Goal: Information Seeking & Learning: Learn about a topic

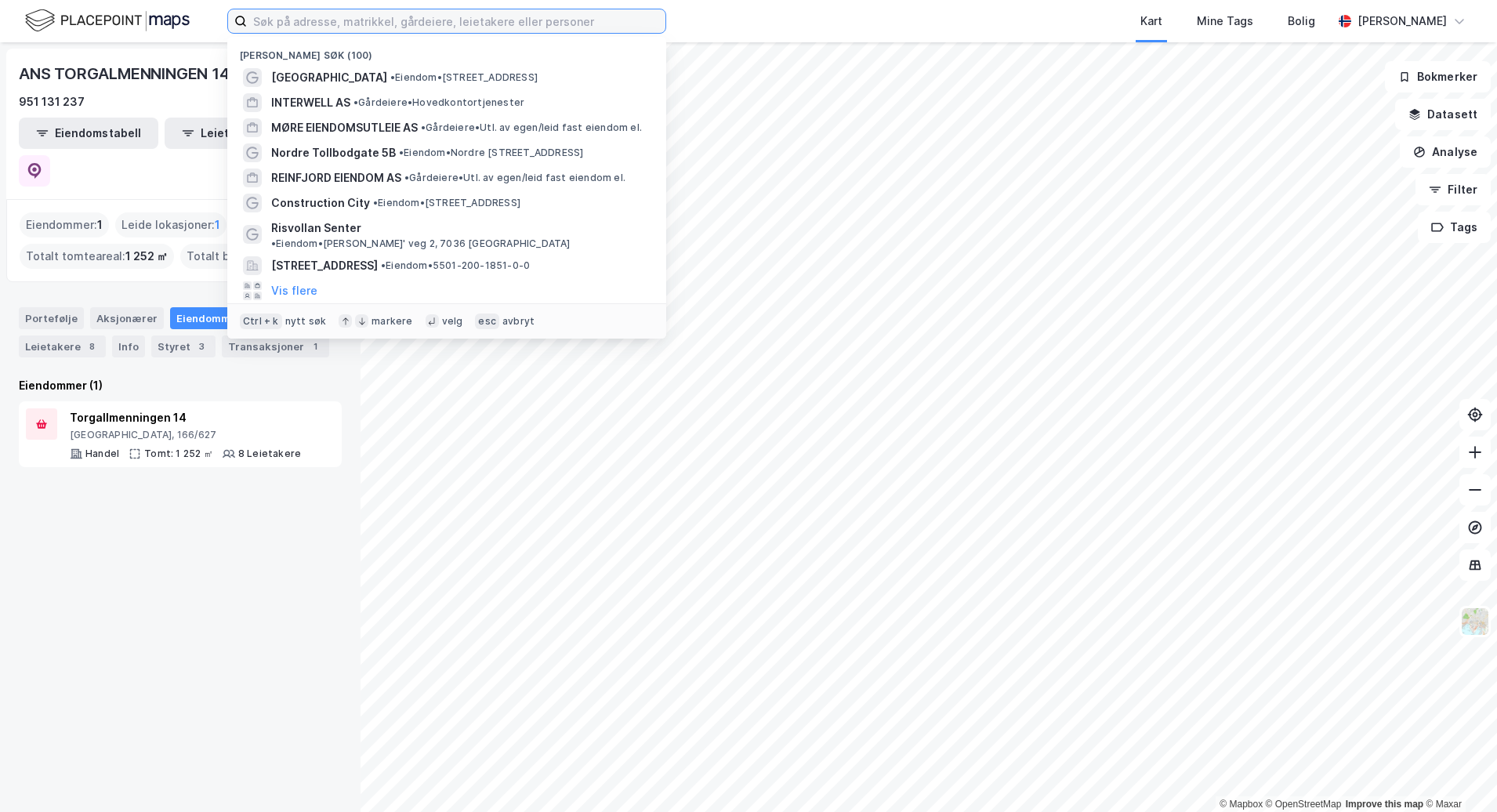
click at [288, 29] on input at bounding box center [456, 21] width 419 height 24
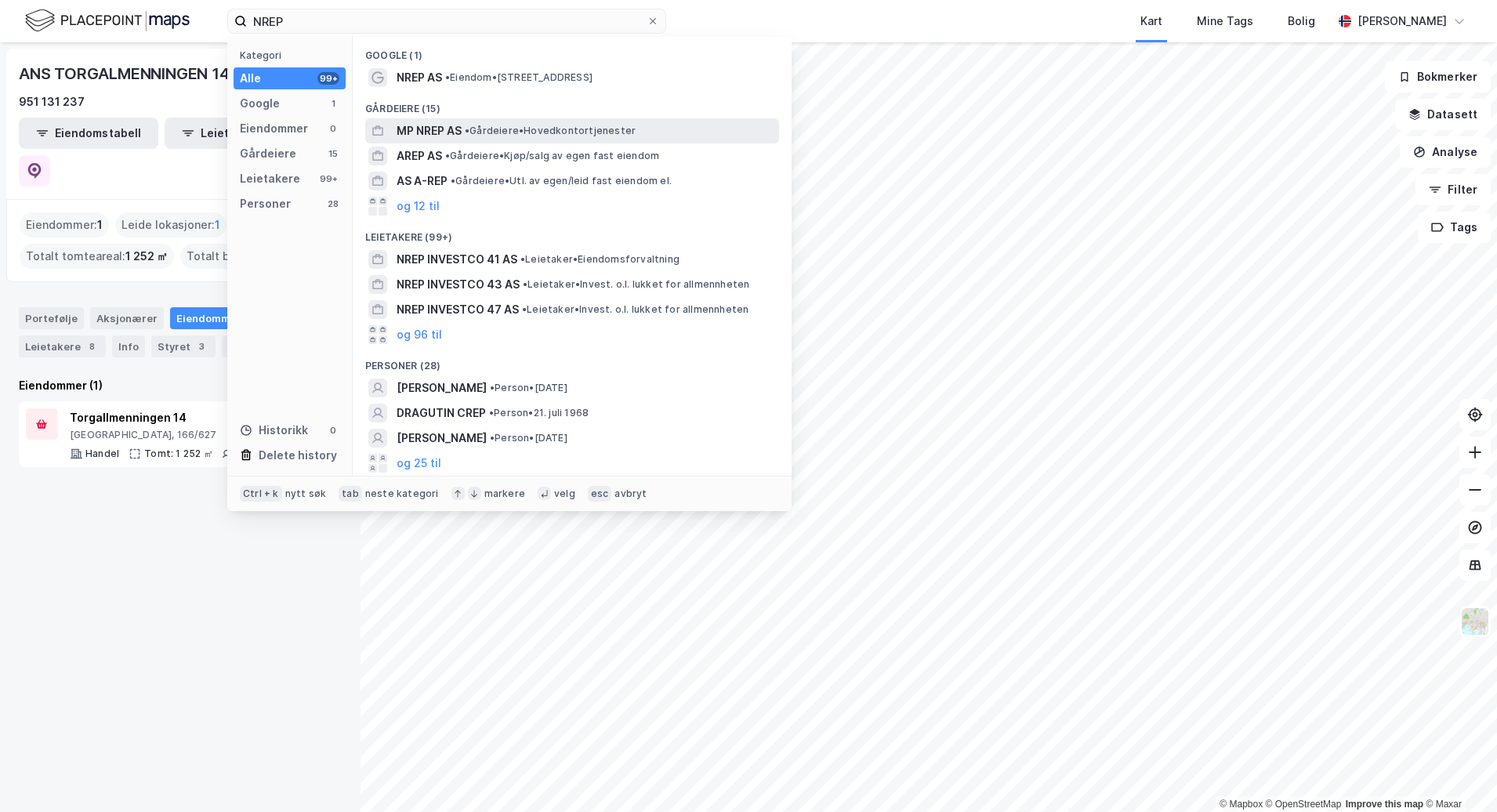
click at [672, 132] on div "MP NREP AS • Gårdeiere • Hovedkontortjenester" at bounding box center [586, 131] width 379 height 18
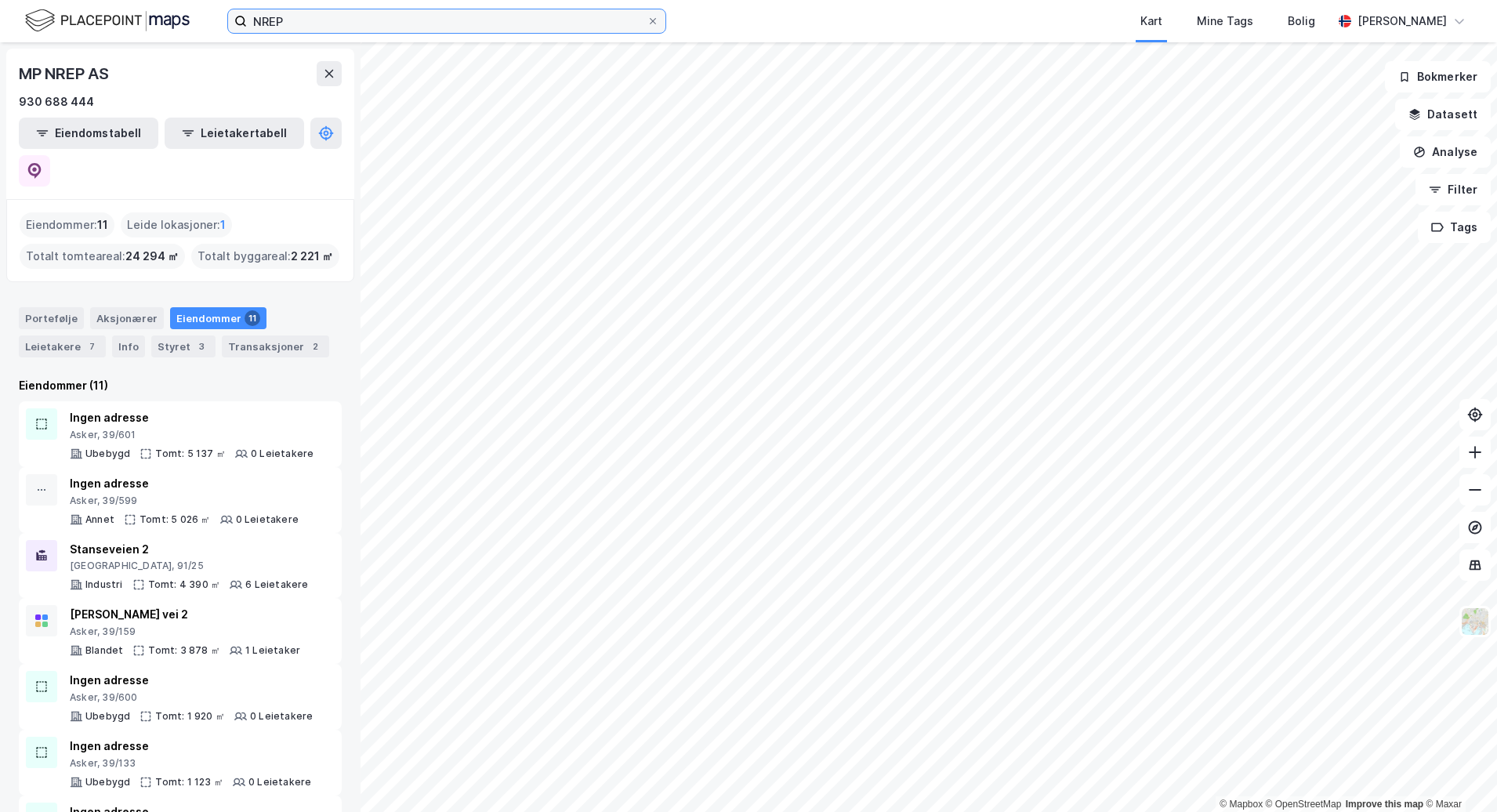
click at [353, 29] on input "NREP" at bounding box center [447, 21] width 400 height 24
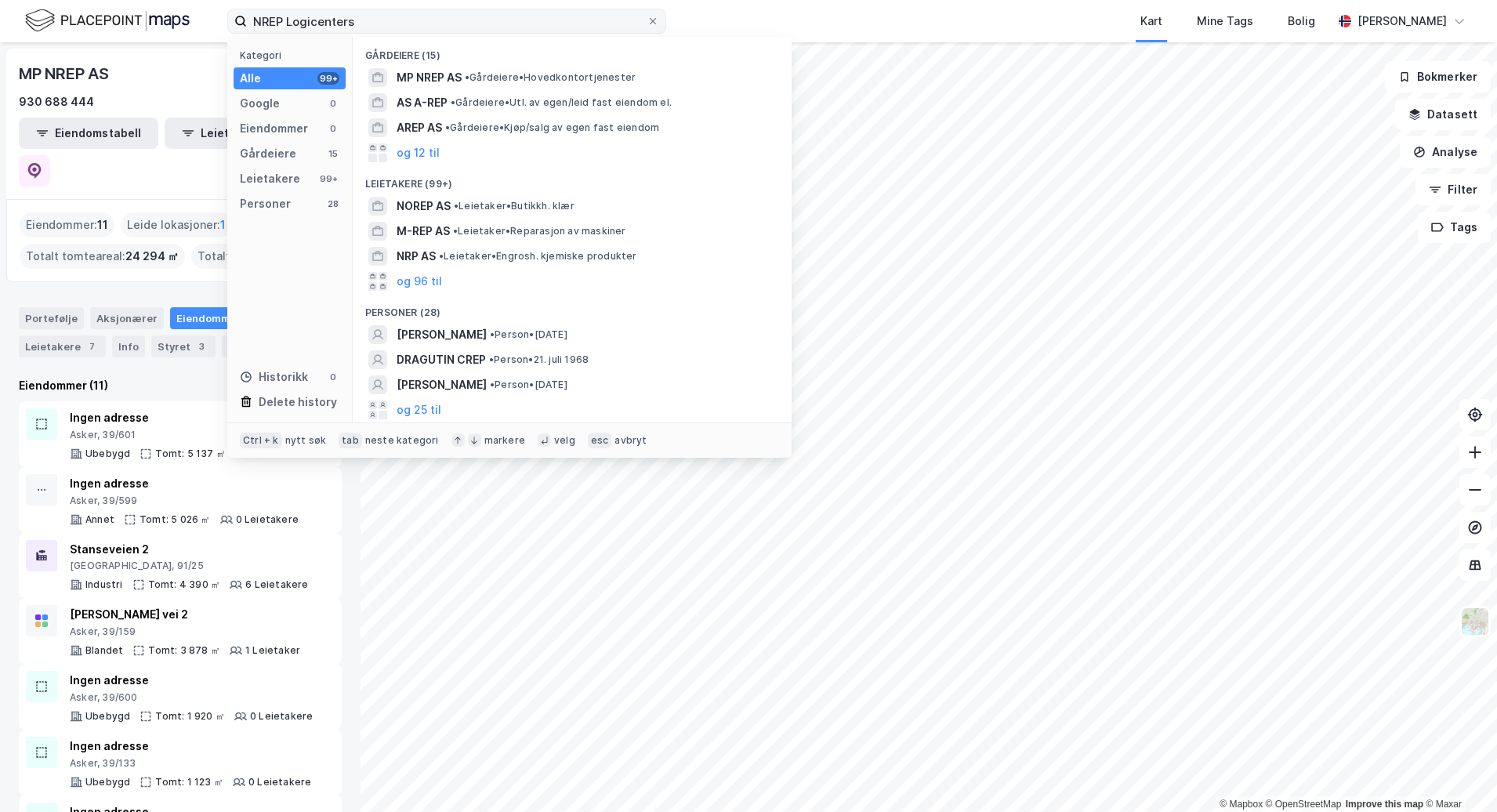
click at [656, 14] on label "NREP Logicenters" at bounding box center [447, 20] width 439 height 25
click at [646, 14] on input "NREP Logicenters" at bounding box center [447, 21] width 400 height 24
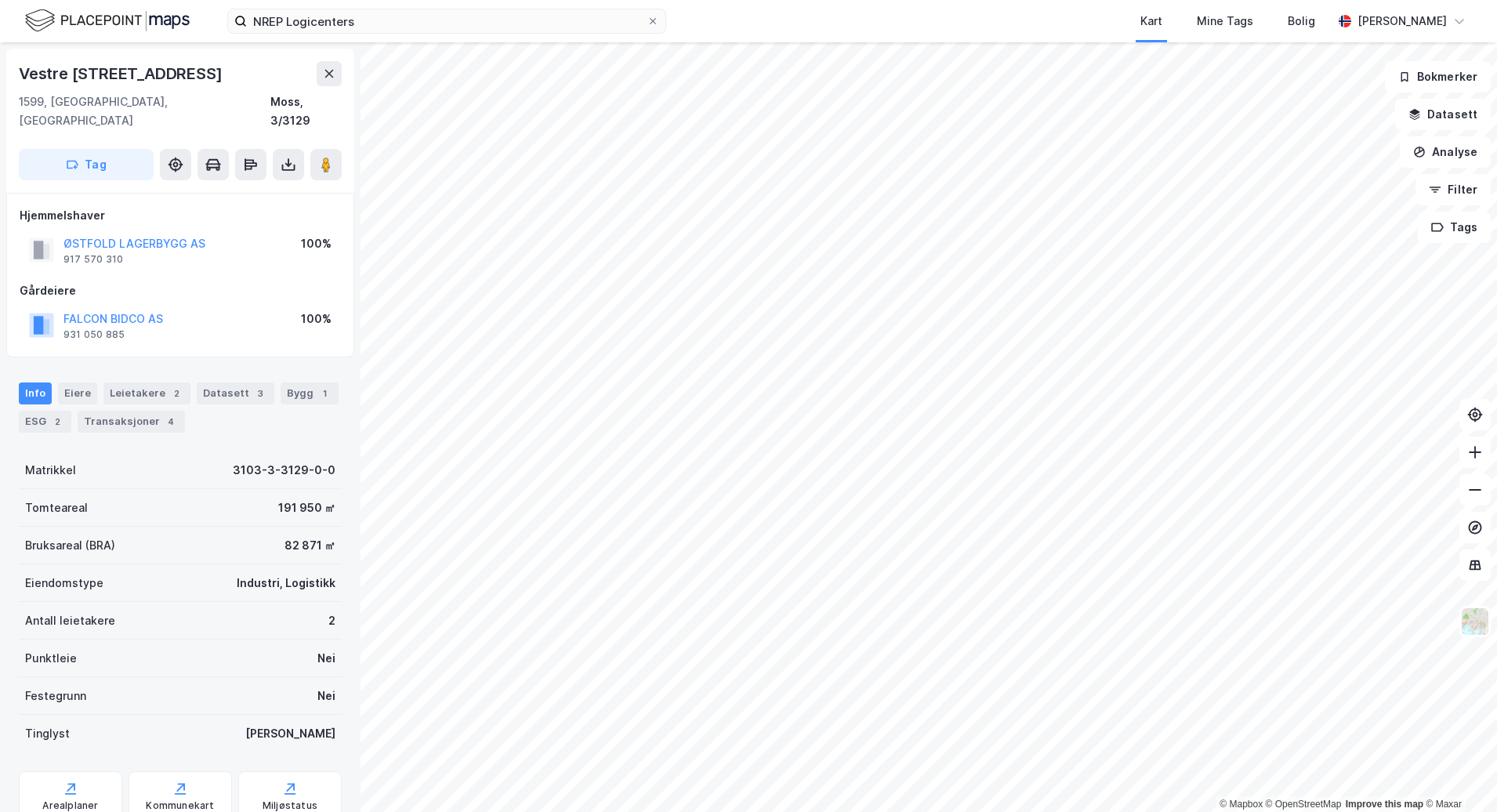
scroll to position [1, 0]
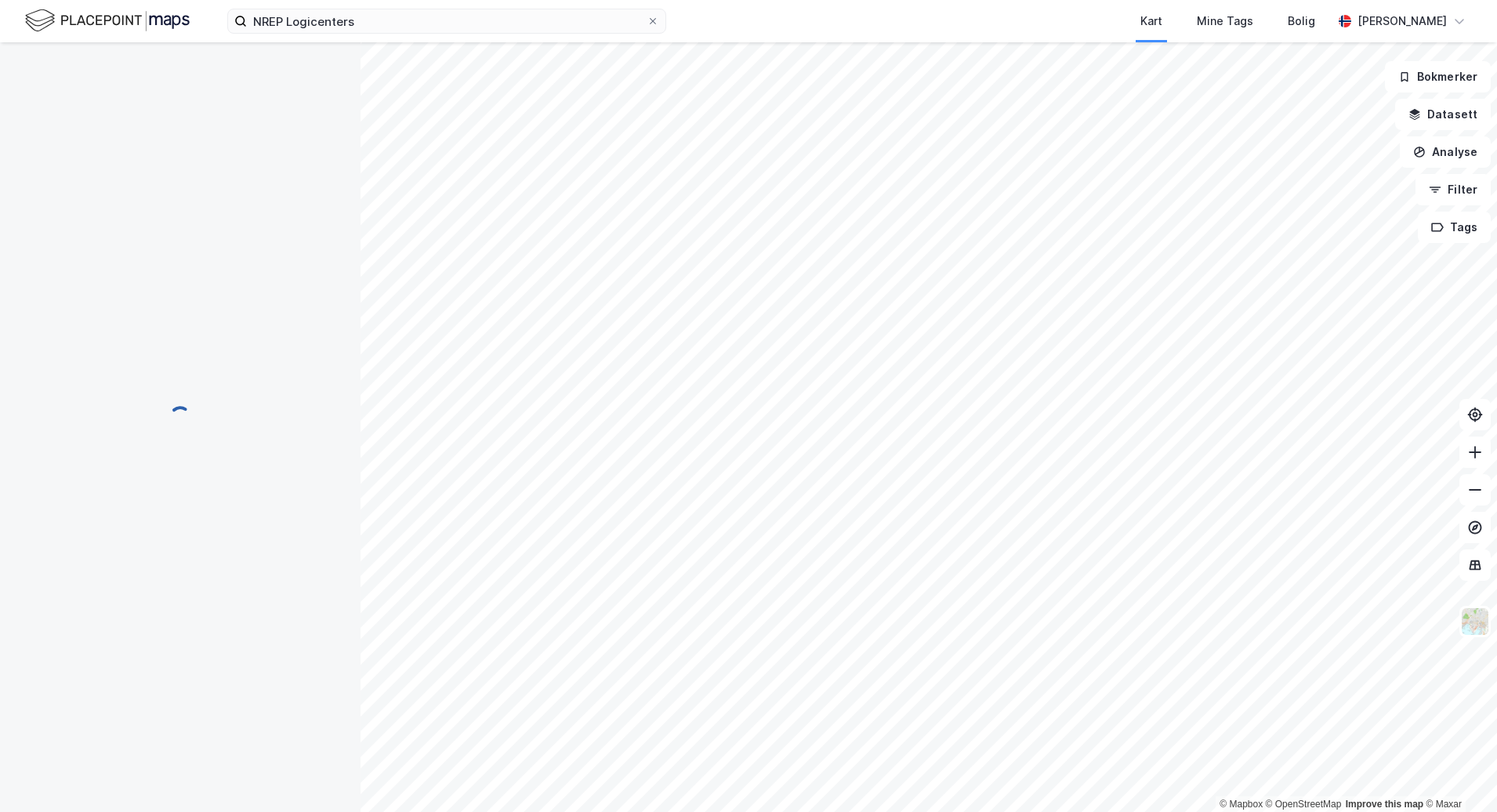
scroll to position [1, 0]
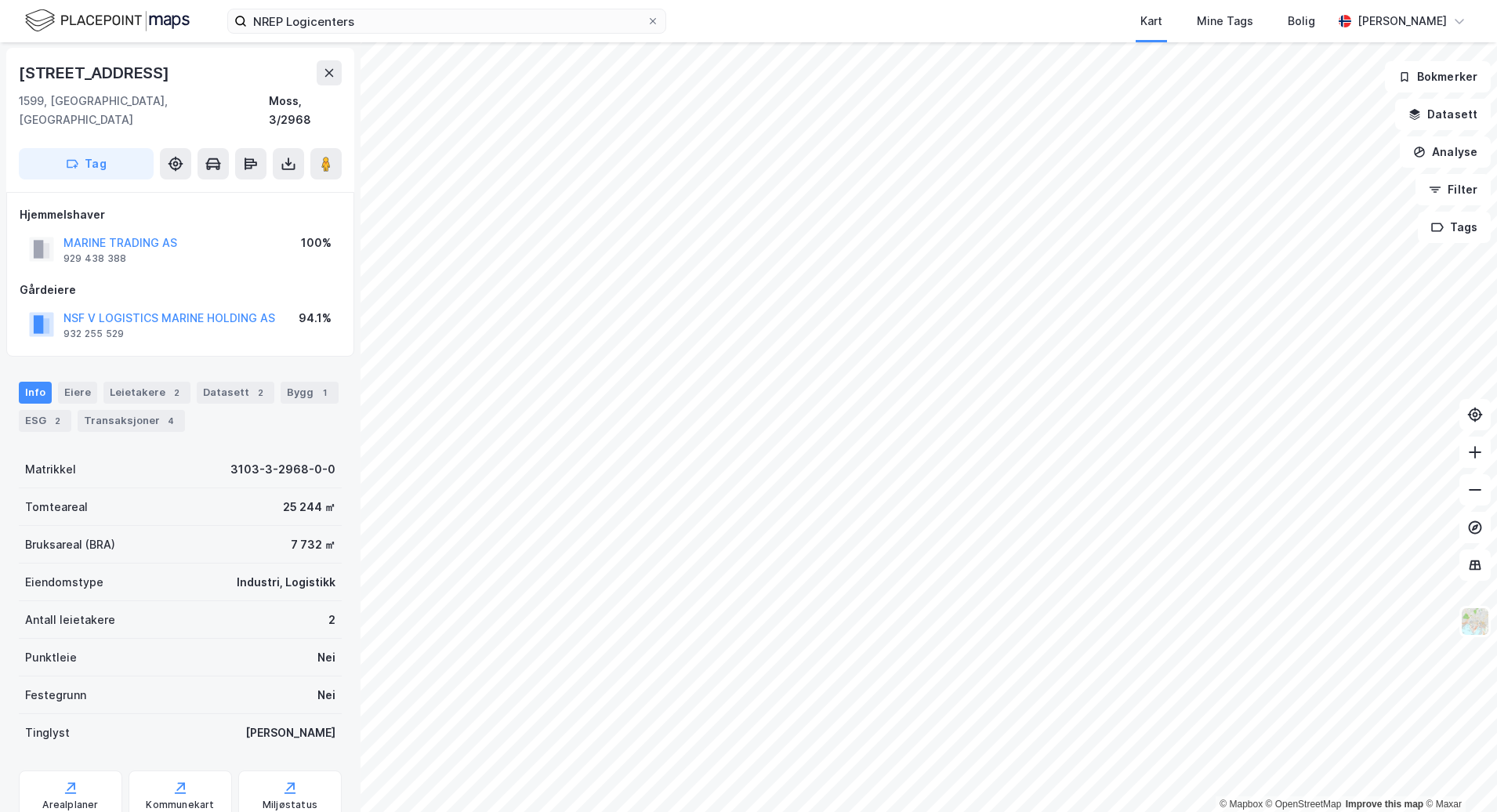
scroll to position [1, 0]
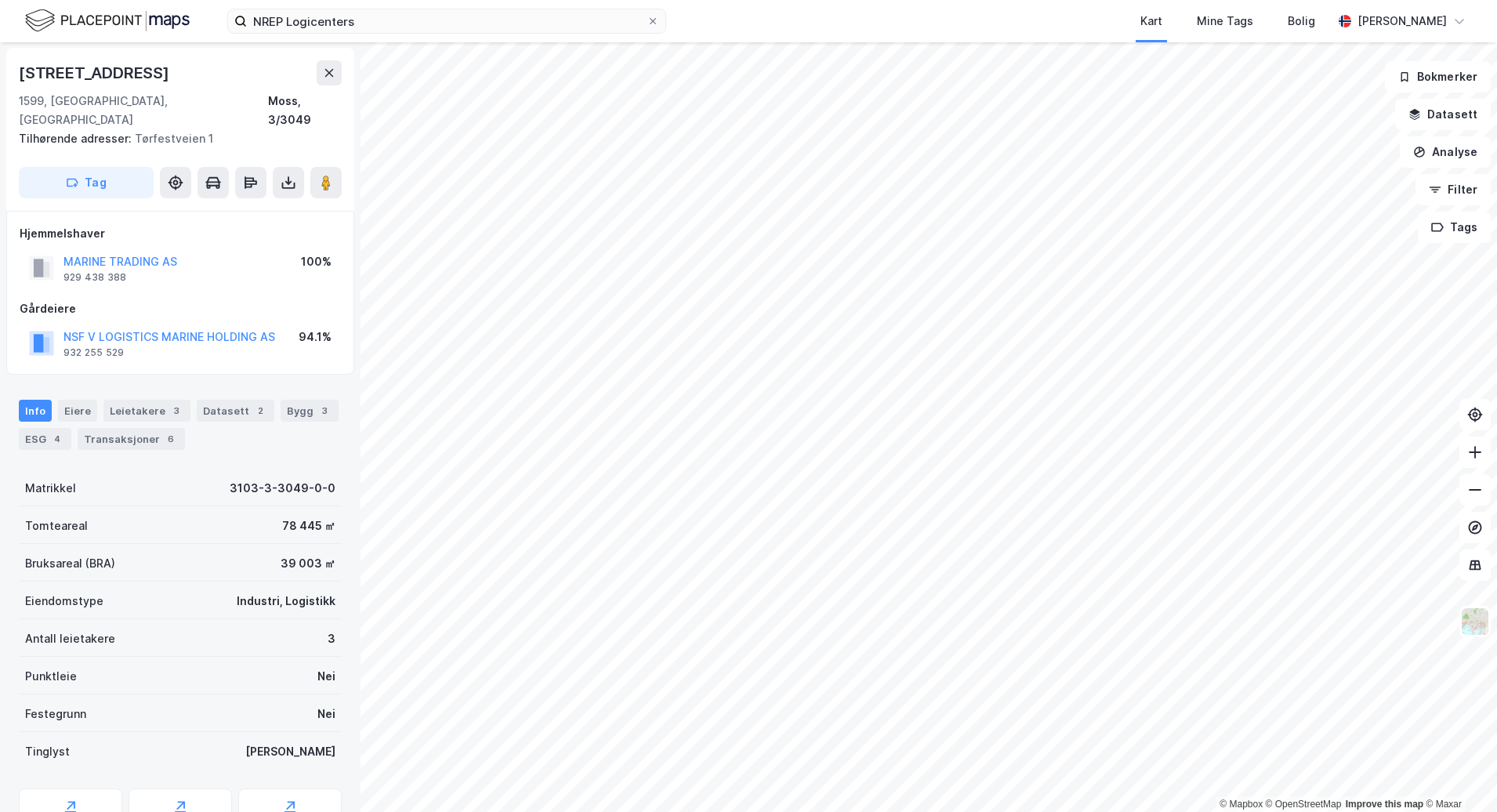
scroll to position [1, 0]
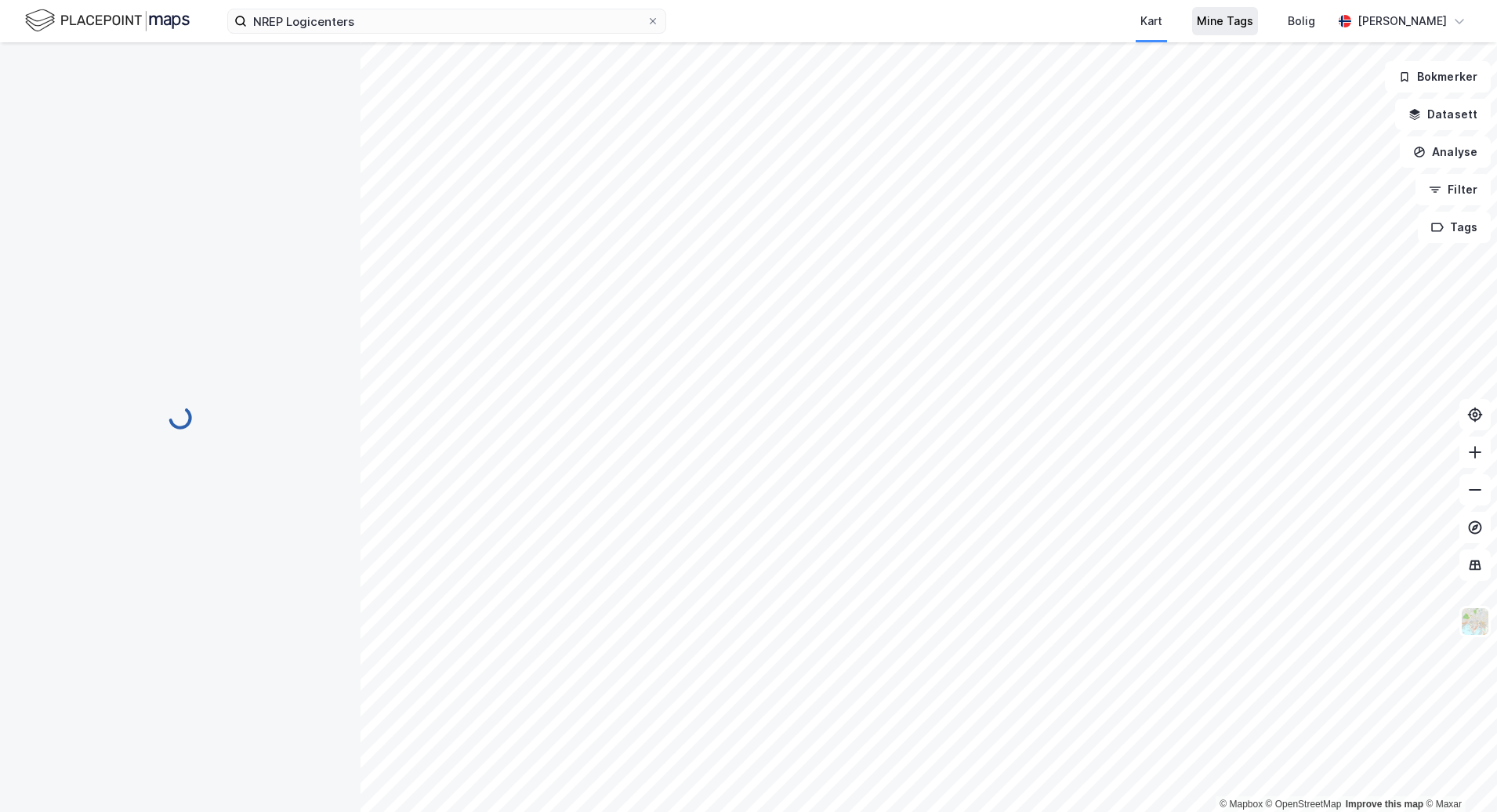
scroll to position [1, 0]
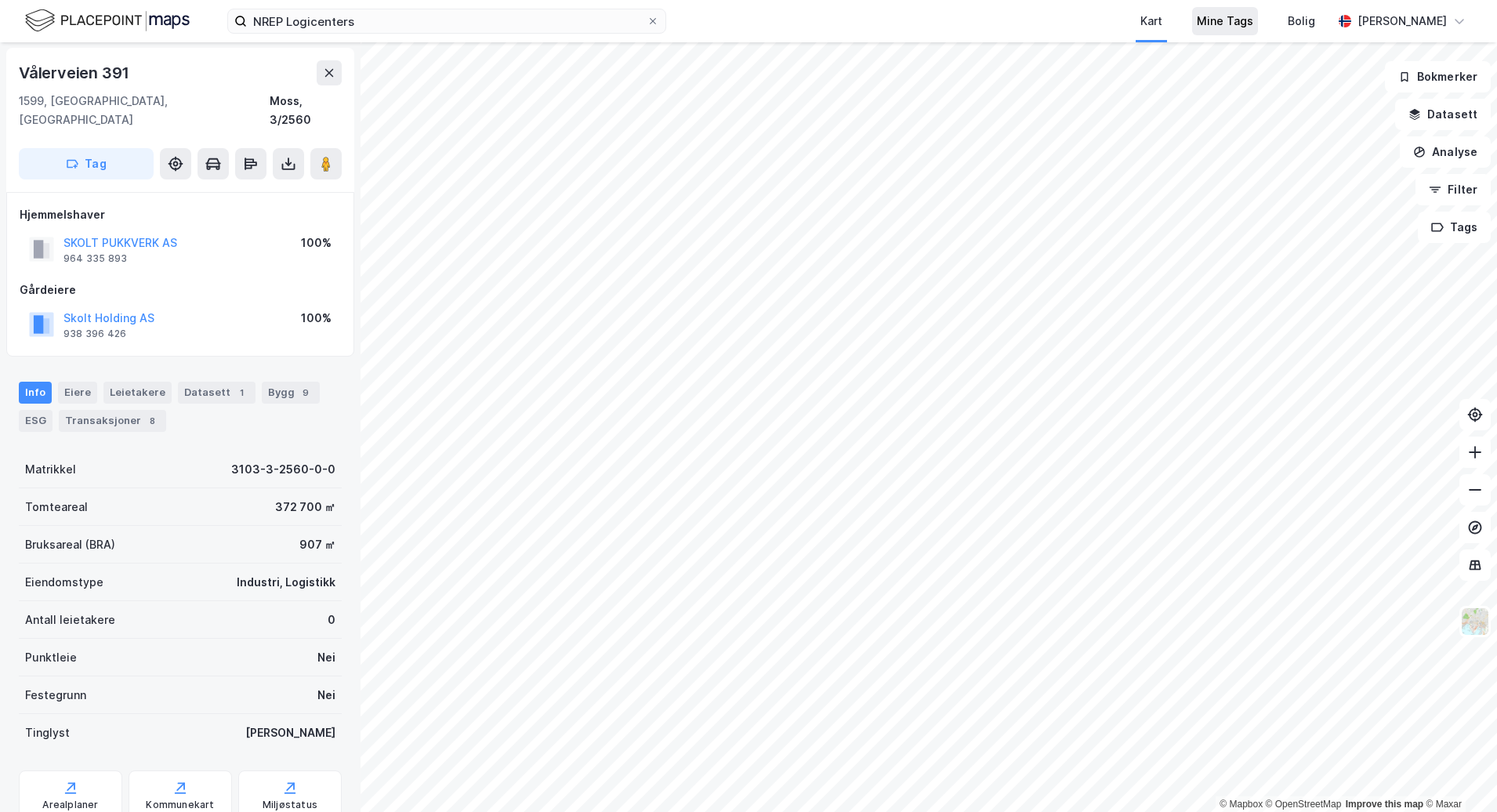
scroll to position [1, 0]
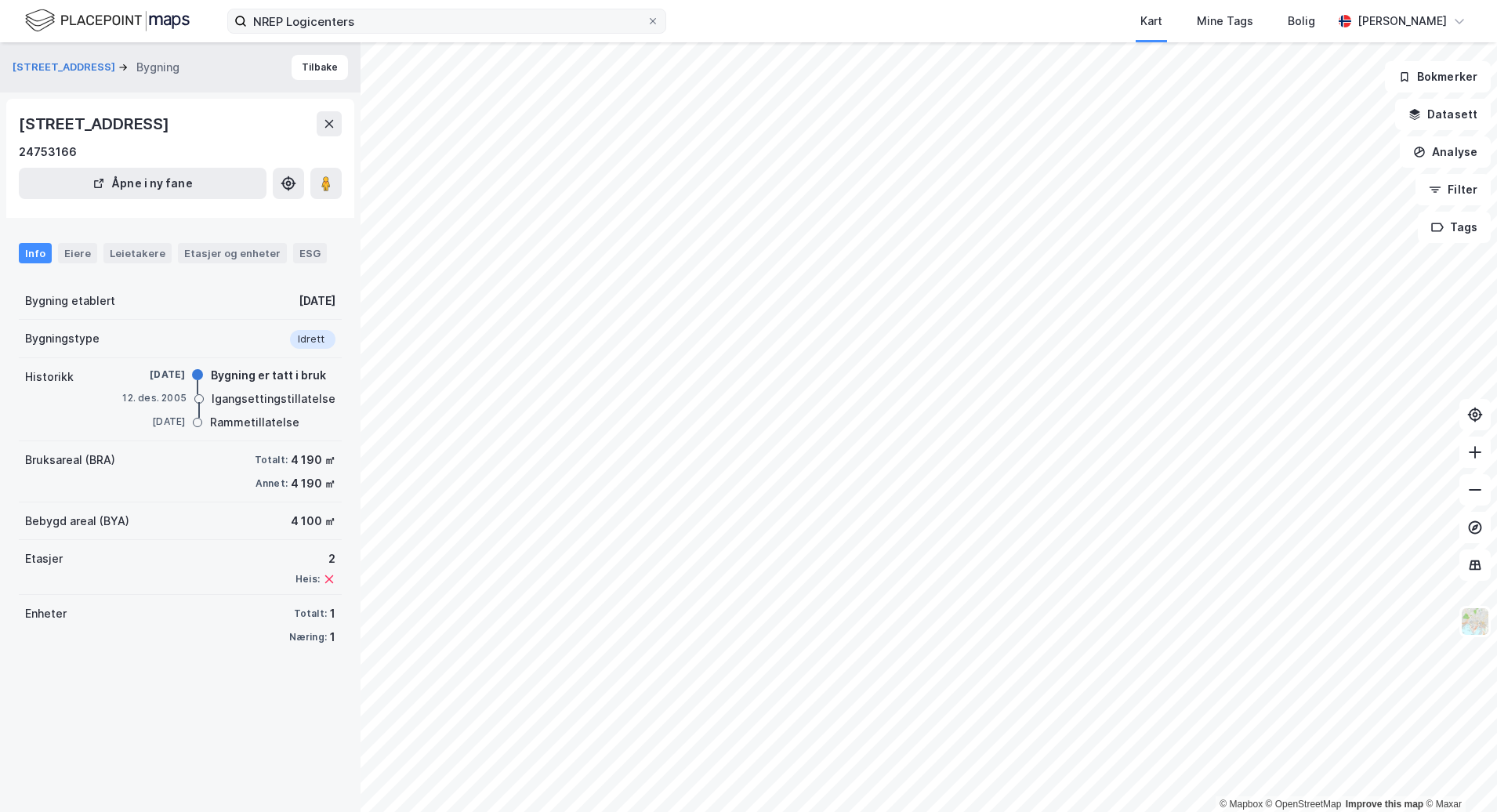
drag, startPoint x: 382, startPoint y: 35, endPoint x: 374, endPoint y: 31, distance: 8.9
click at [376, 33] on div "NREP Logicenters Kart Mine Tags Bolig [PERSON_NAME]" at bounding box center [748, 21] width 1497 height 42
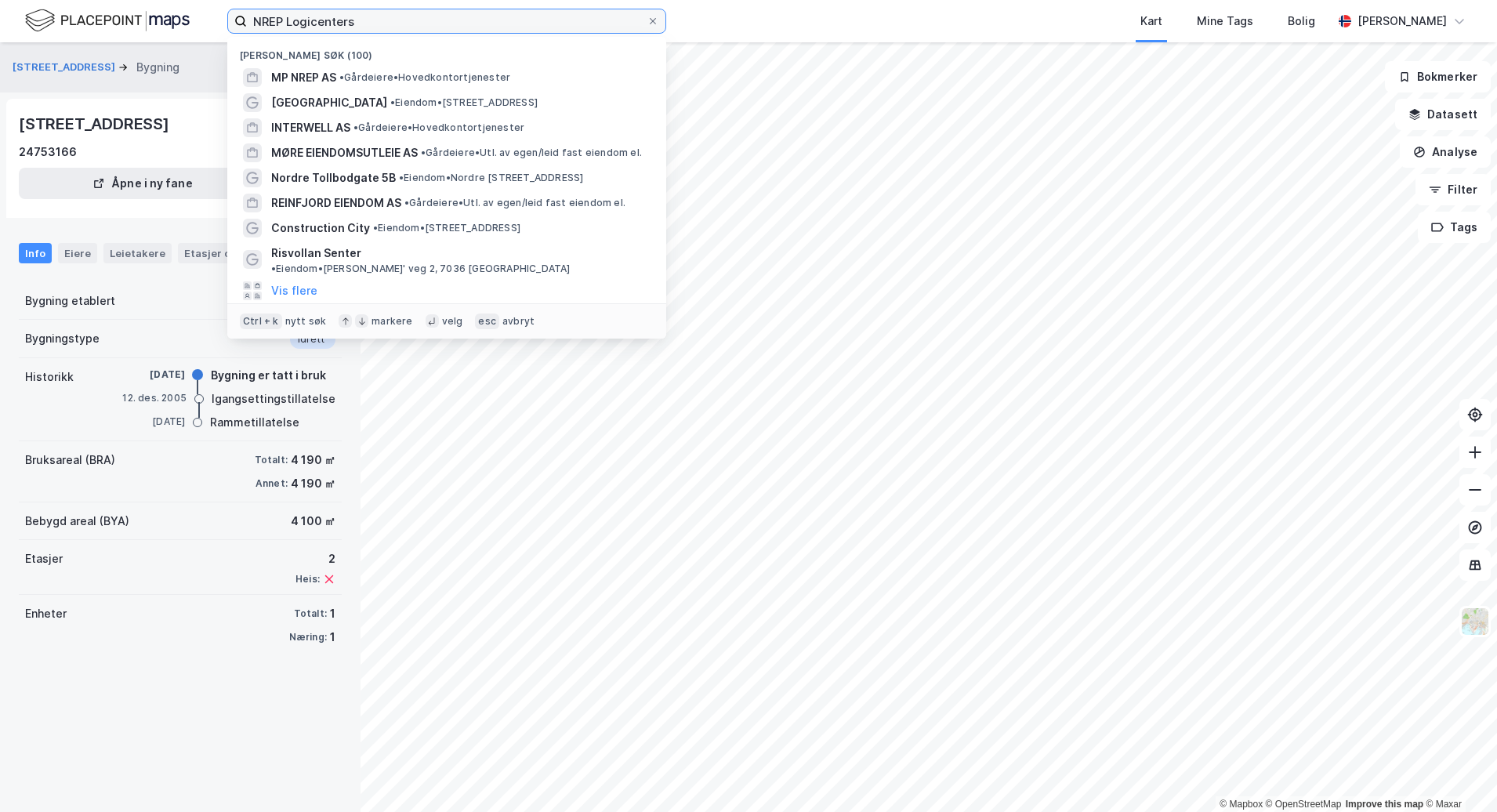
drag, startPoint x: 377, startPoint y: 26, endPoint x: 110, endPoint y: 26, distance: 267.0
click at [110, 26] on div "NREP Logicenters Nylige søk (100) MP NREP AS • Gårdeiere • Hovedkontortjenester…" at bounding box center [748, 21] width 1497 height 42
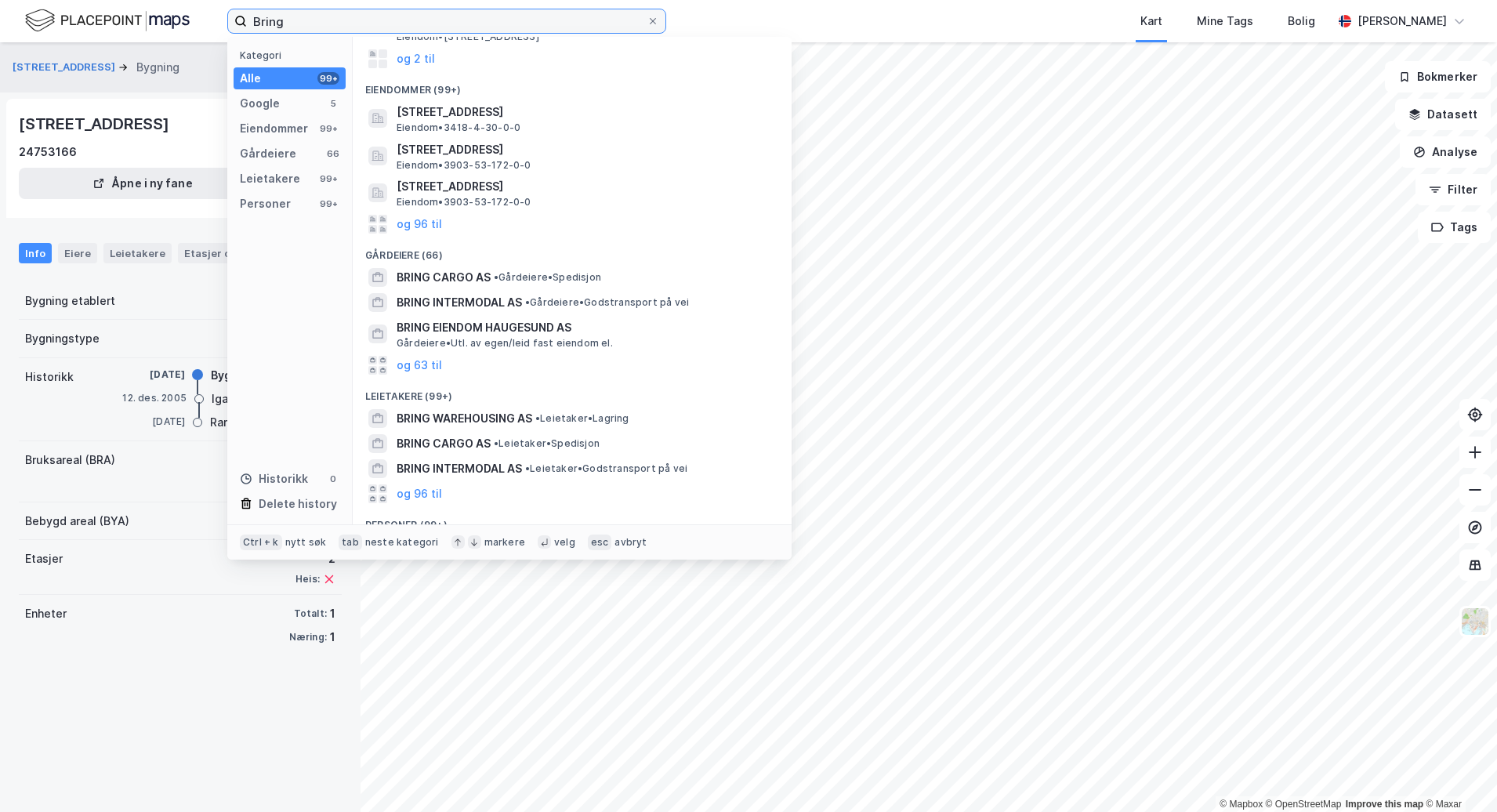
scroll to position [157, 0]
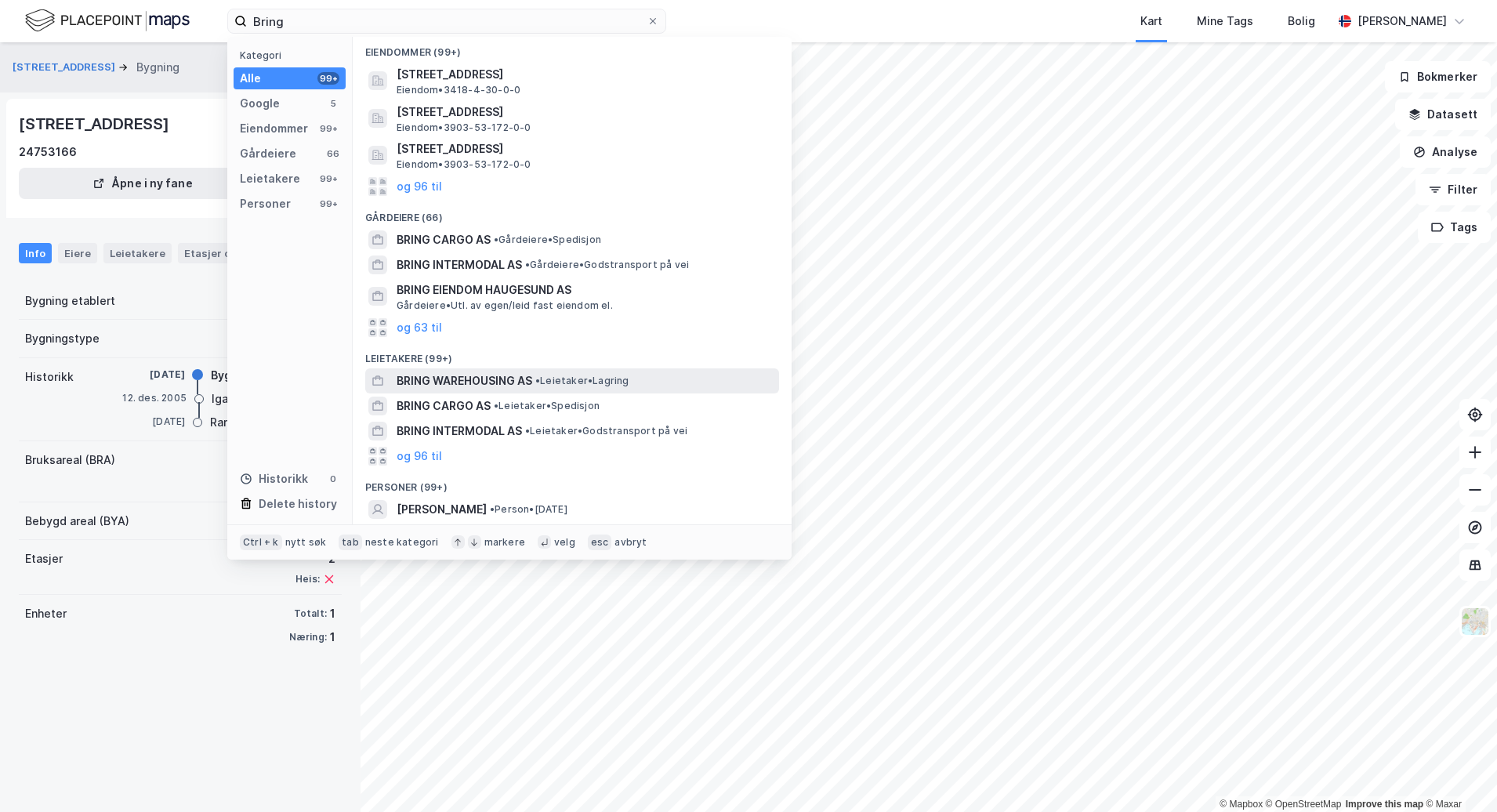
click at [598, 388] on span "• Leietaker • [GEOGRAPHIC_DATA]" at bounding box center [582, 381] width 94 height 13
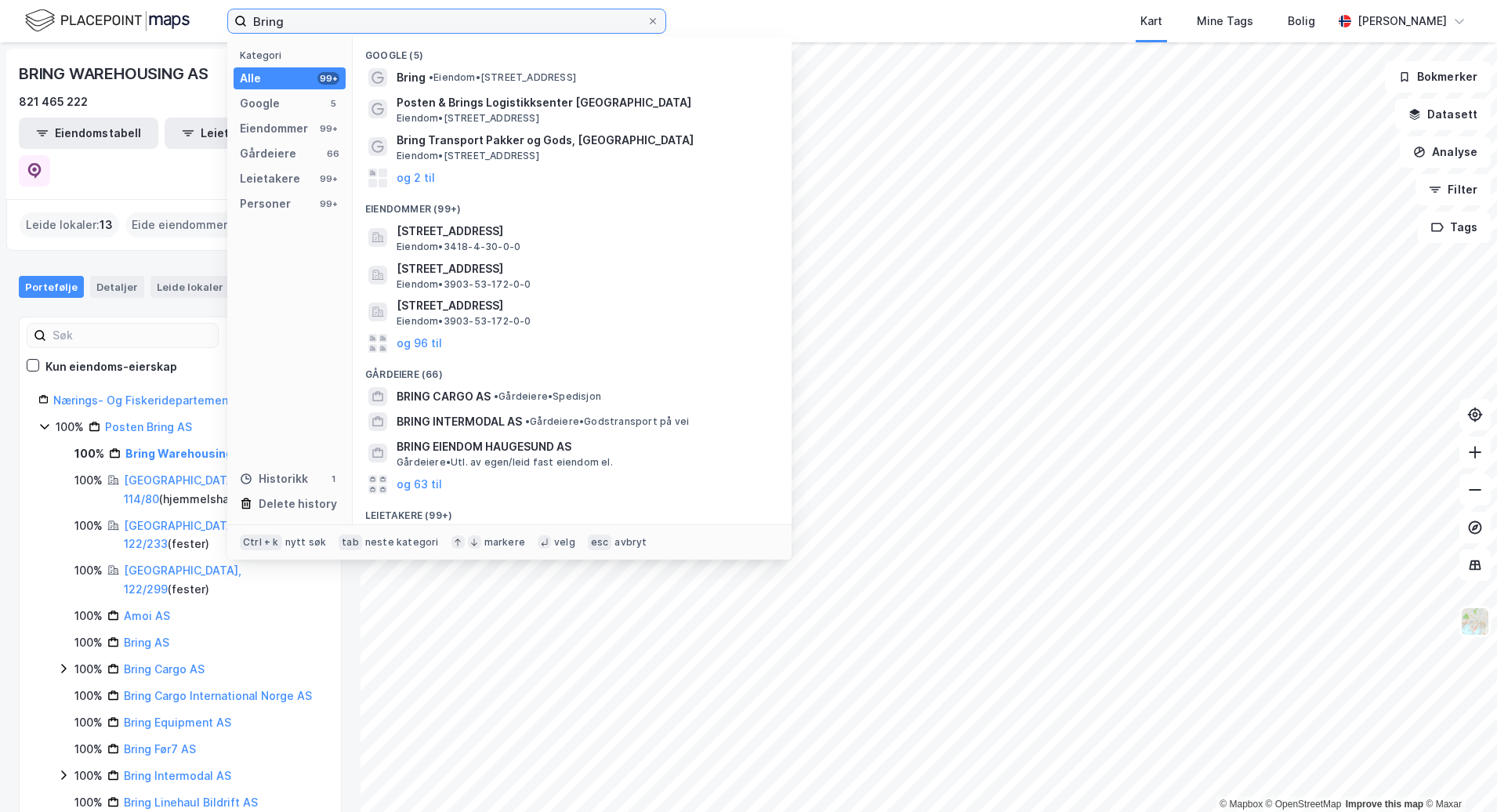
drag, startPoint x: 304, startPoint y: 17, endPoint x: 211, endPoint y: 23, distance: 93.2
click at [211, 23] on div "Bring Kategori Alle 99+ Google 5 Eiendommer 99+ Gårdeiere 66 Leietakere 99+ Per…" at bounding box center [748, 21] width 1497 height 42
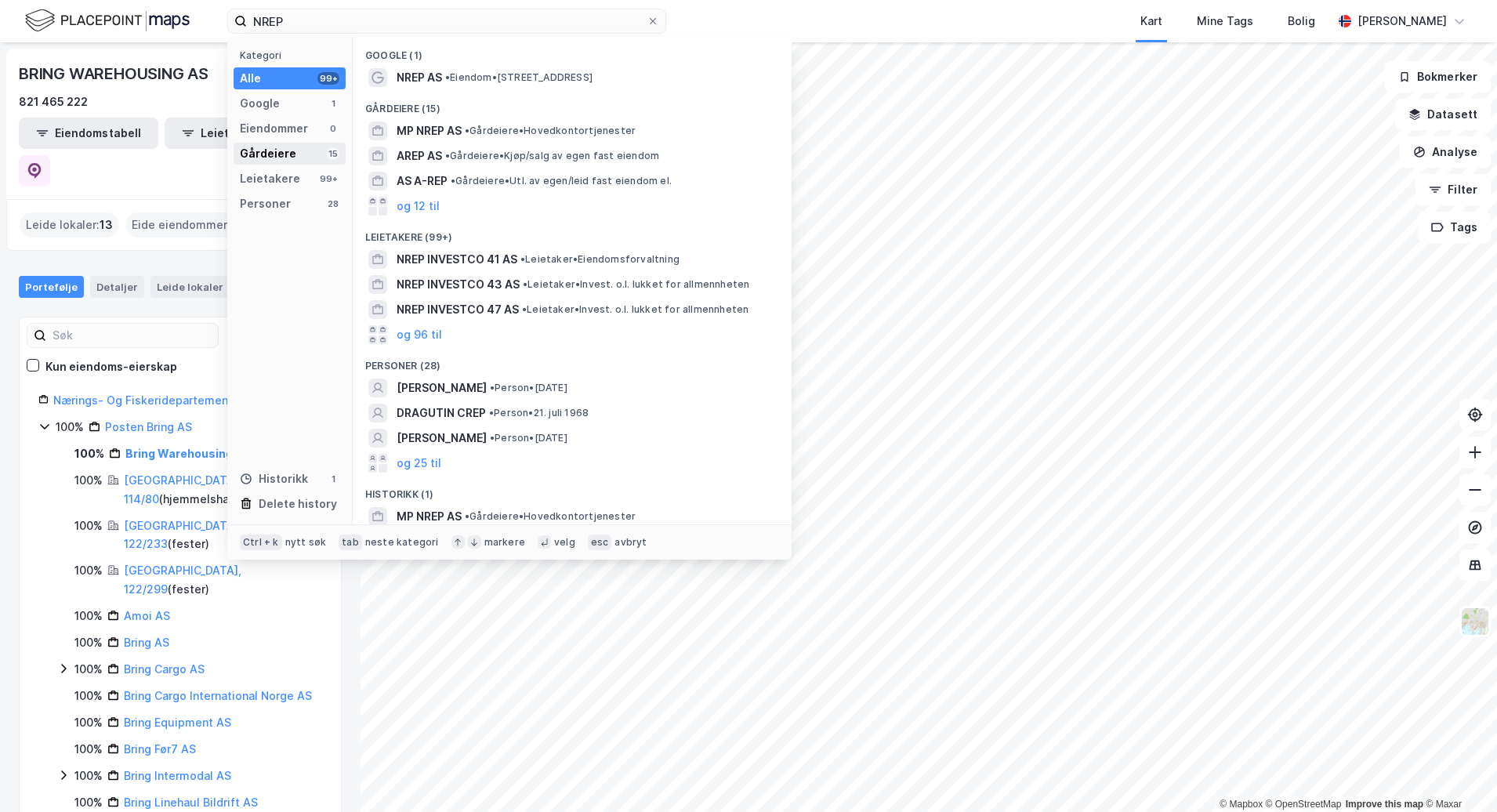
click at [273, 151] on div "Gårdeiere" at bounding box center [268, 154] width 56 height 18
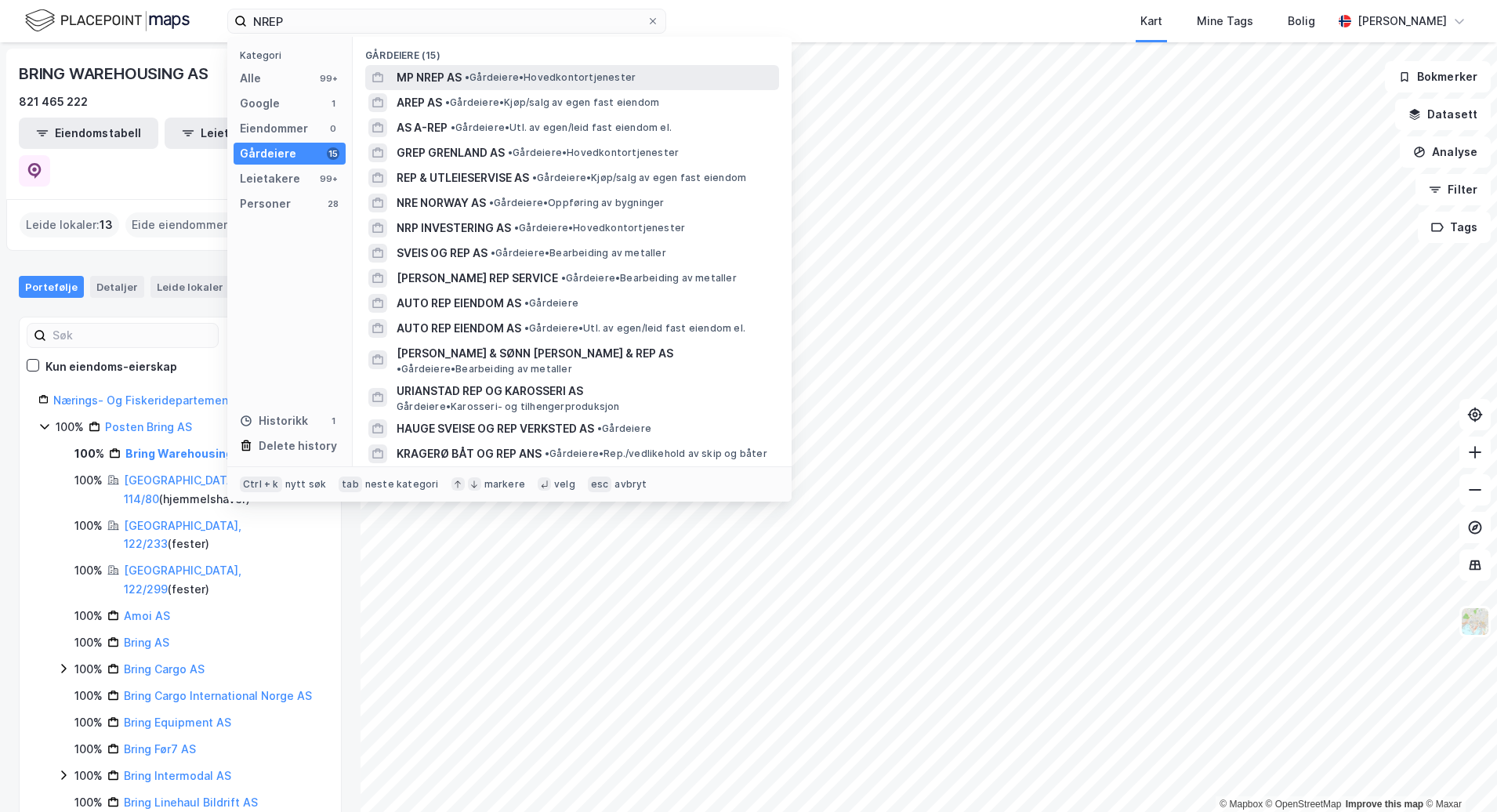
click at [647, 77] on div "MP NREP AS • Gårdeiere • Hovedkontortjenester" at bounding box center [586, 77] width 379 height 18
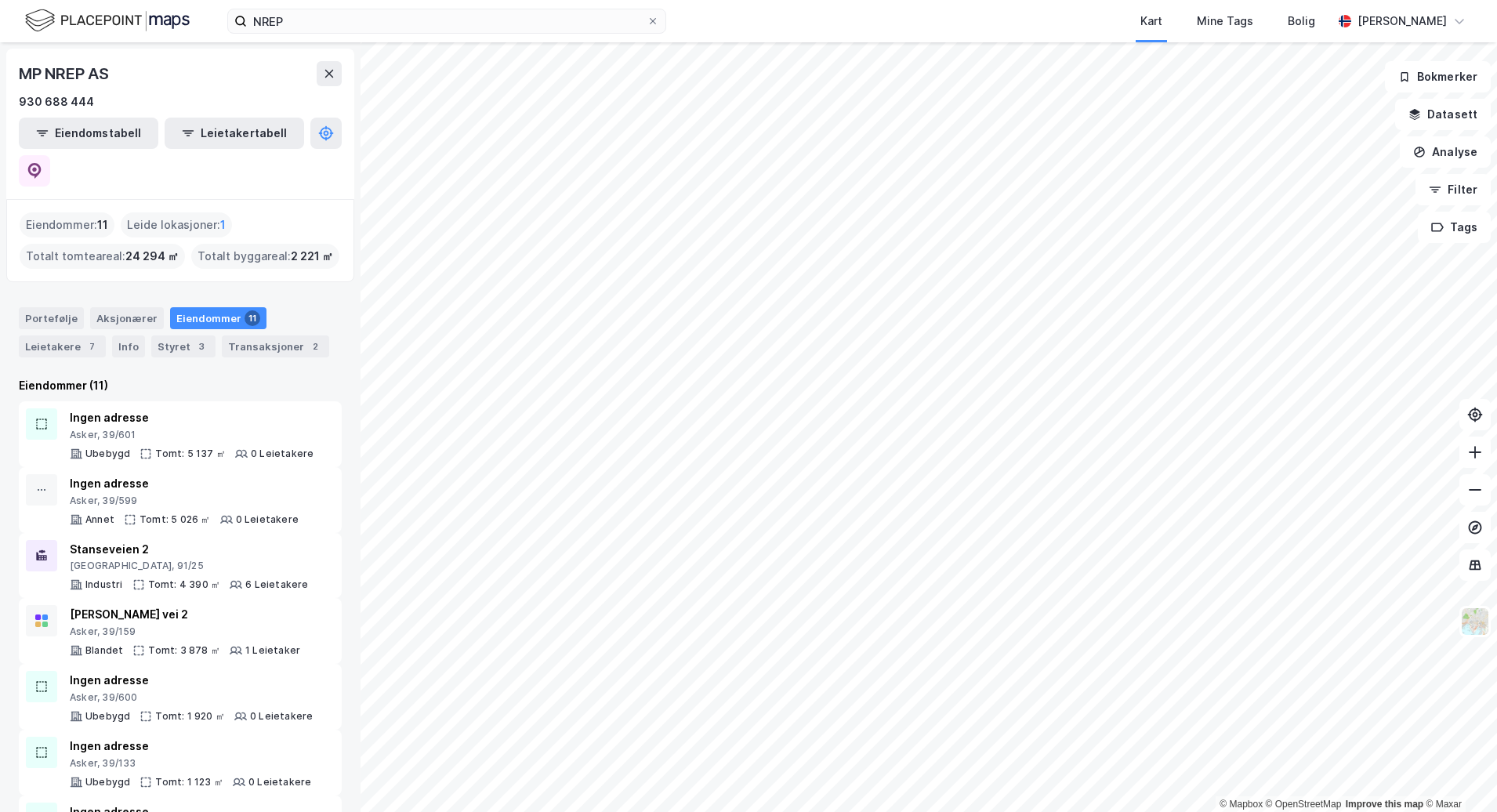
click at [931, 0] on div "NREP Kart Mine Tags Bolig [PERSON_NAME] © Mapbox © OpenStreetMap Improve this m…" at bounding box center [748, 406] width 1497 height 812
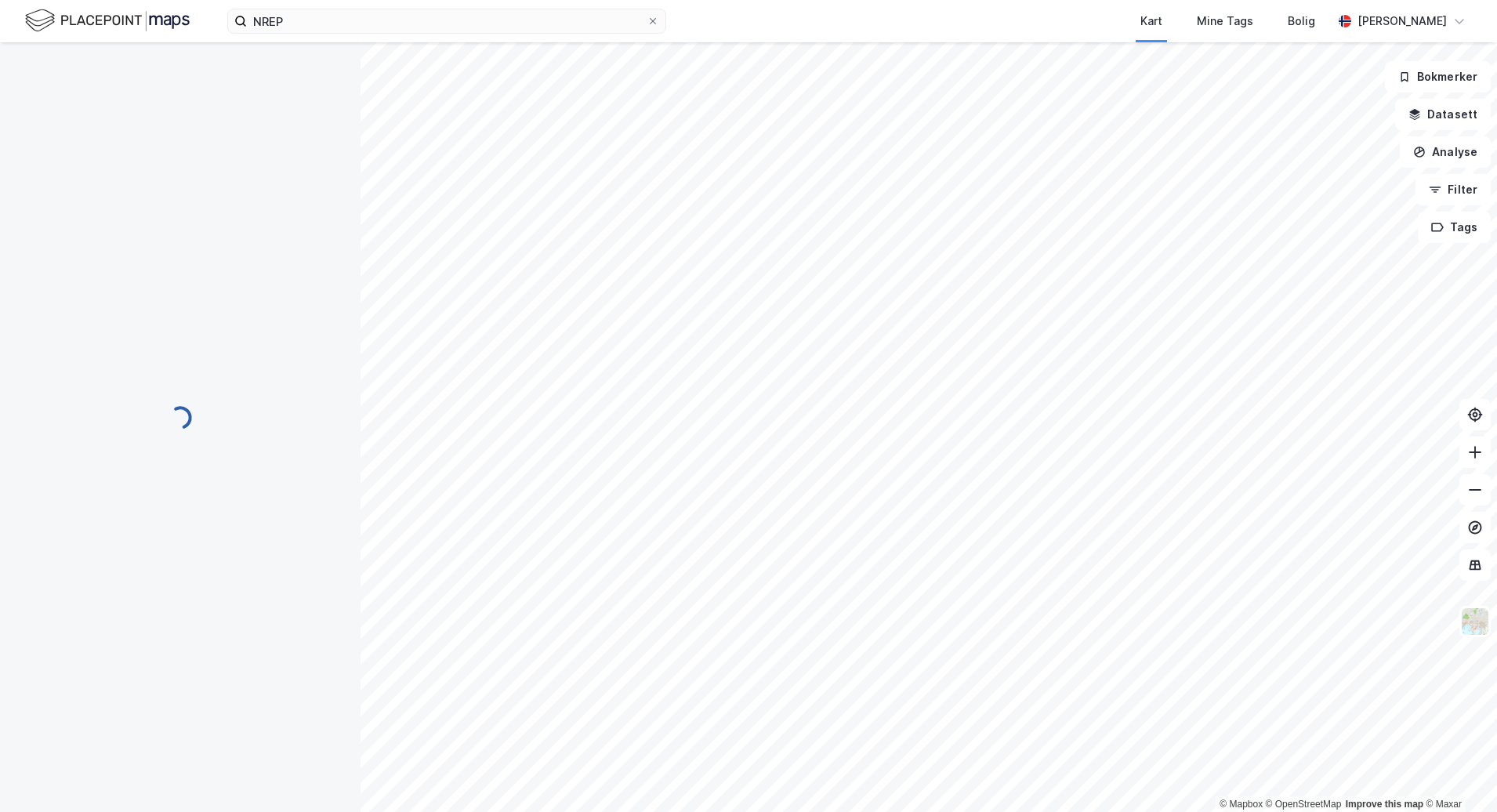
scroll to position [1, 0]
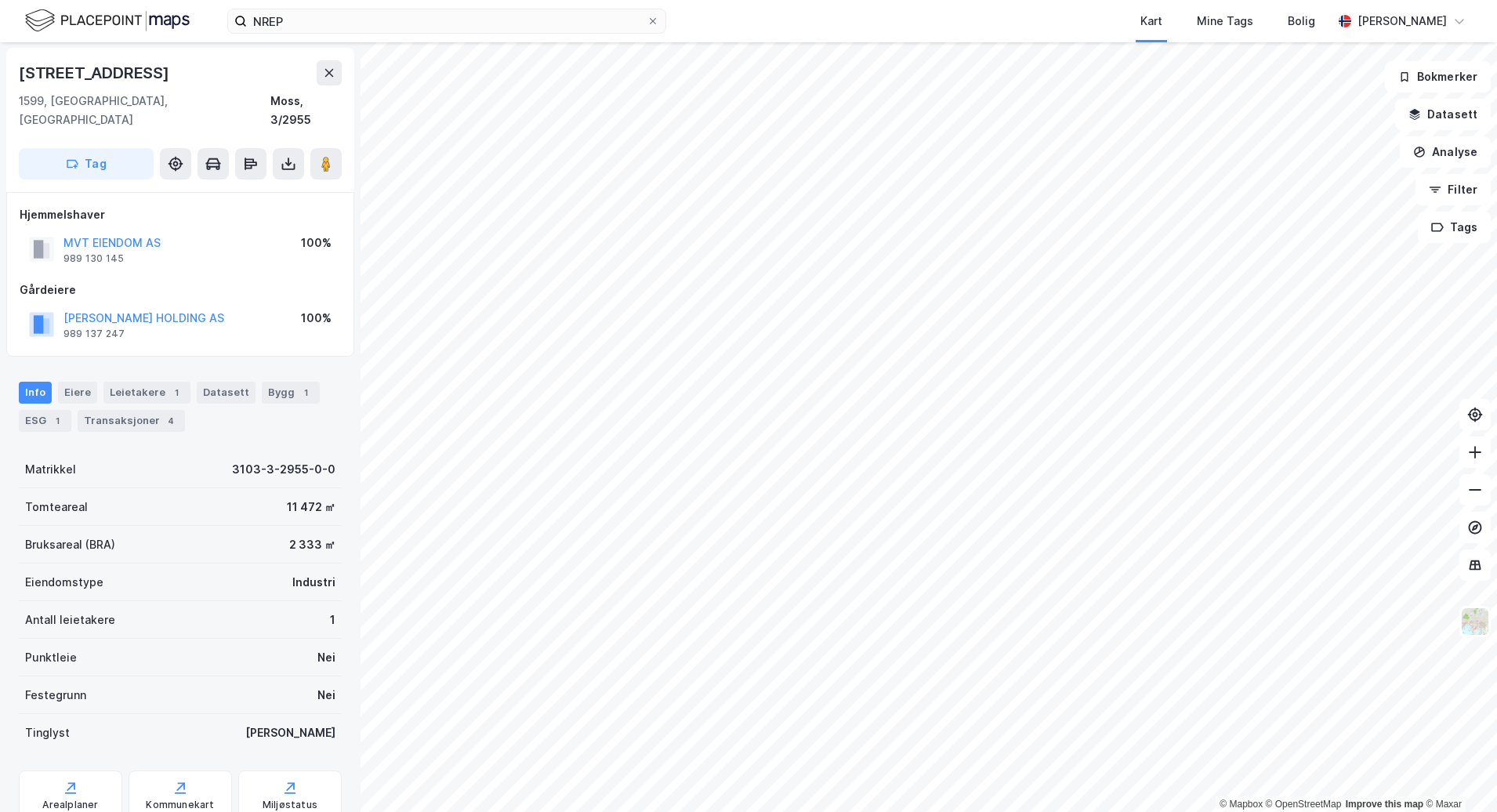
scroll to position [1, 0]
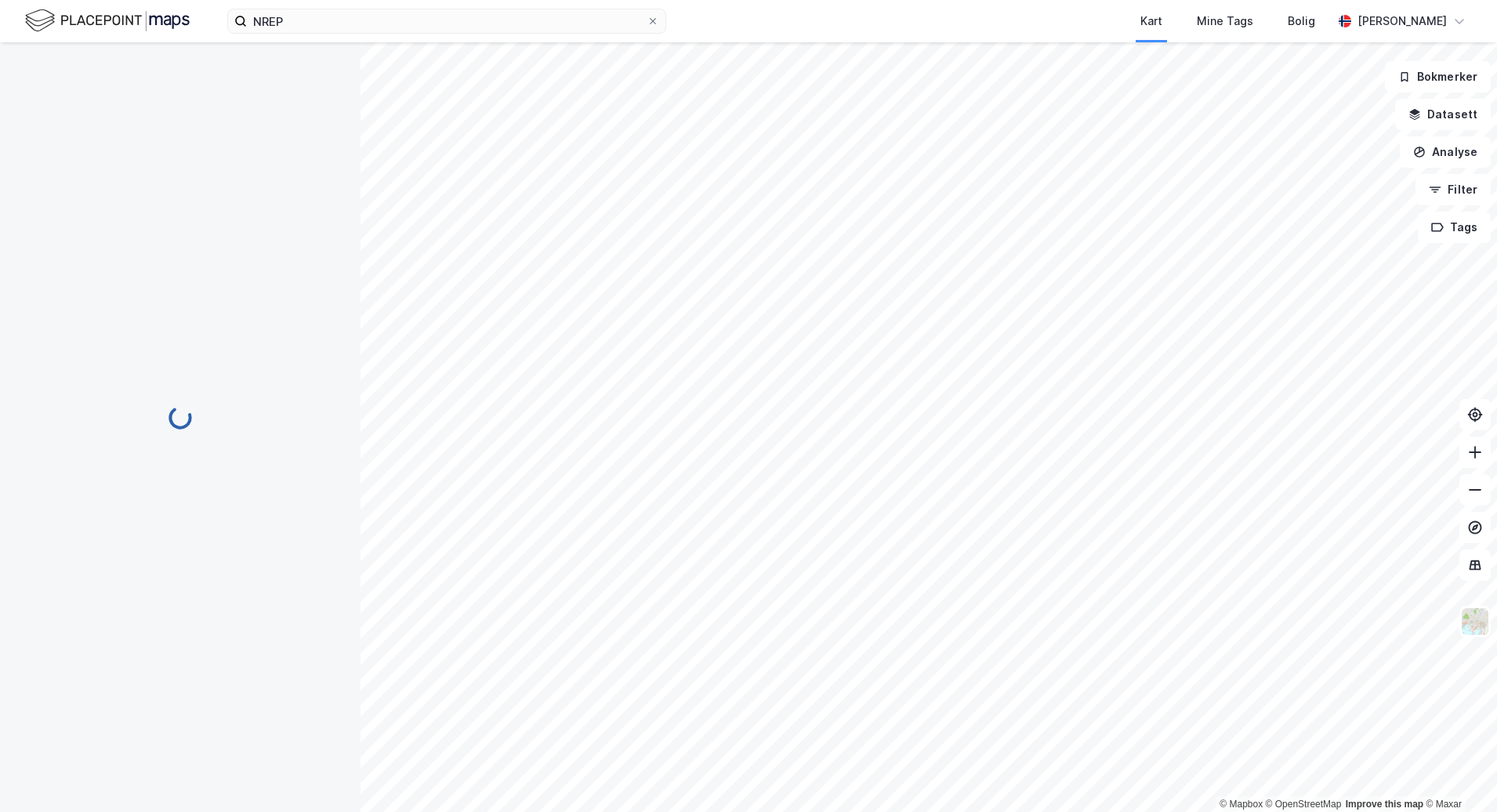
scroll to position [1, 0]
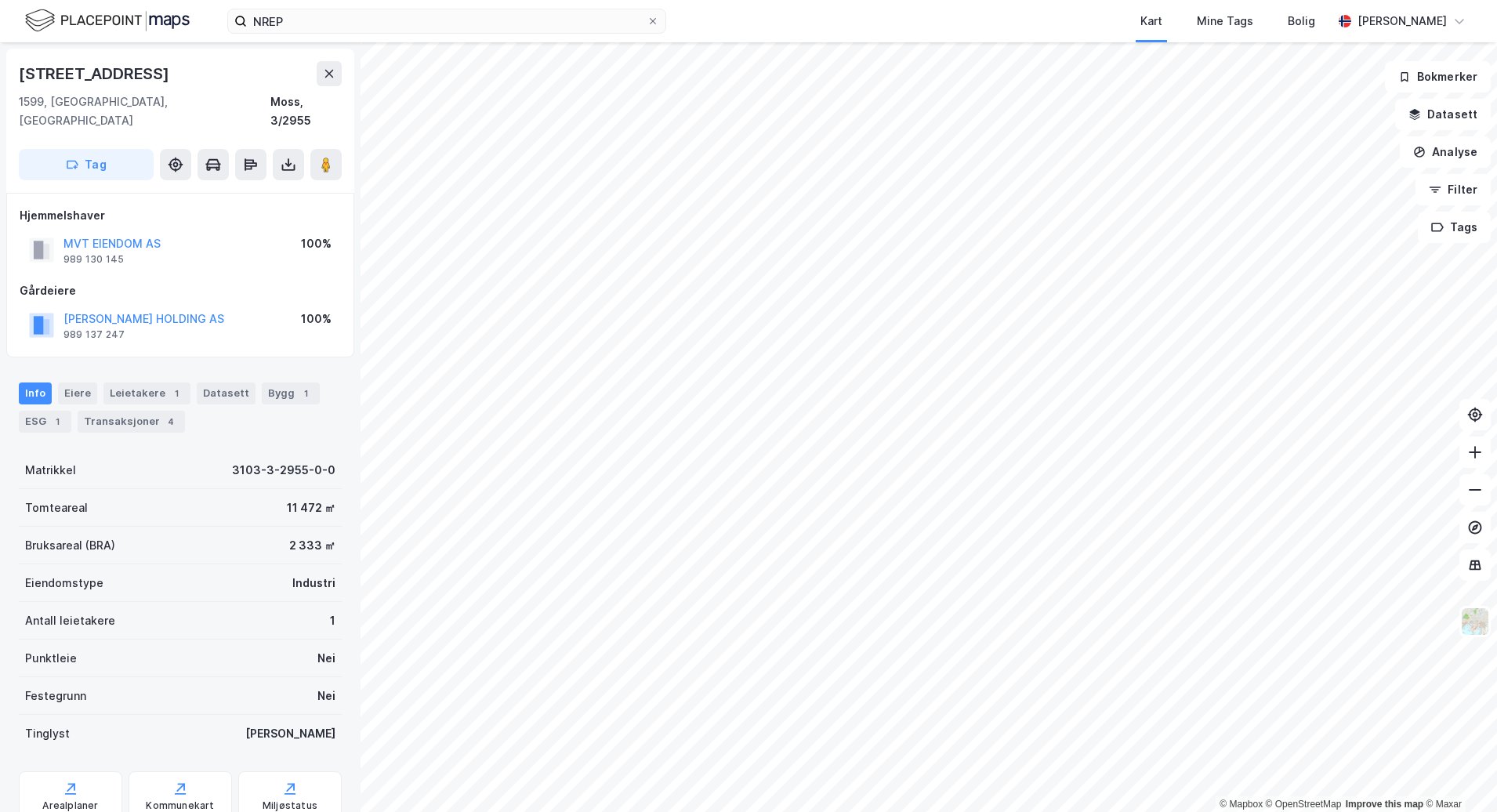
scroll to position [1, 0]
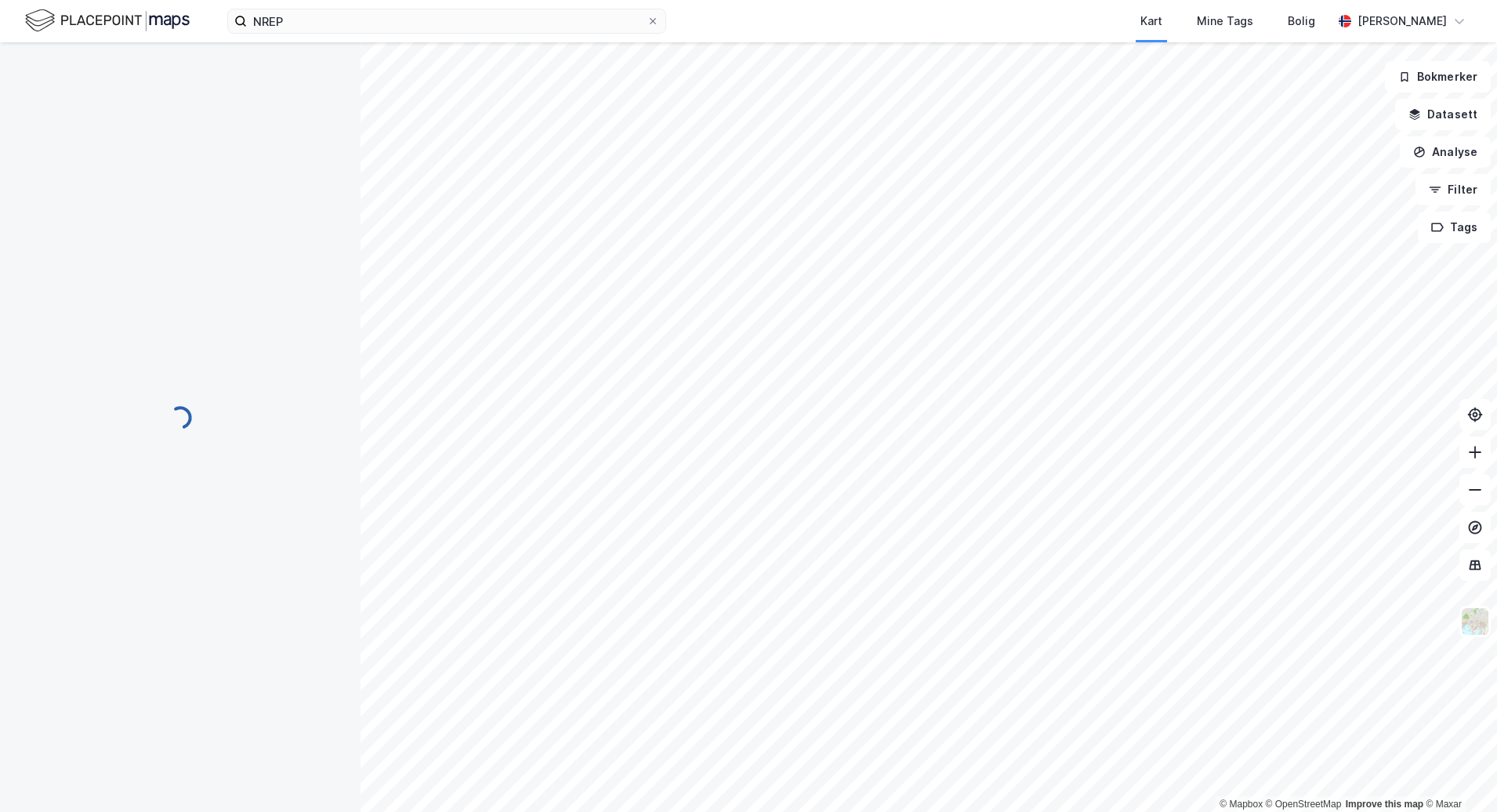
scroll to position [1, 0]
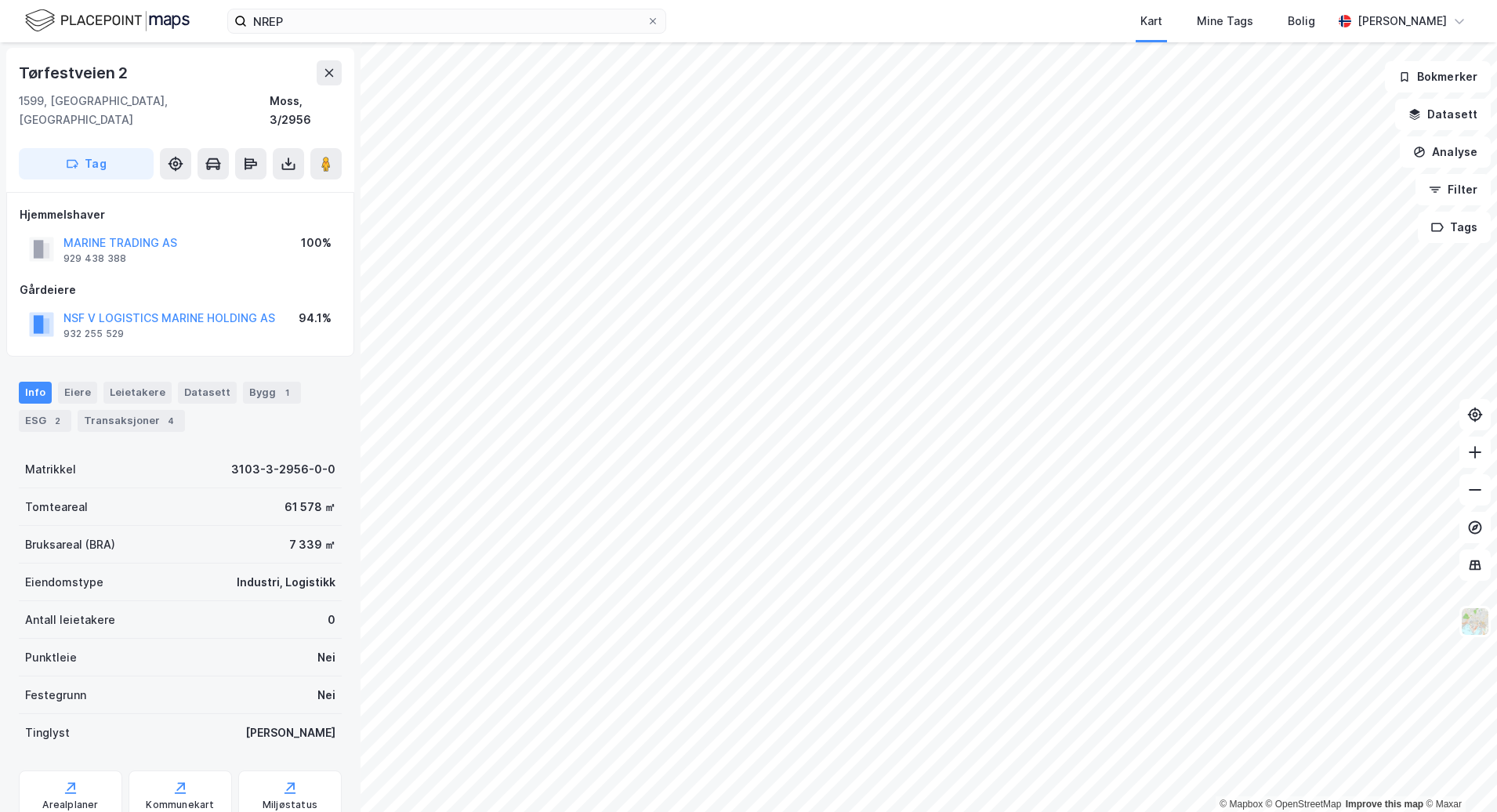
scroll to position [1, 0]
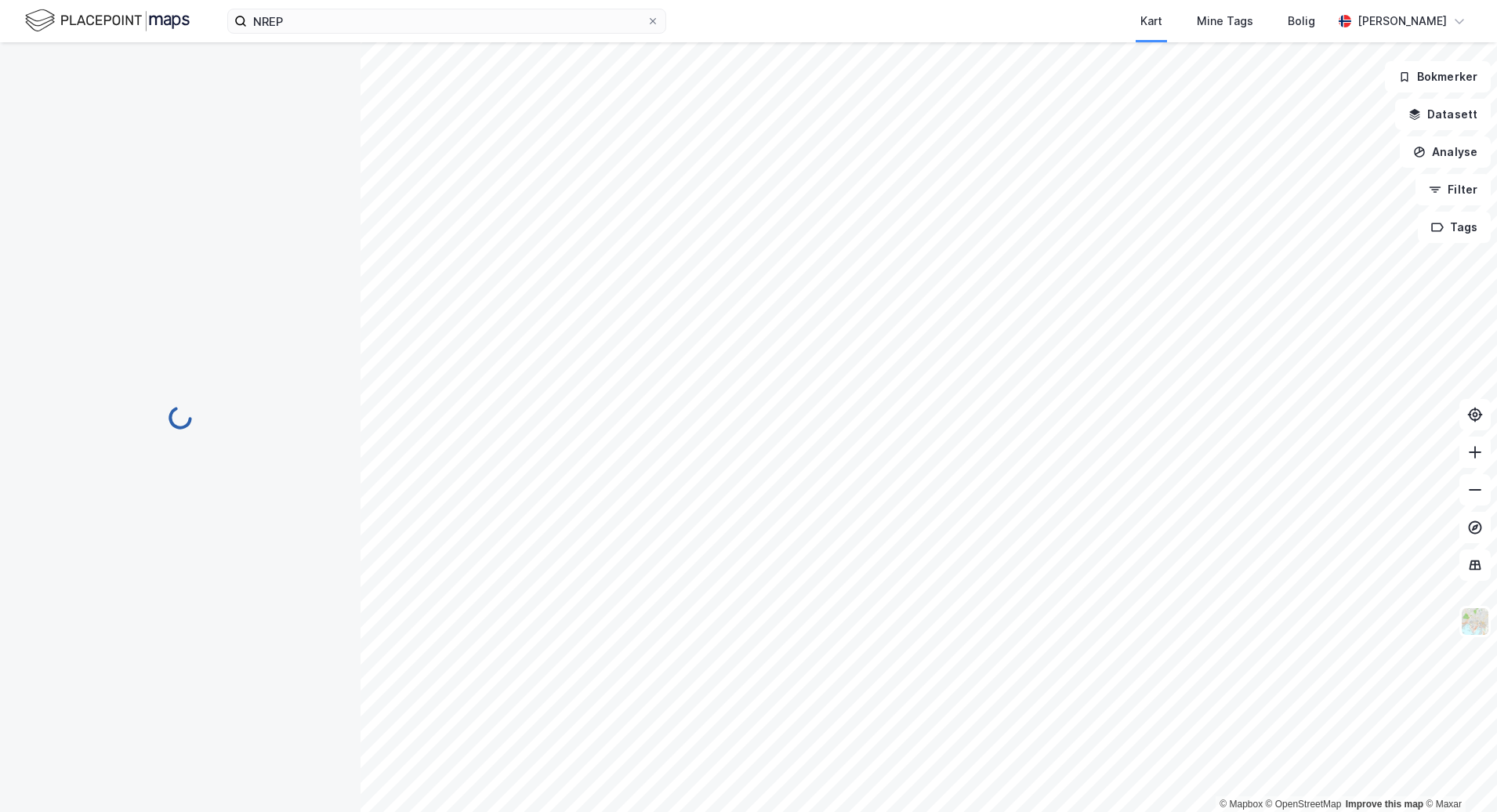
scroll to position [1, 0]
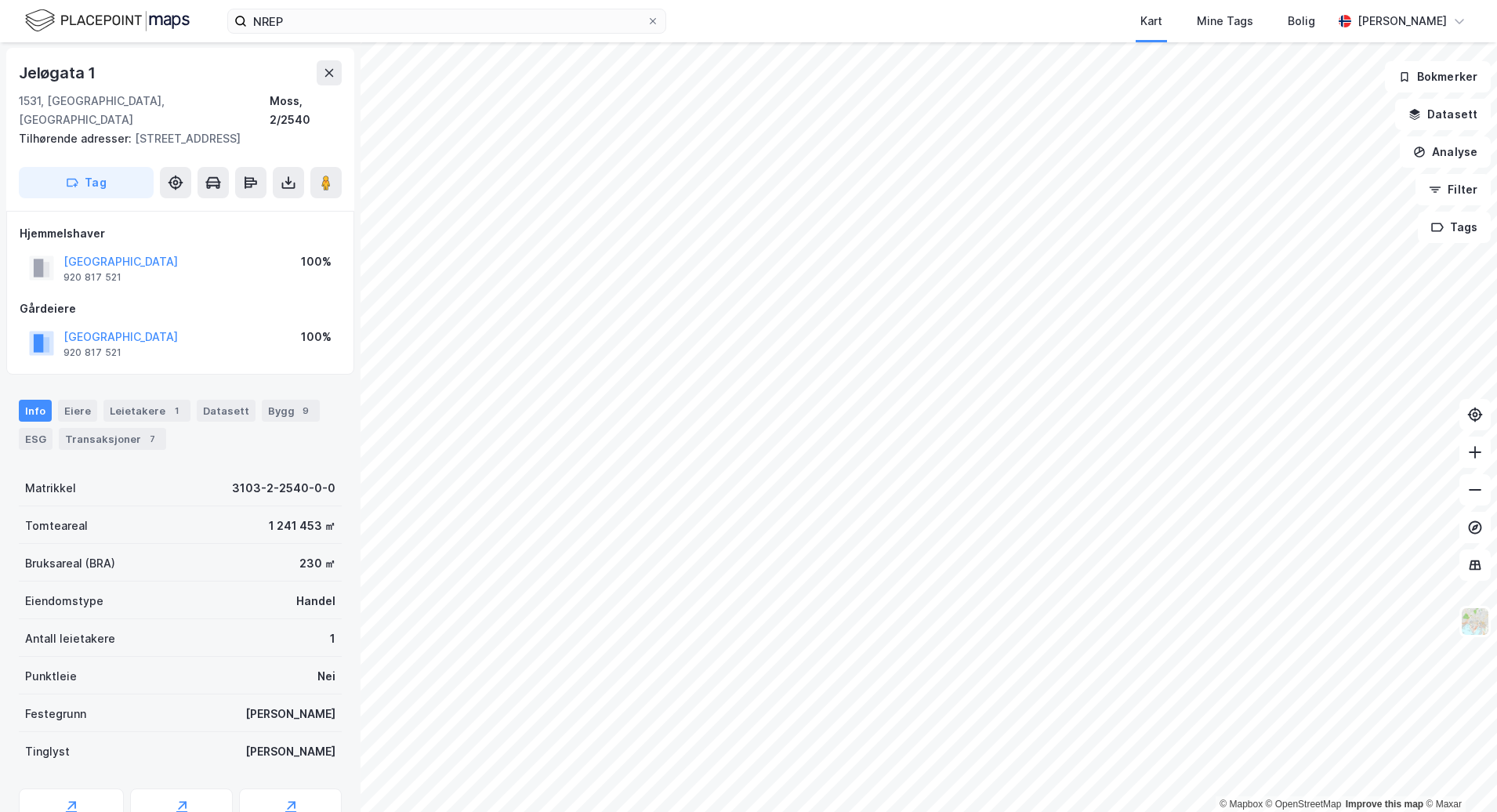
scroll to position [1, 0]
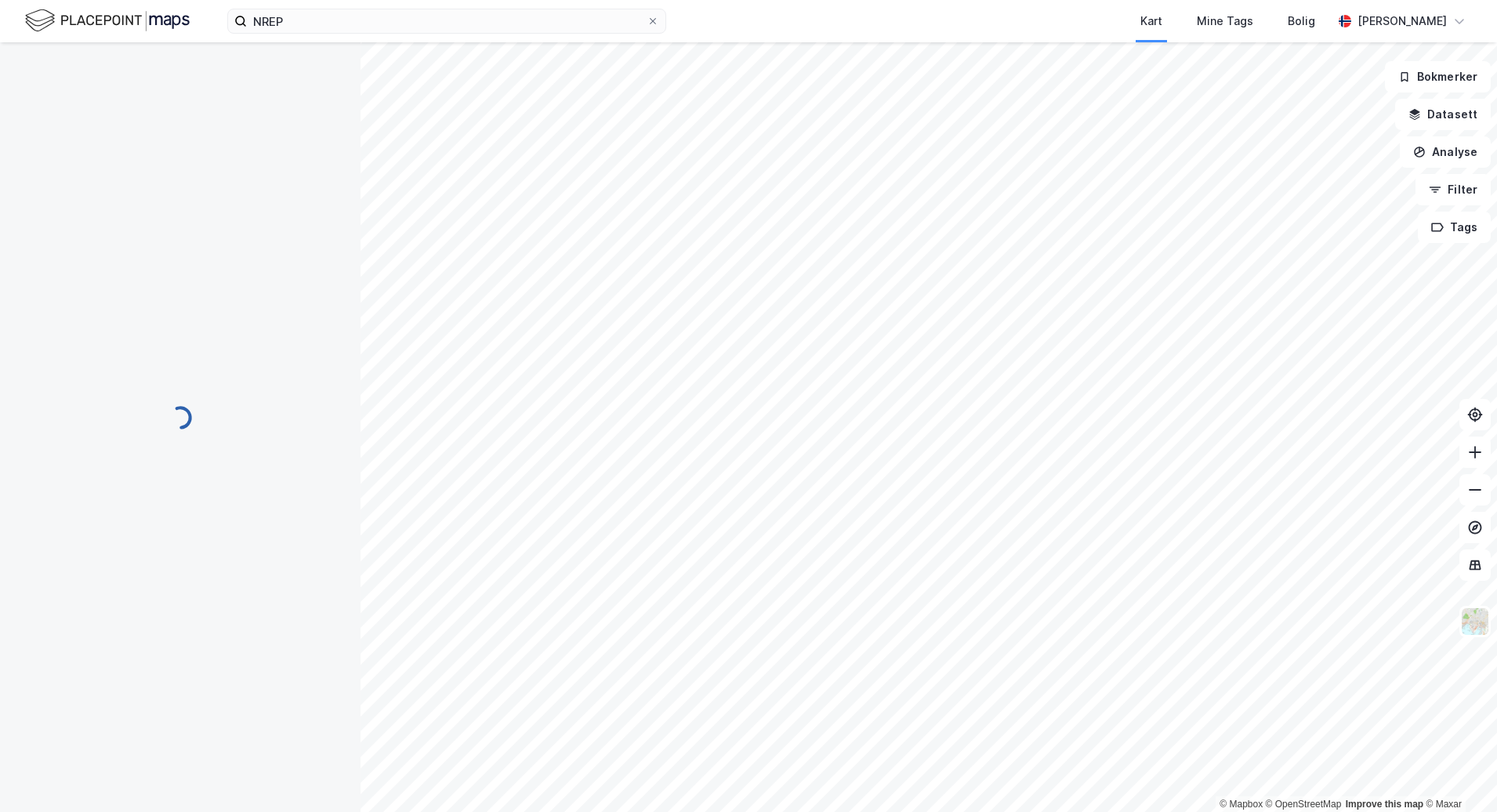
scroll to position [1, 0]
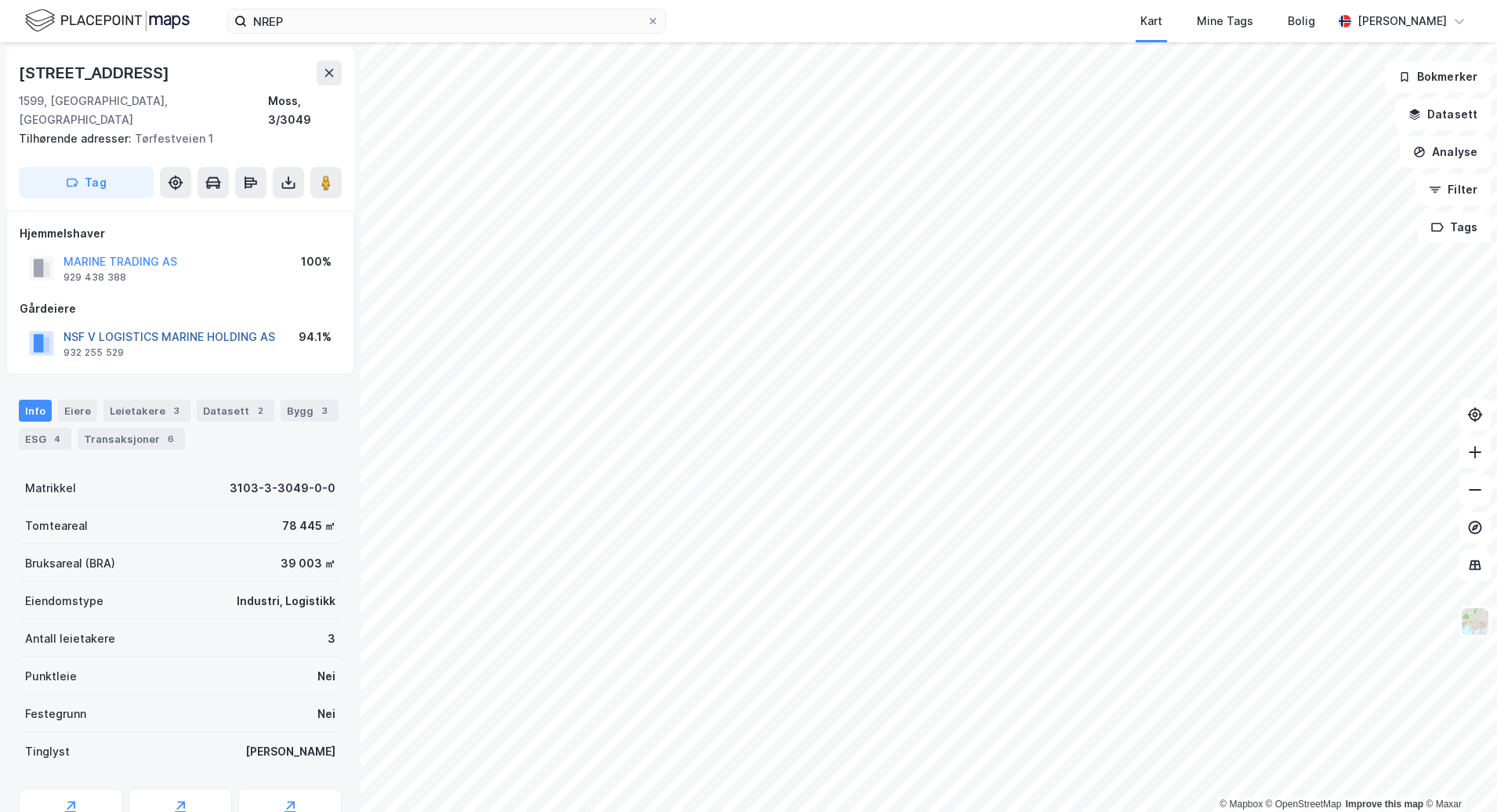
click at [0, 0] on button "NSF V LOGISTICS MARINE HOLDING AS" at bounding box center [0, 0] width 0 height 0
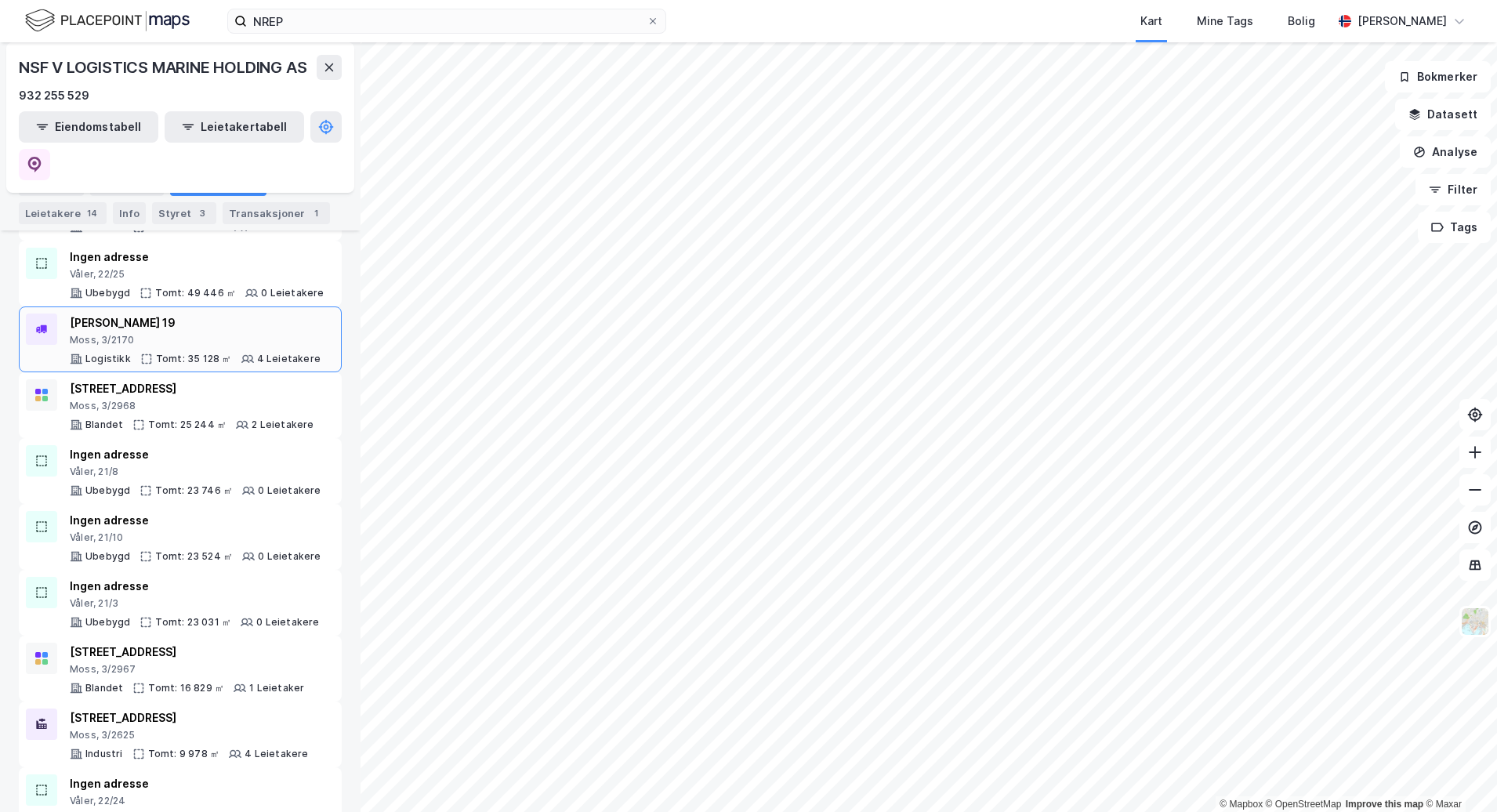
scroll to position [377, 0]
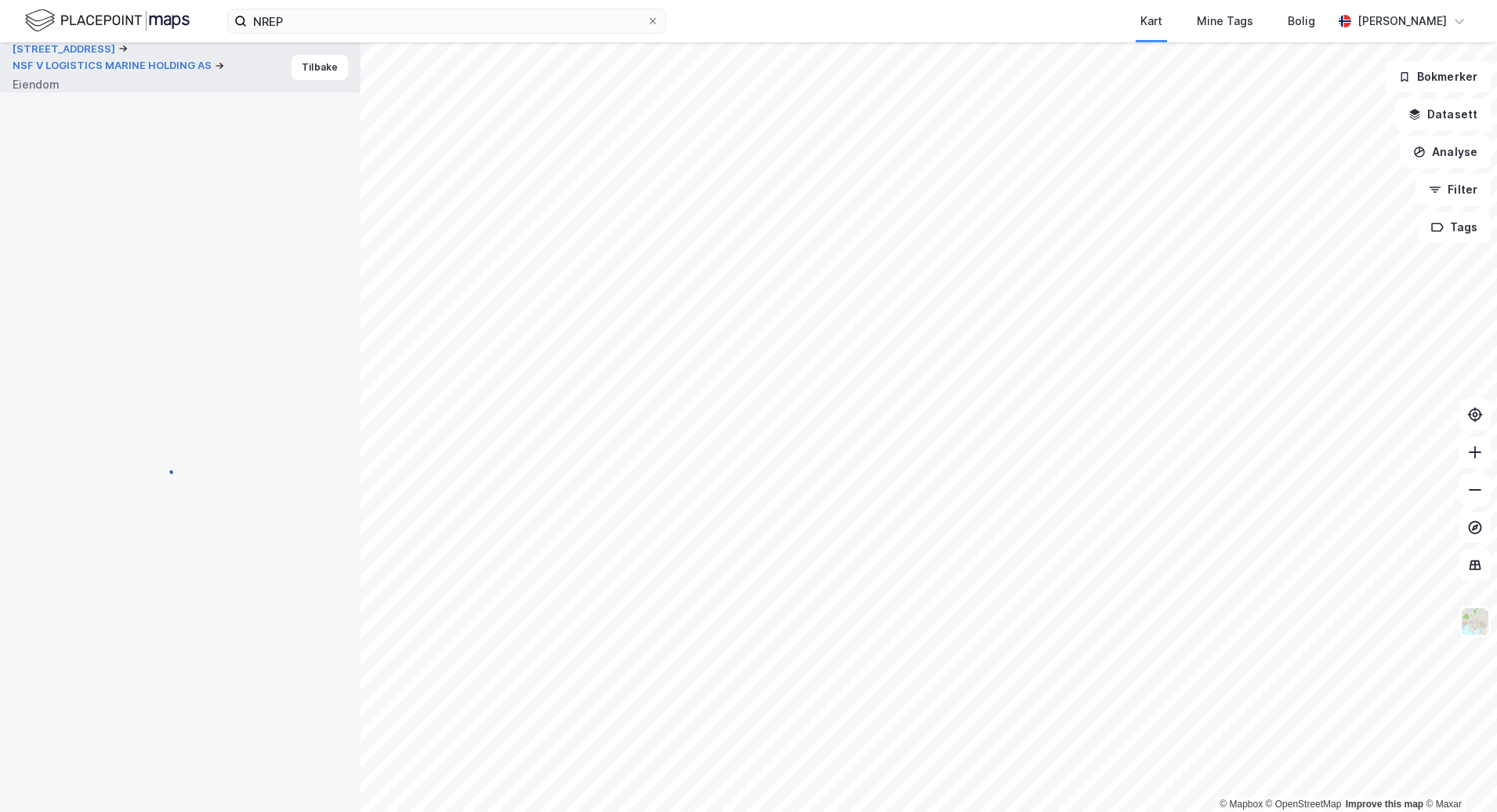
scroll to position [1, 0]
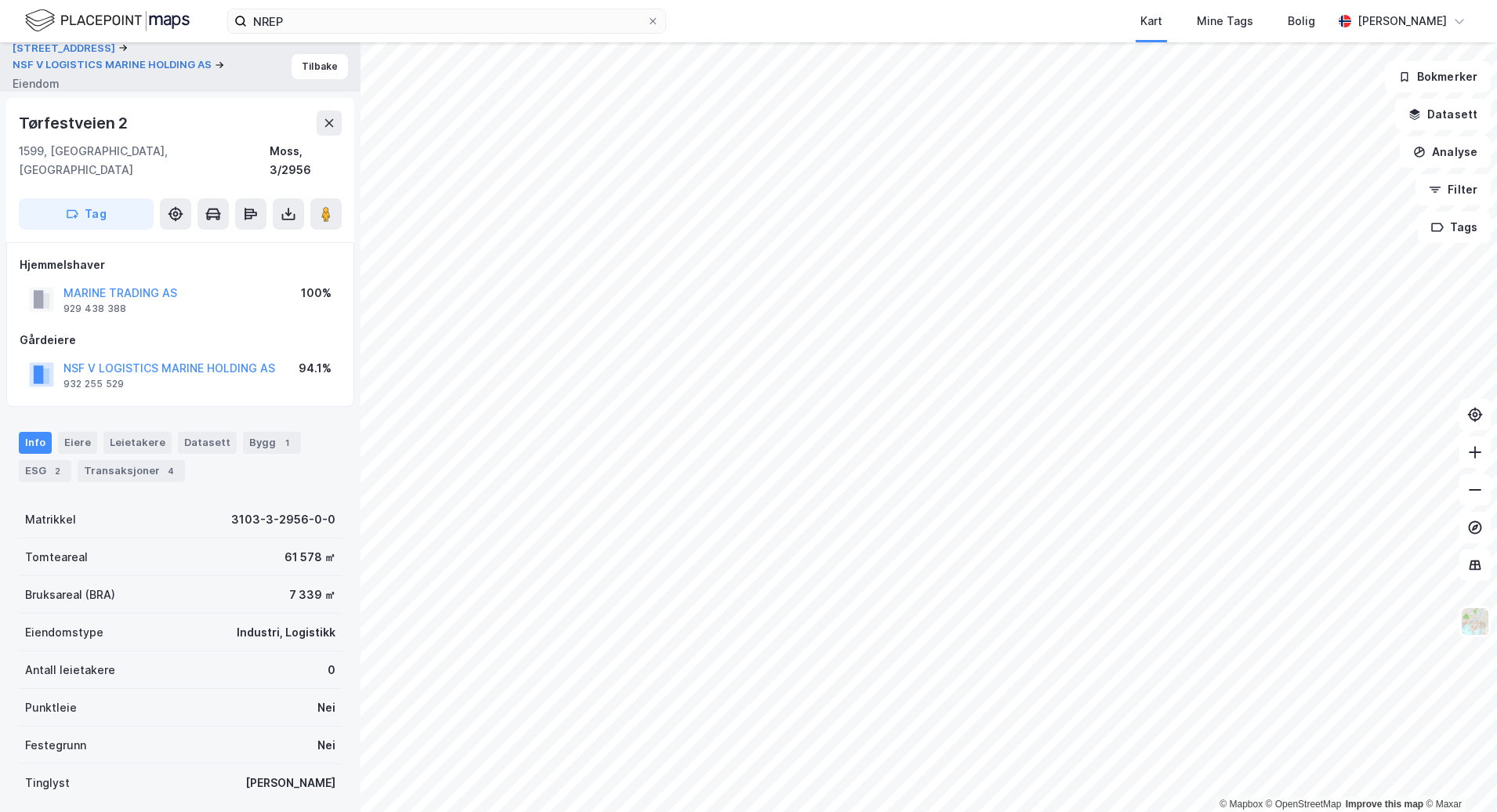
scroll to position [1, 0]
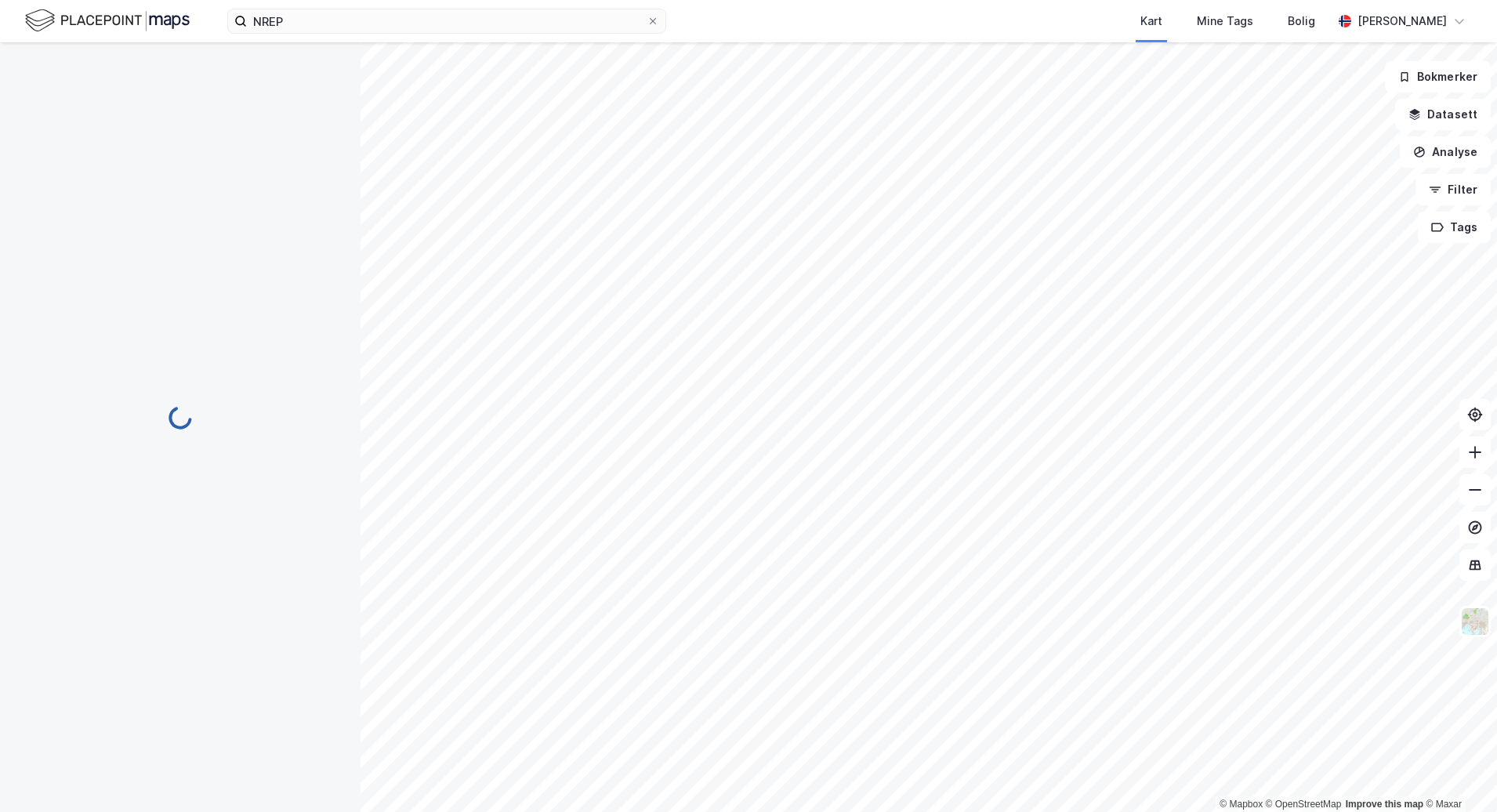
scroll to position [1, 0]
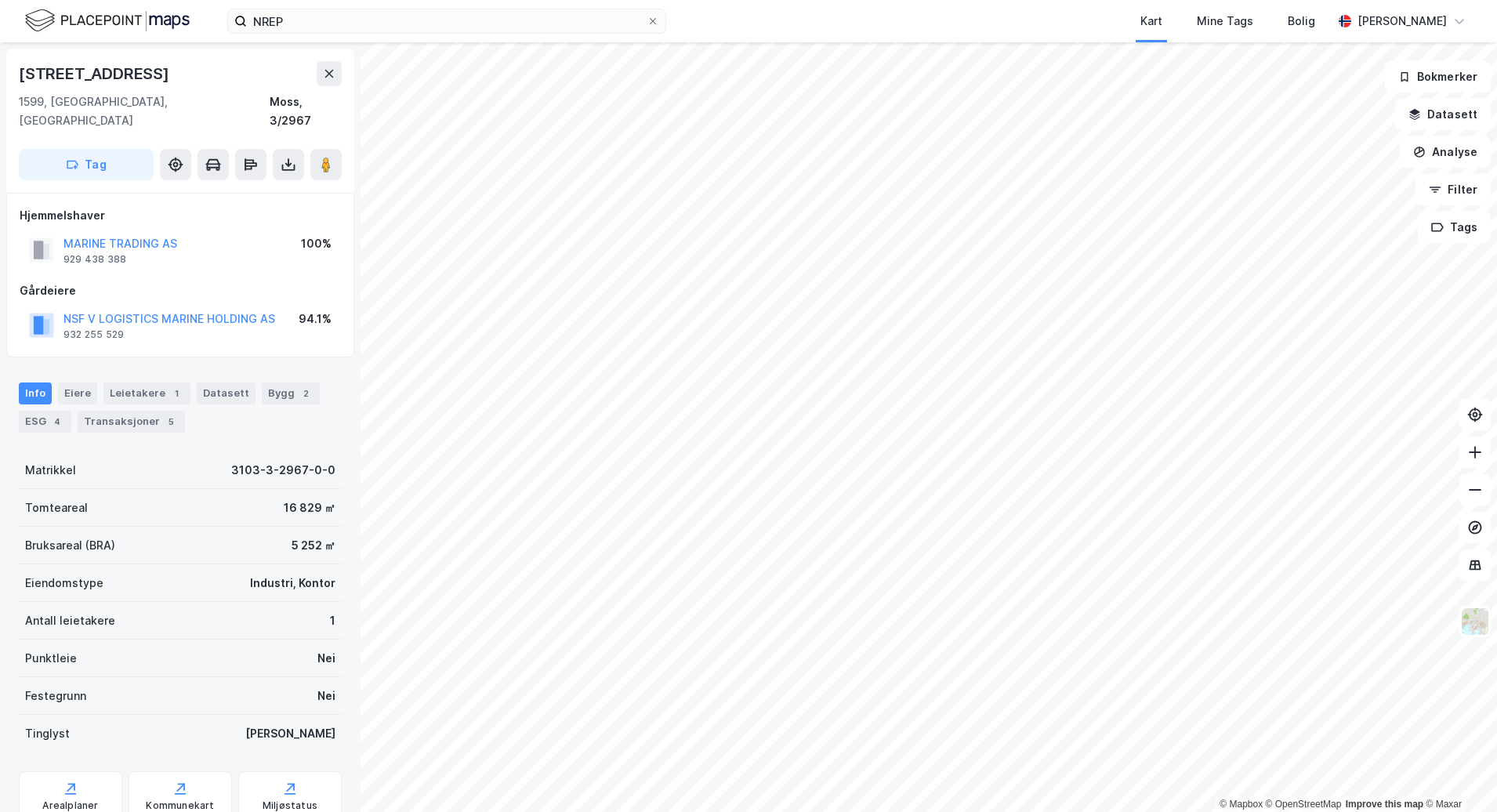
scroll to position [1, 0]
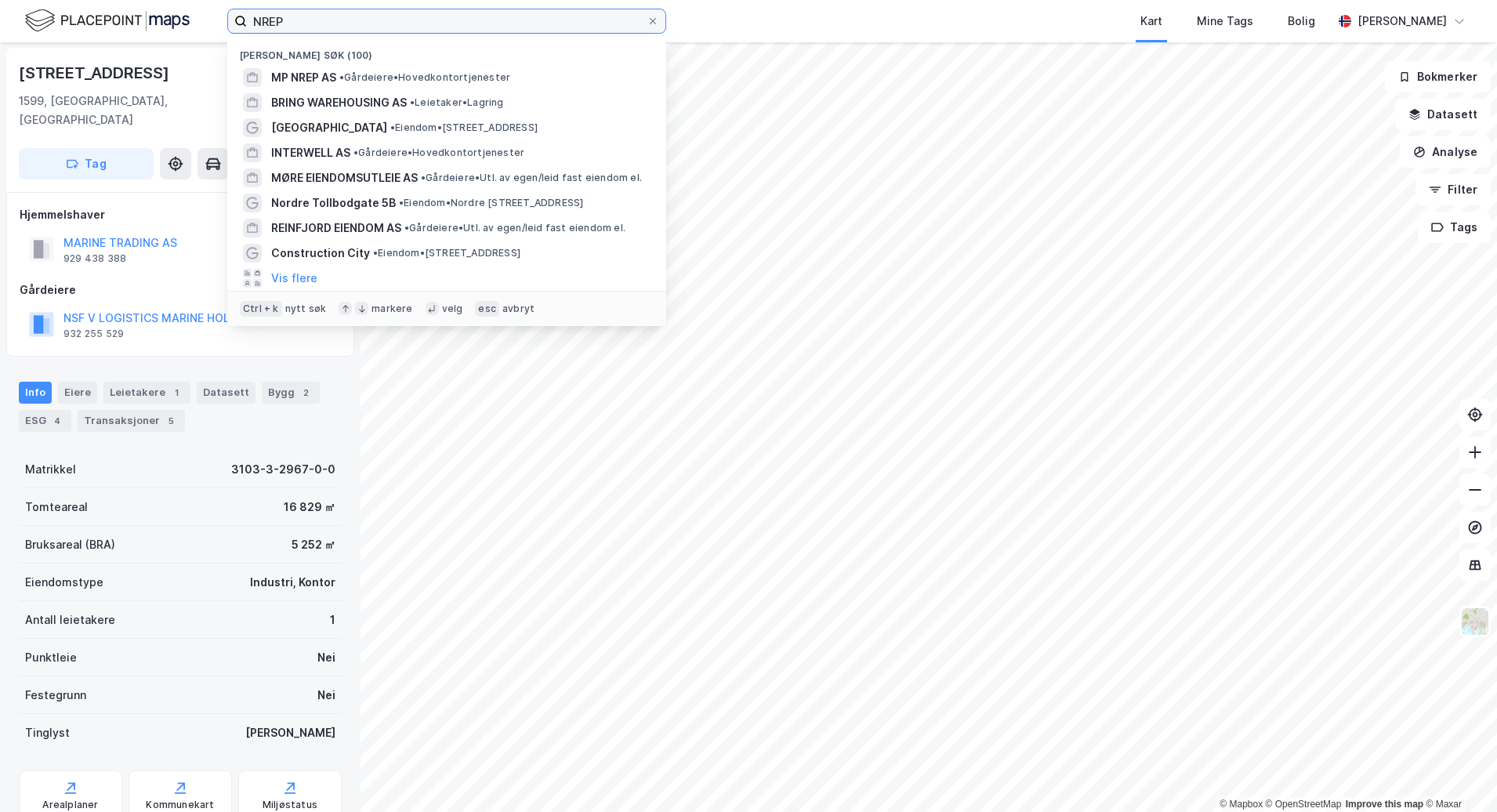
click at [351, 20] on input "NREP" at bounding box center [447, 21] width 400 height 24
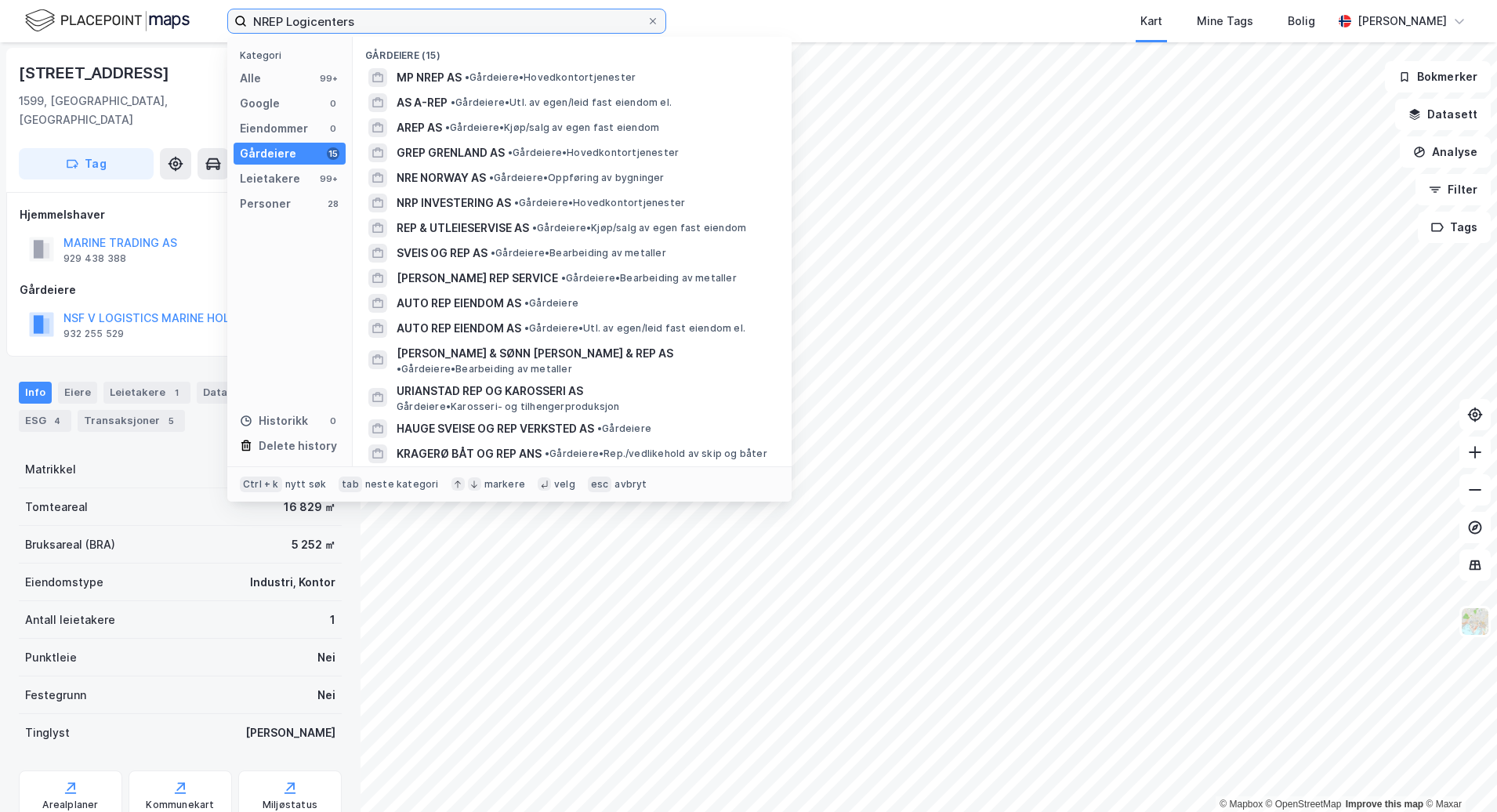
click at [402, 17] on input "NREP Logicenters" at bounding box center [447, 21] width 400 height 24
click at [843, 17] on div "Kart Mine Tags Bolig" at bounding box center [1037, 21] width 591 height 42
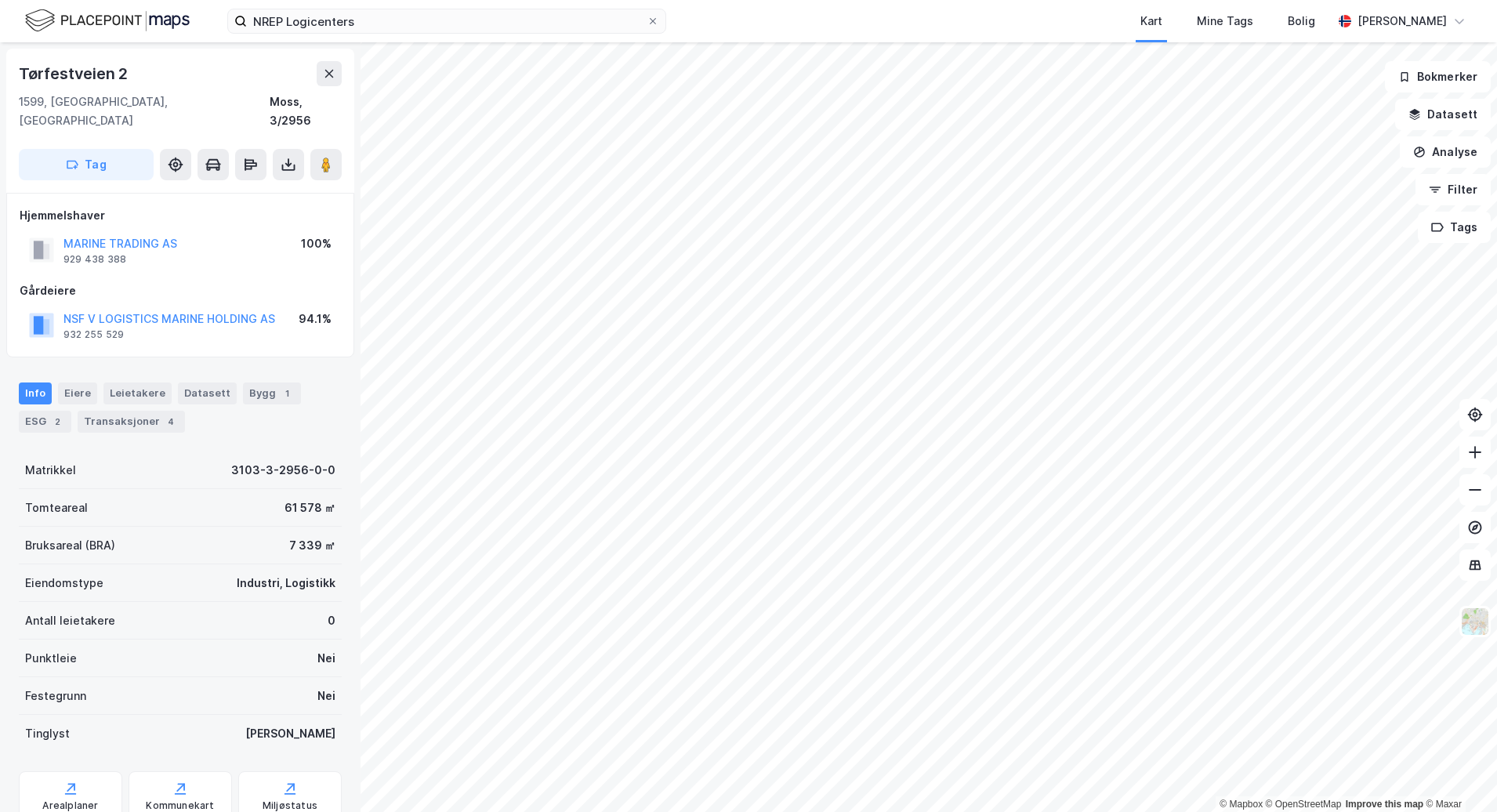
scroll to position [1, 0]
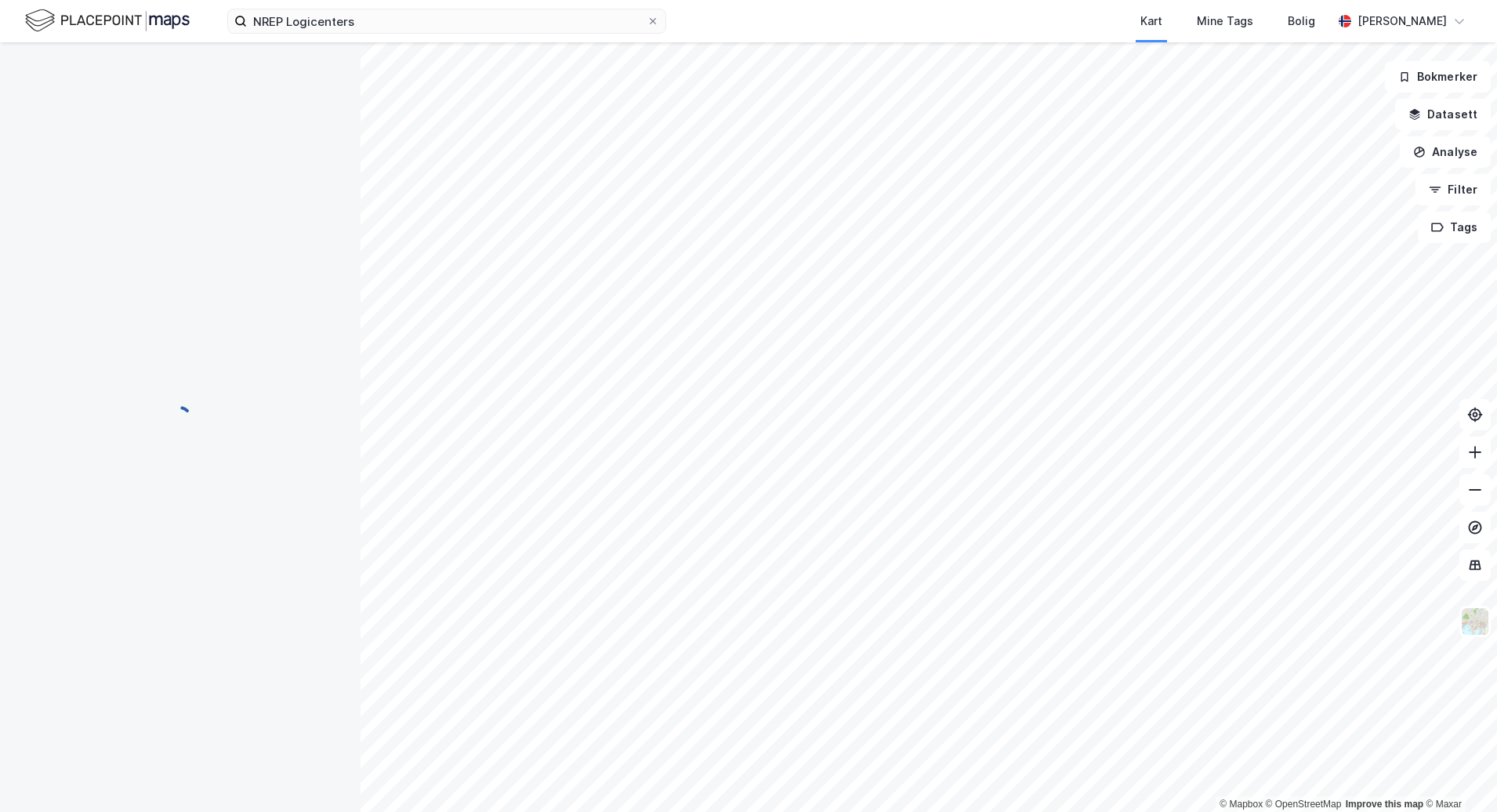
scroll to position [1, 0]
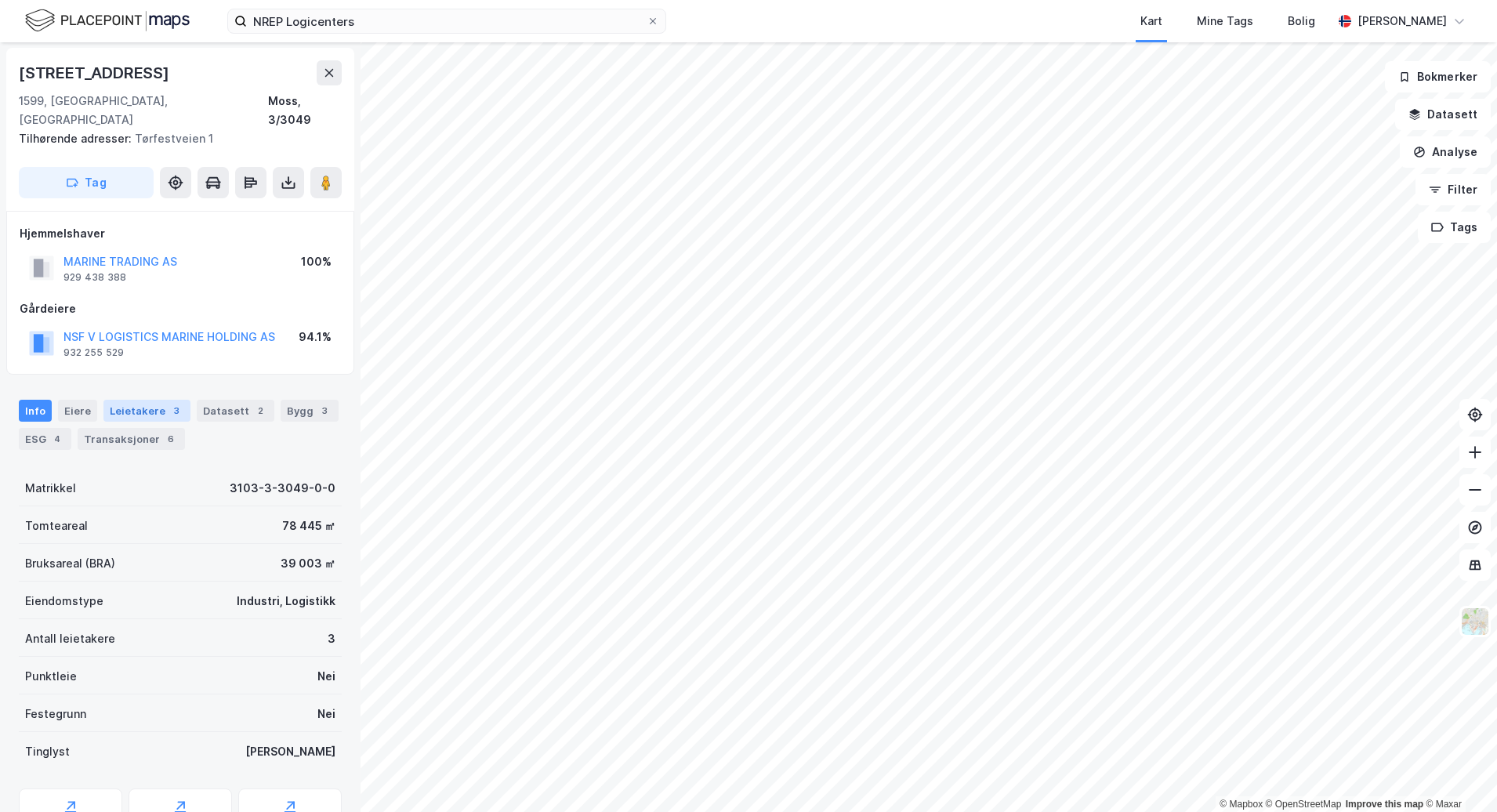
click at [135, 400] on div "Leietakere 3" at bounding box center [146, 411] width 87 height 22
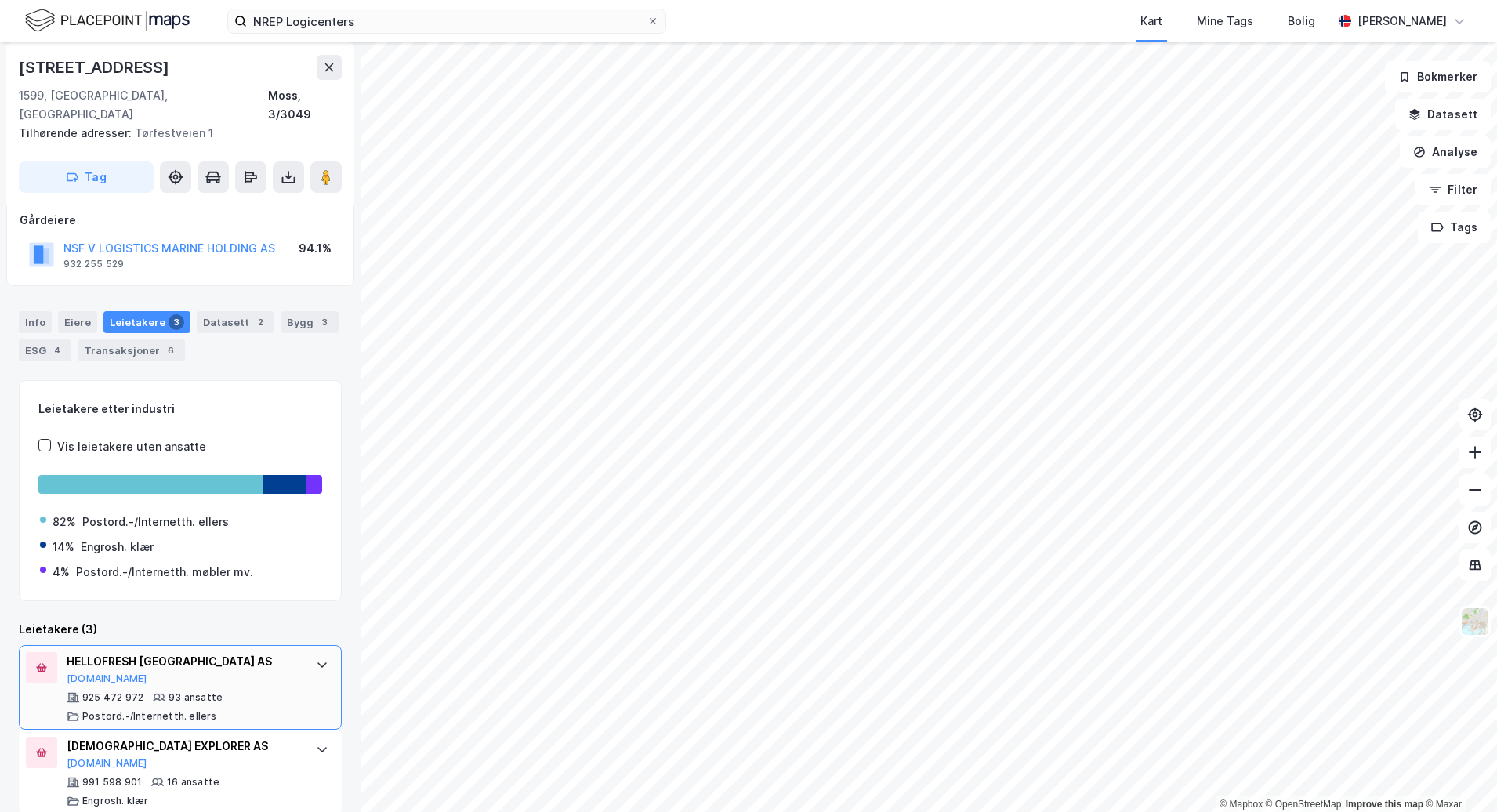
scroll to position [177, 0]
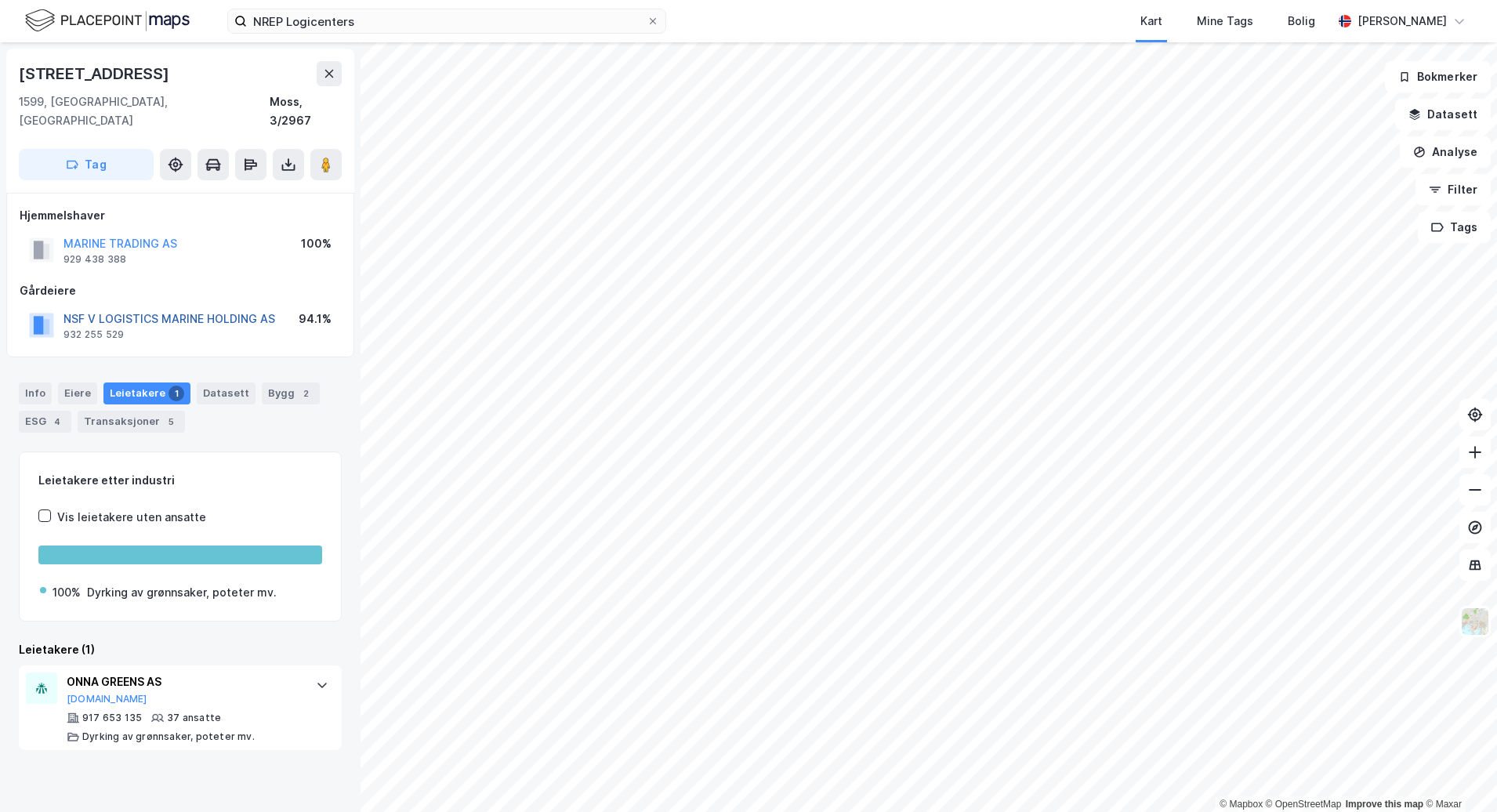
click at [0, 0] on button "NSF V LOGISTICS MARINE HOLDING AS" at bounding box center [0, 0] width 0 height 0
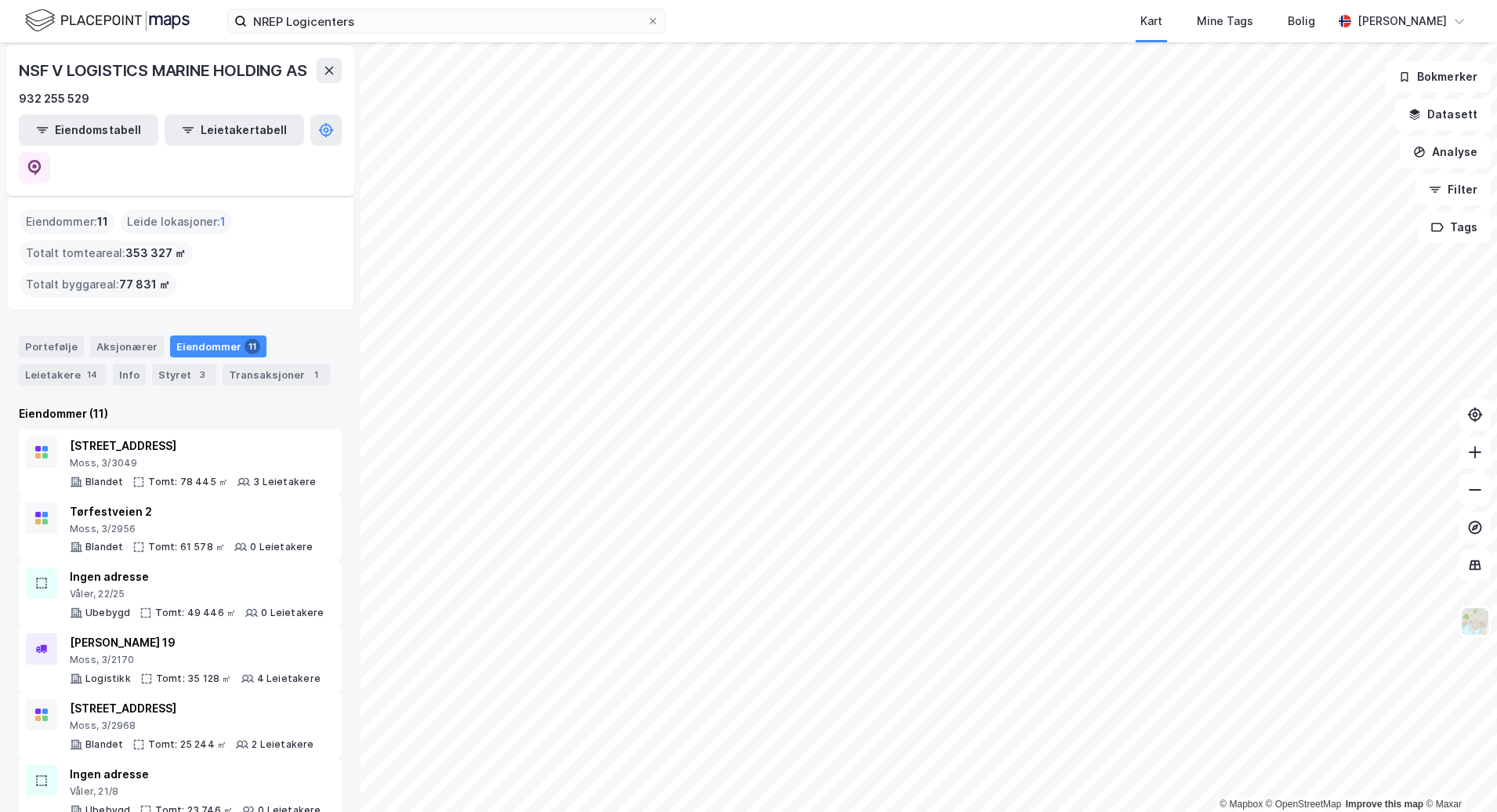
scroll to position [78, 0]
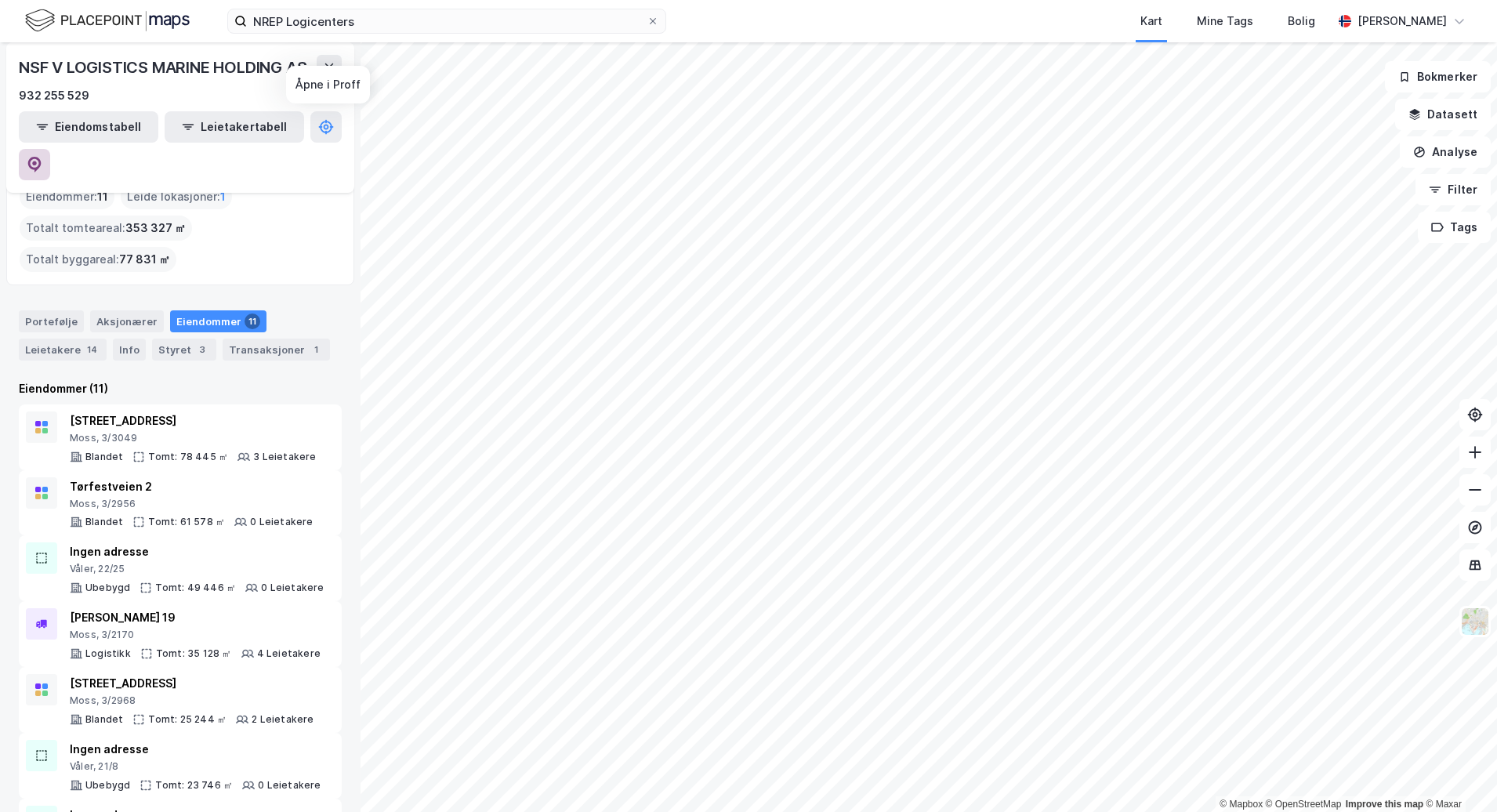
click at [42, 157] on icon at bounding box center [34, 164] width 16 height 16
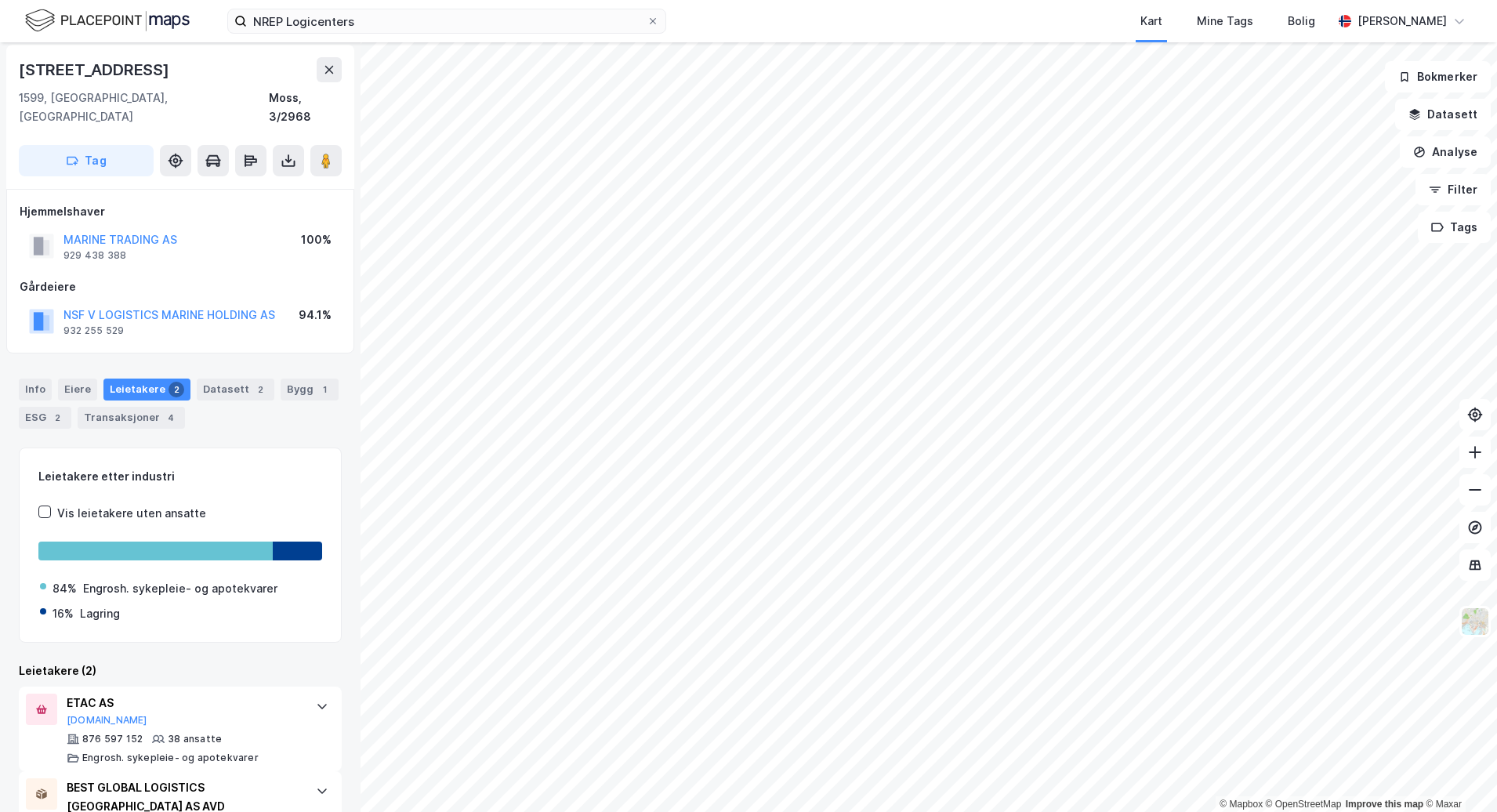
scroll to position [78, 0]
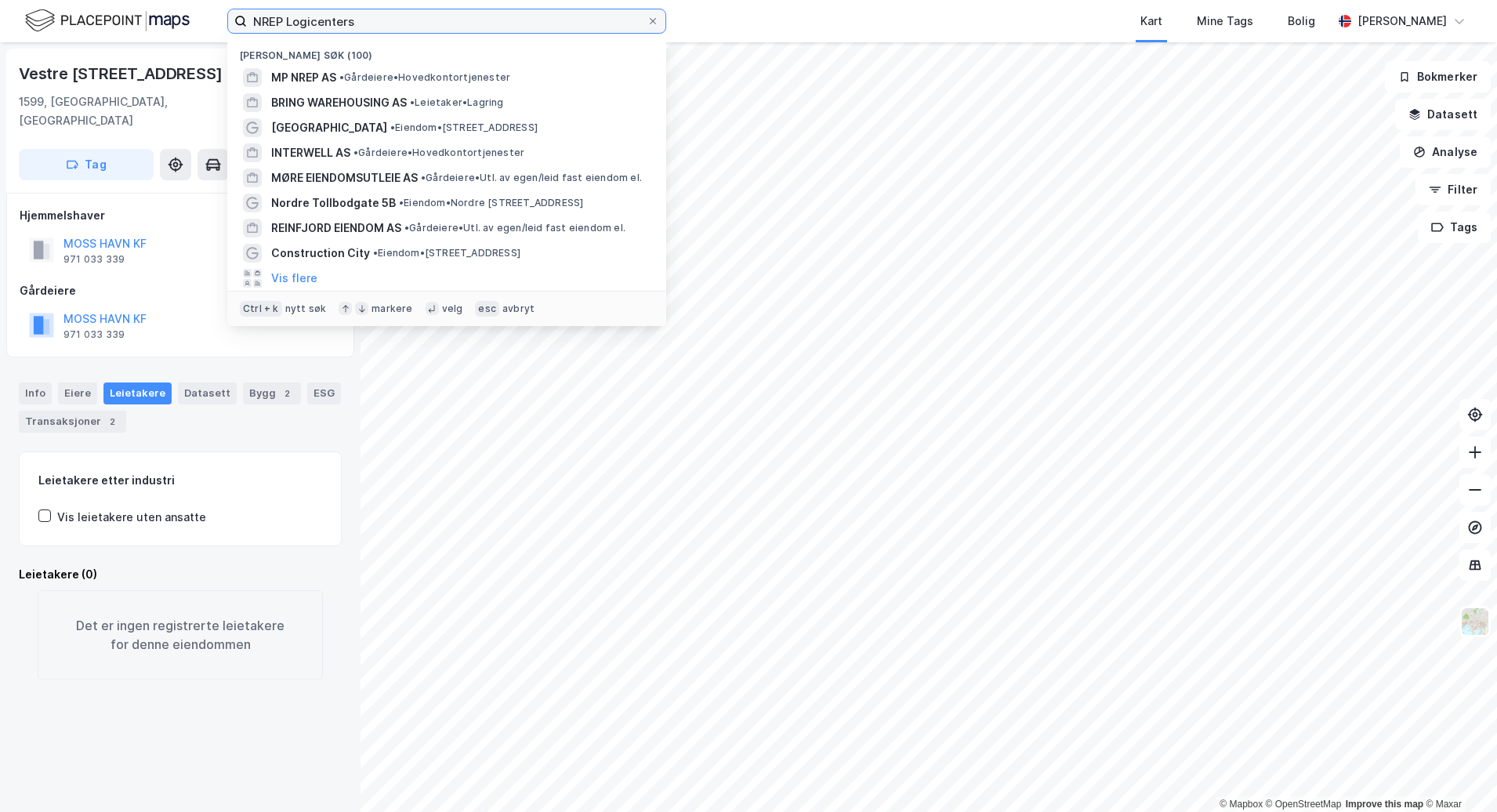
drag, startPoint x: 290, startPoint y: 33, endPoint x: 106, endPoint y: 50, distance: 184.8
click at [106, 50] on div "NREP Logicenters Nylige søk (100) MP NREP AS • Gårdeiere • Hovedkontortjenester…" at bounding box center [748, 406] width 1497 height 812
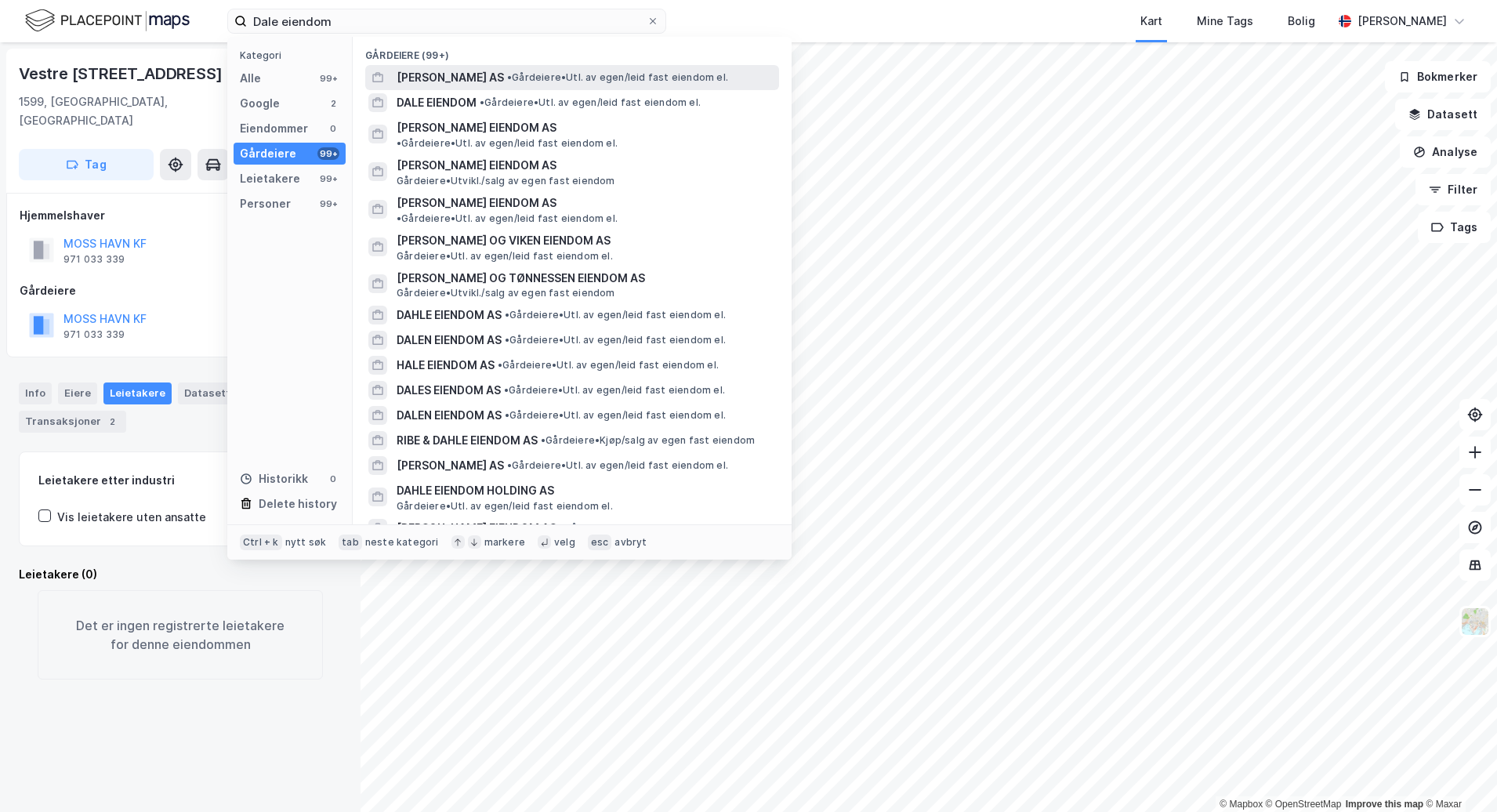
click at [609, 86] on div "DALE EIENDOM AS • Gårdeiere • Utl. av egen/leid fast eiendom el." at bounding box center [586, 77] width 379 height 18
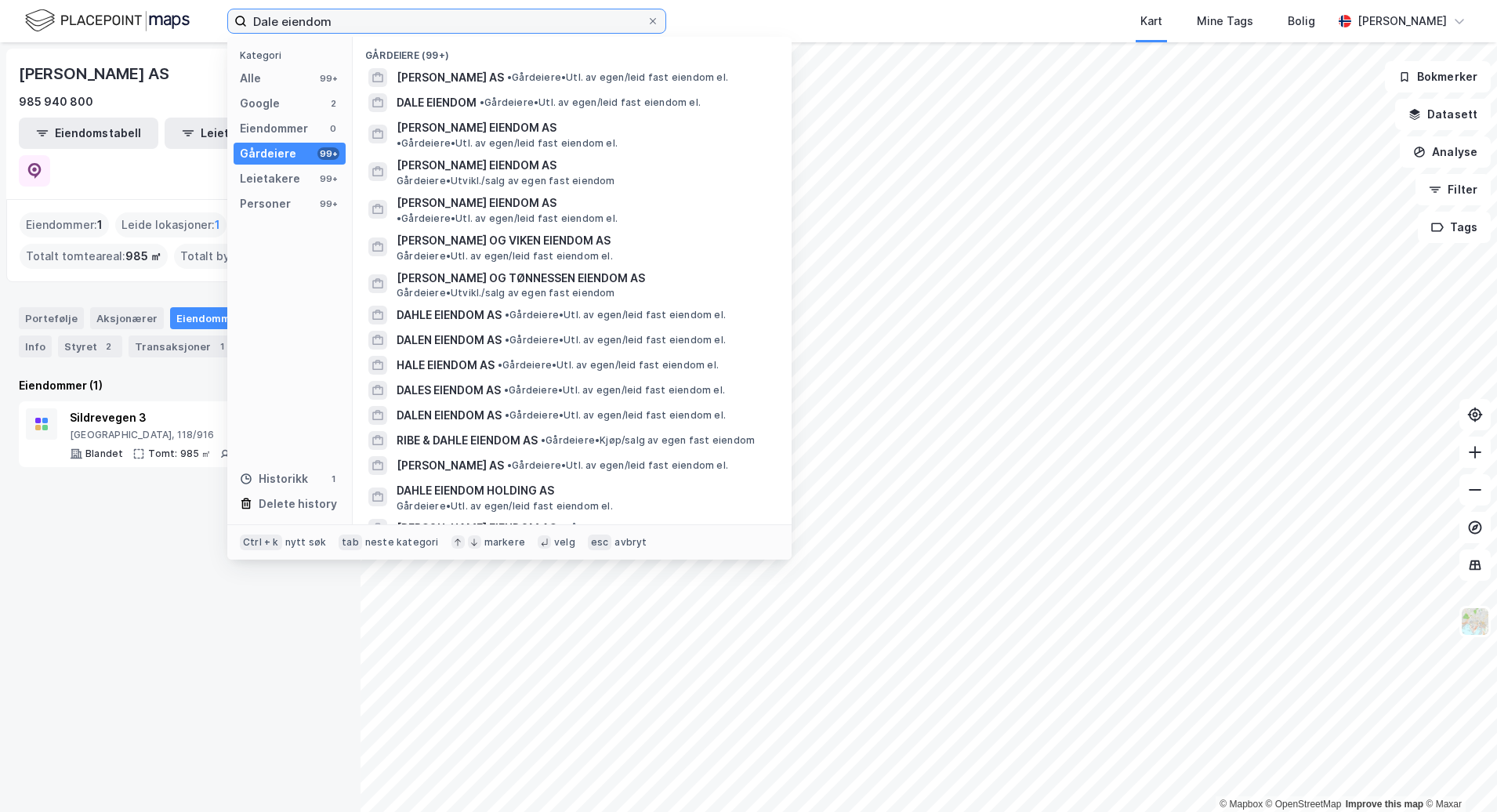
drag, startPoint x: 422, startPoint y: 18, endPoint x: -119, endPoint y: 25, distance: 541.0
click at [0, 25] on html "Dale eiendom Kategori Alle 99+ Google 2 Eiendommer 0 Gårdeiere 99+ Leietakere 9…" at bounding box center [748, 406] width 1497 height 812
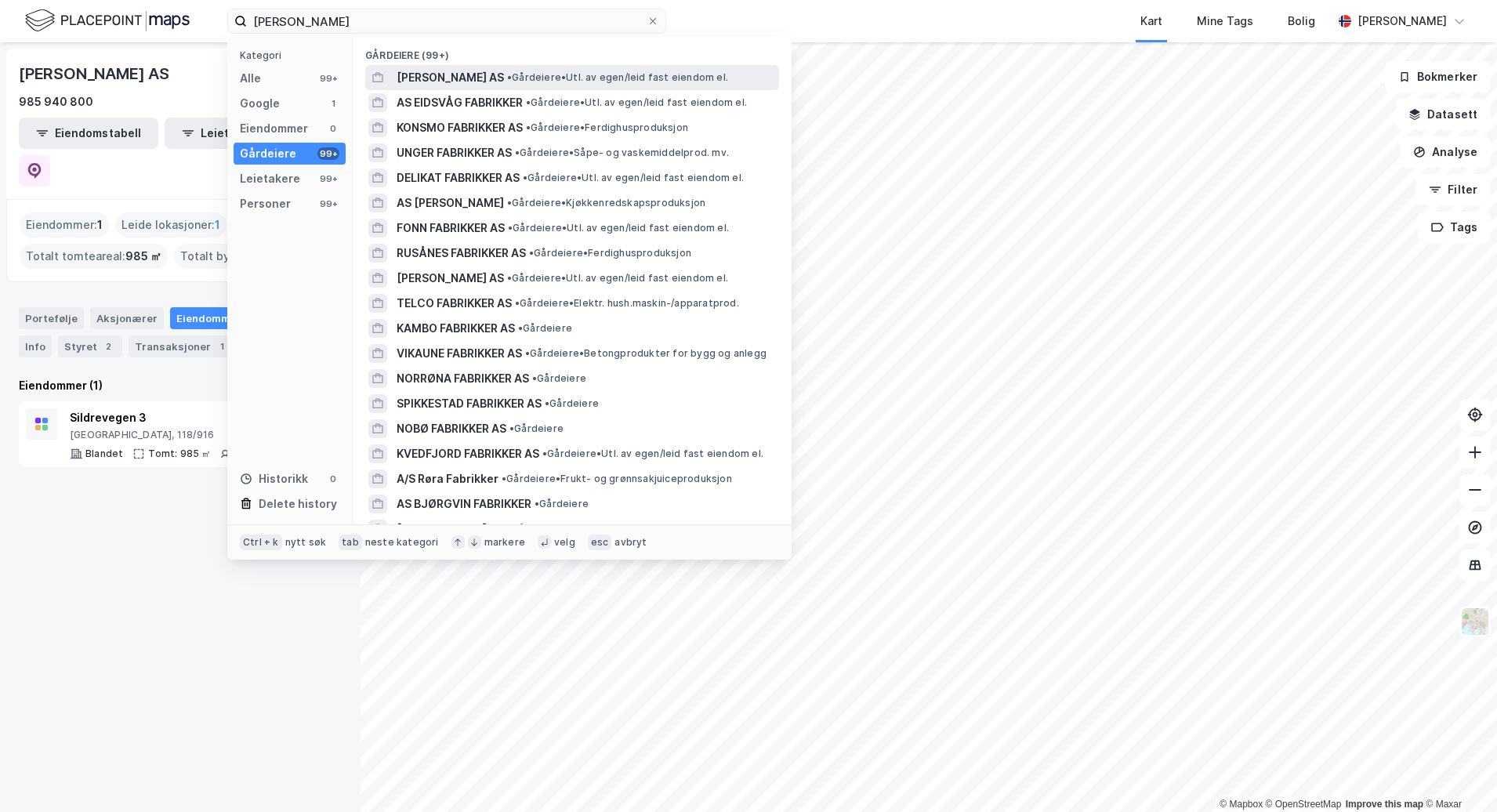
click at [618, 81] on span "• Gårdeiere • Utl. av egen/leid fast eiendom el." at bounding box center [618, 77] width 221 height 13
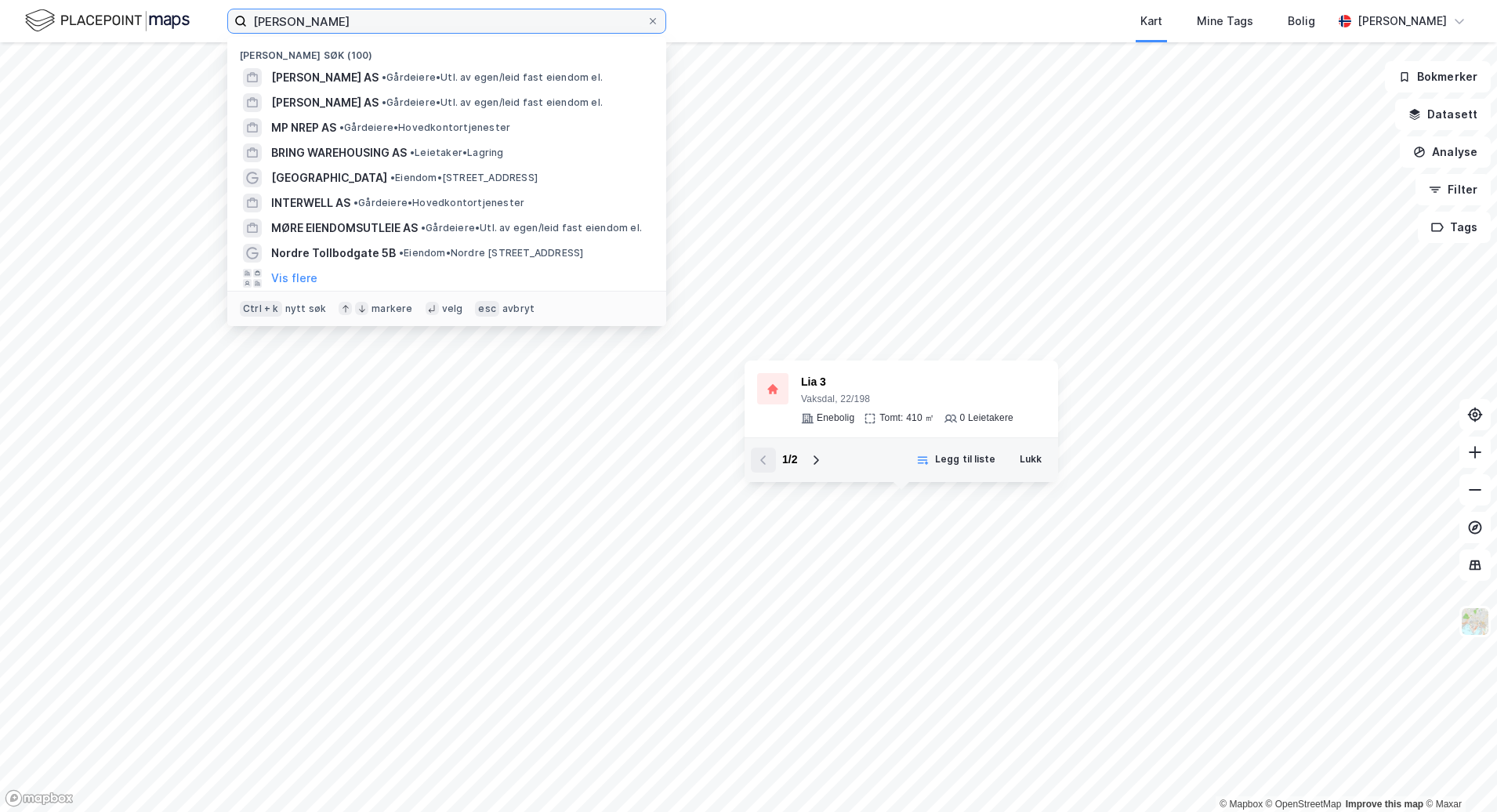
click at [505, 12] on input "[PERSON_NAME]" at bounding box center [447, 21] width 400 height 24
click at [765, 9] on div "Kart Mine Tags Bolig" at bounding box center [1037, 21] width 591 height 42
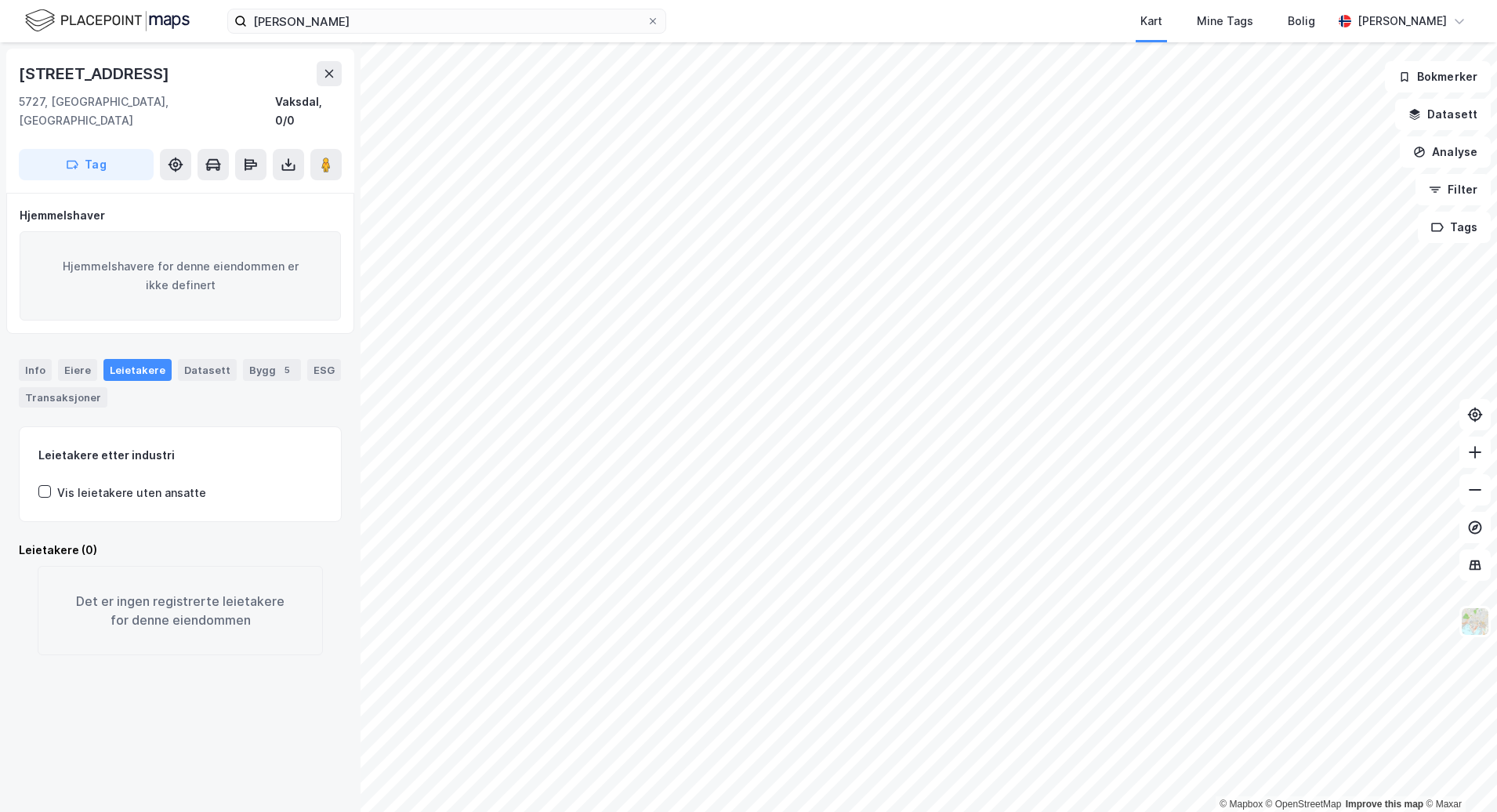
click at [375, 35] on div "[PERSON_NAME] Kart Mine Tags Bolig [PERSON_NAME]" at bounding box center [748, 21] width 1497 height 42
click at [314, 28] on input "[PERSON_NAME]" at bounding box center [447, 21] width 400 height 24
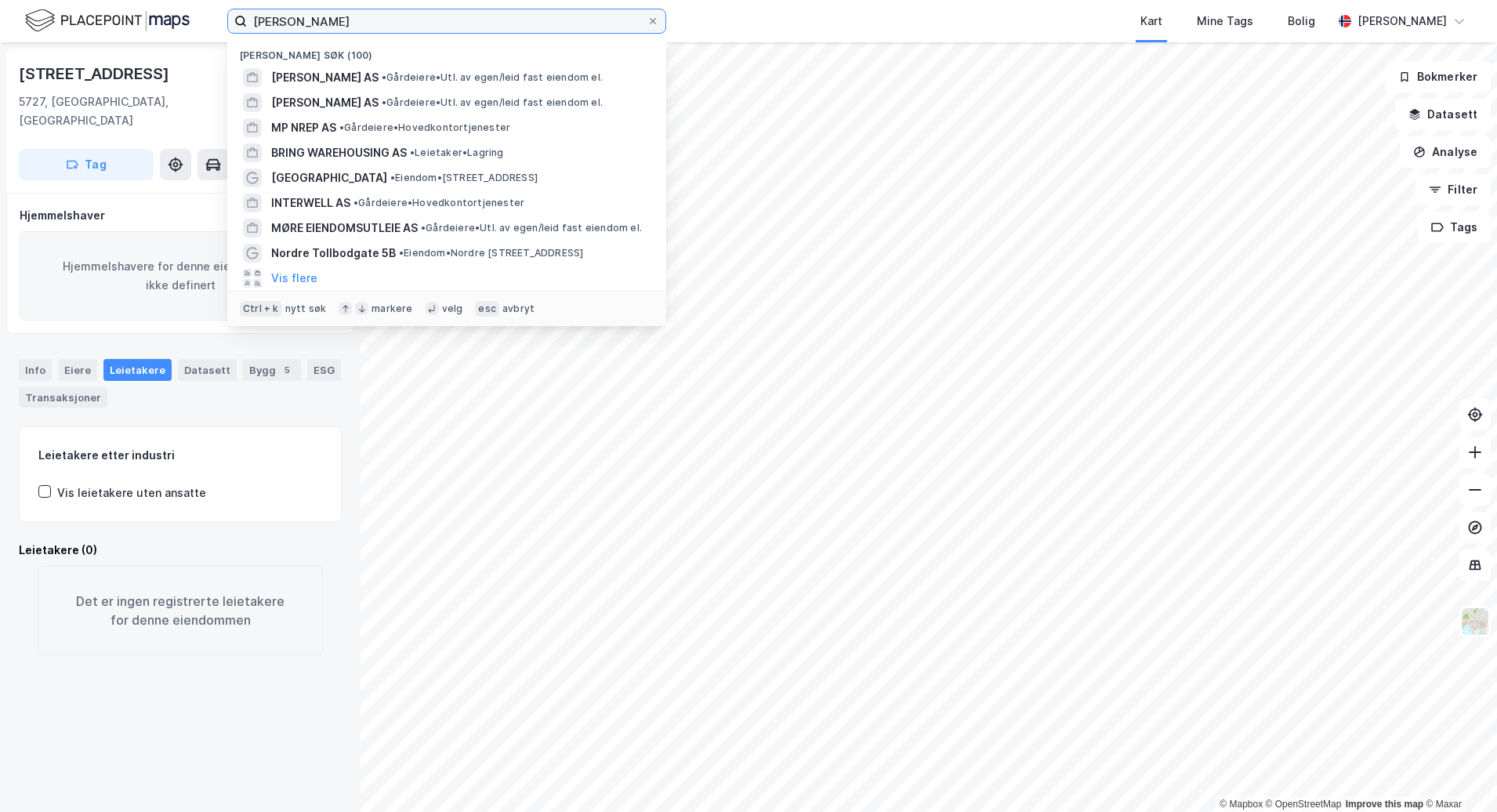
click at [314, 28] on input "[PERSON_NAME]" at bounding box center [447, 21] width 400 height 24
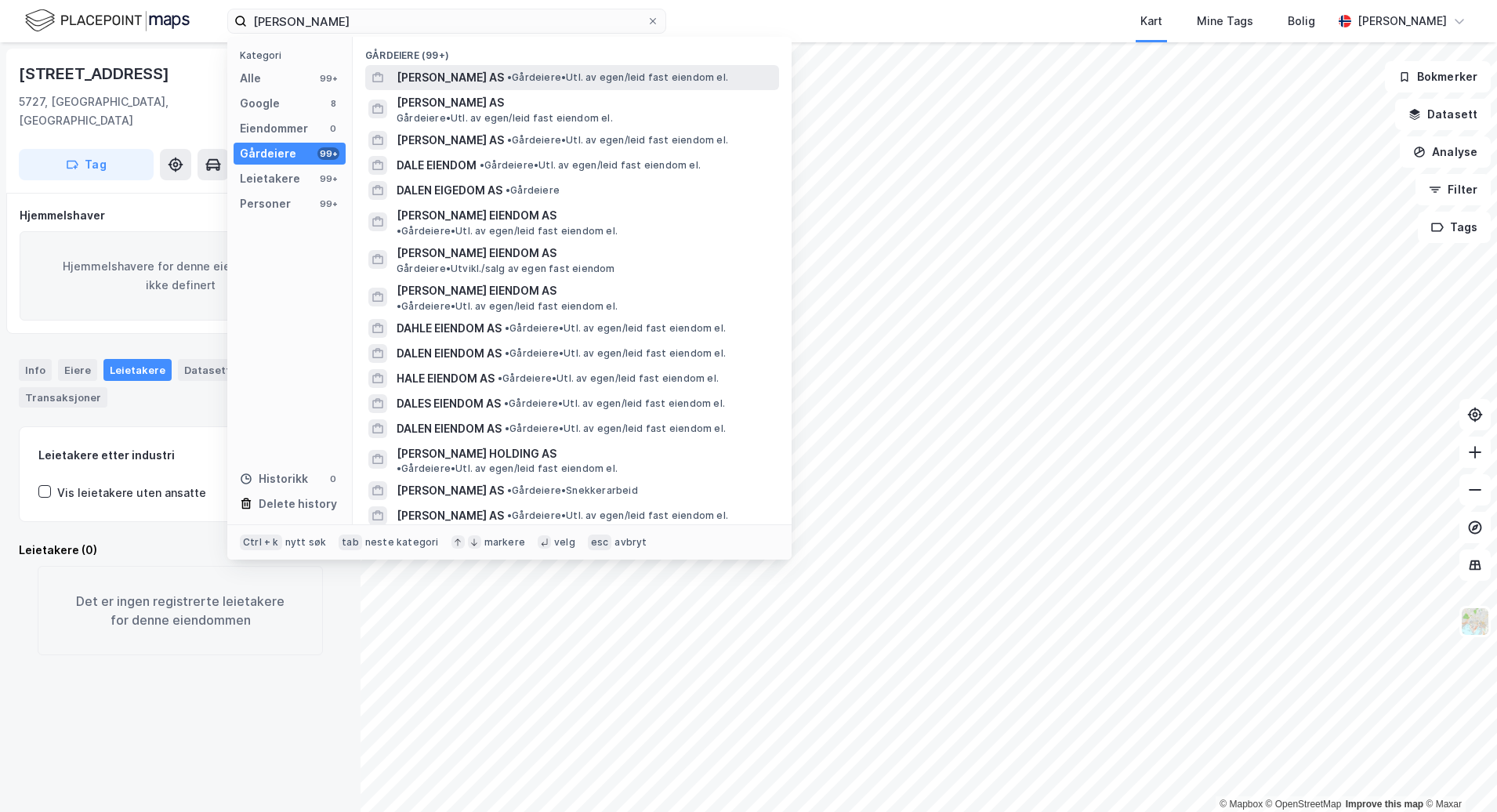
click at [485, 76] on span "[PERSON_NAME] AS" at bounding box center [450, 77] width 108 height 18
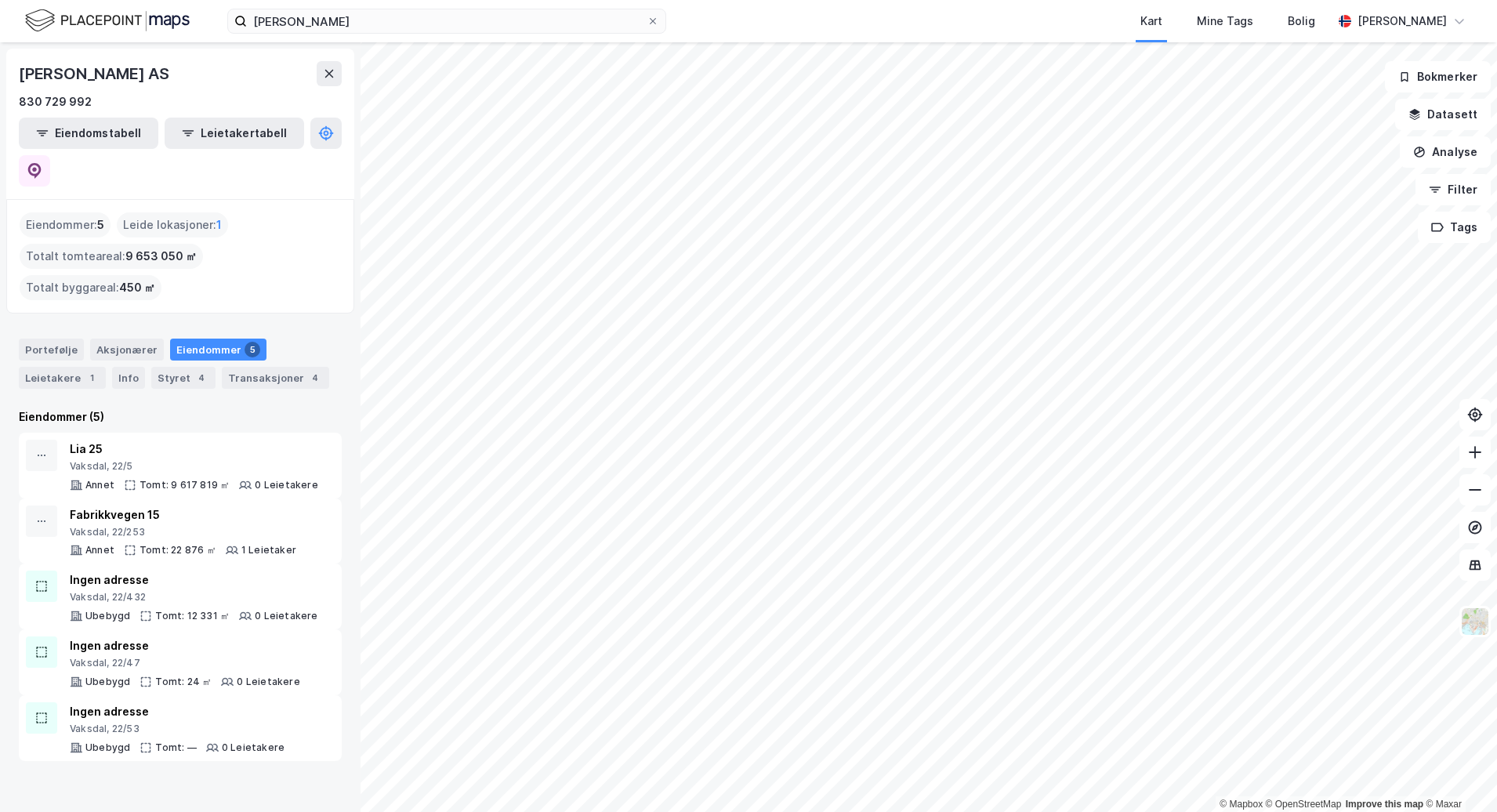
click at [894, 30] on div "[PERSON_NAME] Kart Mine Tags Bolig [PERSON_NAME] © Mapbox © OpenStreetMap Impro…" at bounding box center [748, 406] width 1497 height 812
click at [806, 811] on html "[PERSON_NAME] Kart Mine Tags Bolig [PERSON_NAME] © Mapbox © OpenStreetMap Impro…" at bounding box center [748, 406] width 1497 height 812
click at [797, 0] on html "[PERSON_NAME] Kart Mine Tags Bolig [PERSON_NAME] © Mapbox © OpenStreetMap Impro…" at bounding box center [748, 406] width 1497 height 812
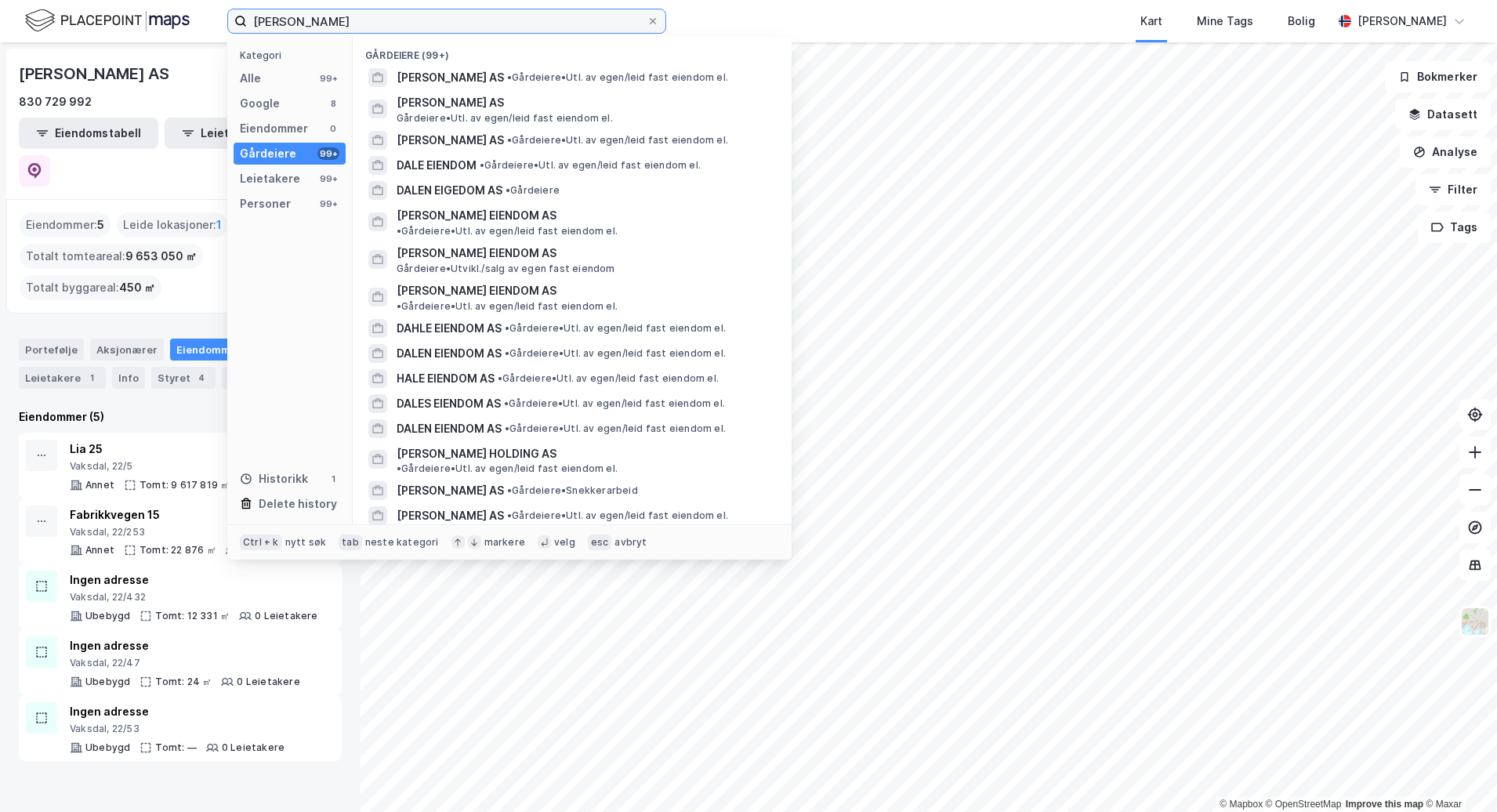
drag, startPoint x: 350, startPoint y: 29, endPoint x: 134, endPoint y: 36, distance: 216.1
click at [134, 36] on div "Dale Eigedom Kategori Alle 99+ Google 8 Eiendommer 0 Gårdeiere 99+ Leietakere 9…" at bounding box center [748, 21] width 1497 height 42
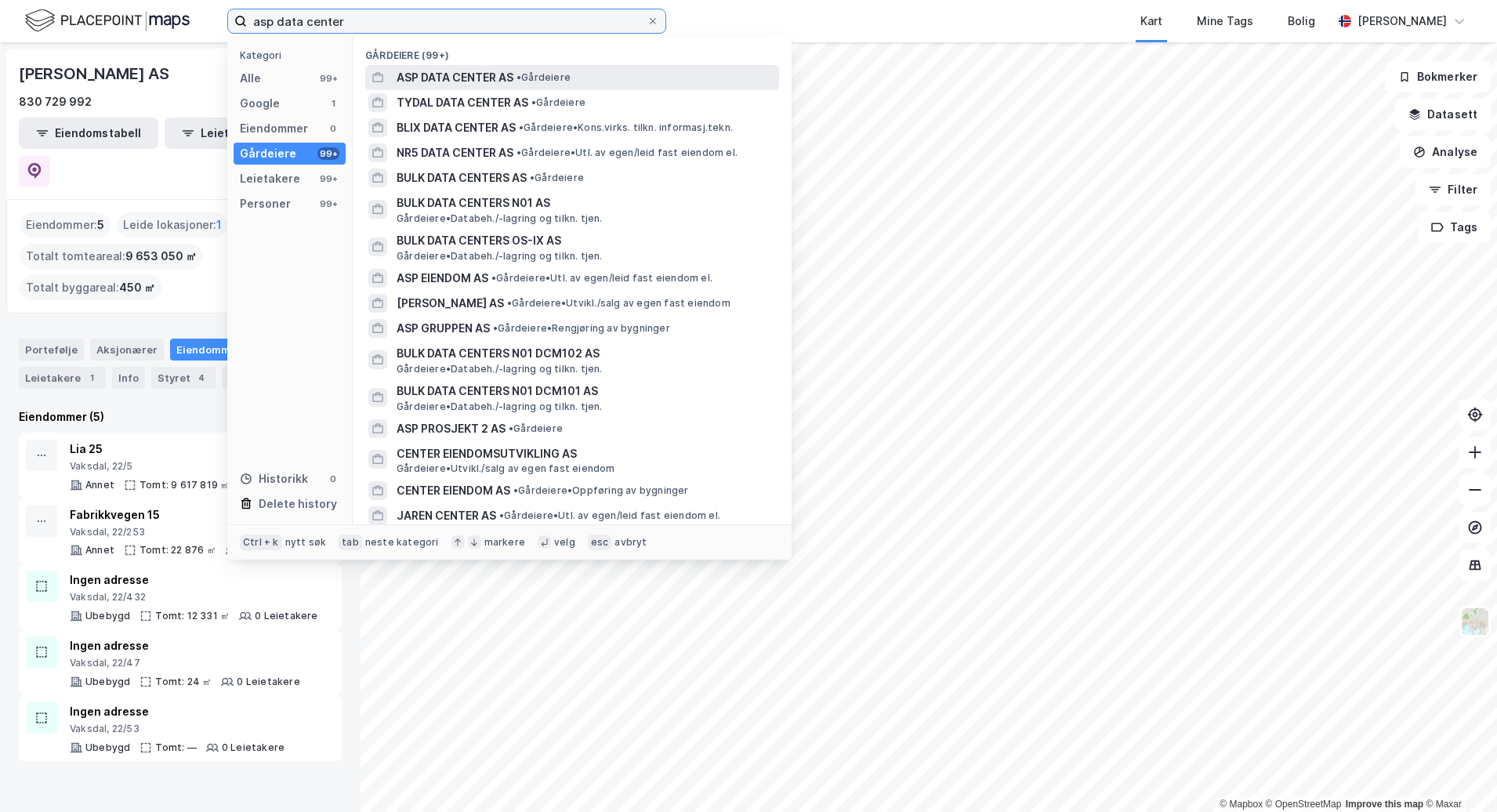
type input "asp data center"
click at [654, 75] on div "ASP DATA CENTER AS • Gårdeiere" at bounding box center [586, 77] width 379 height 18
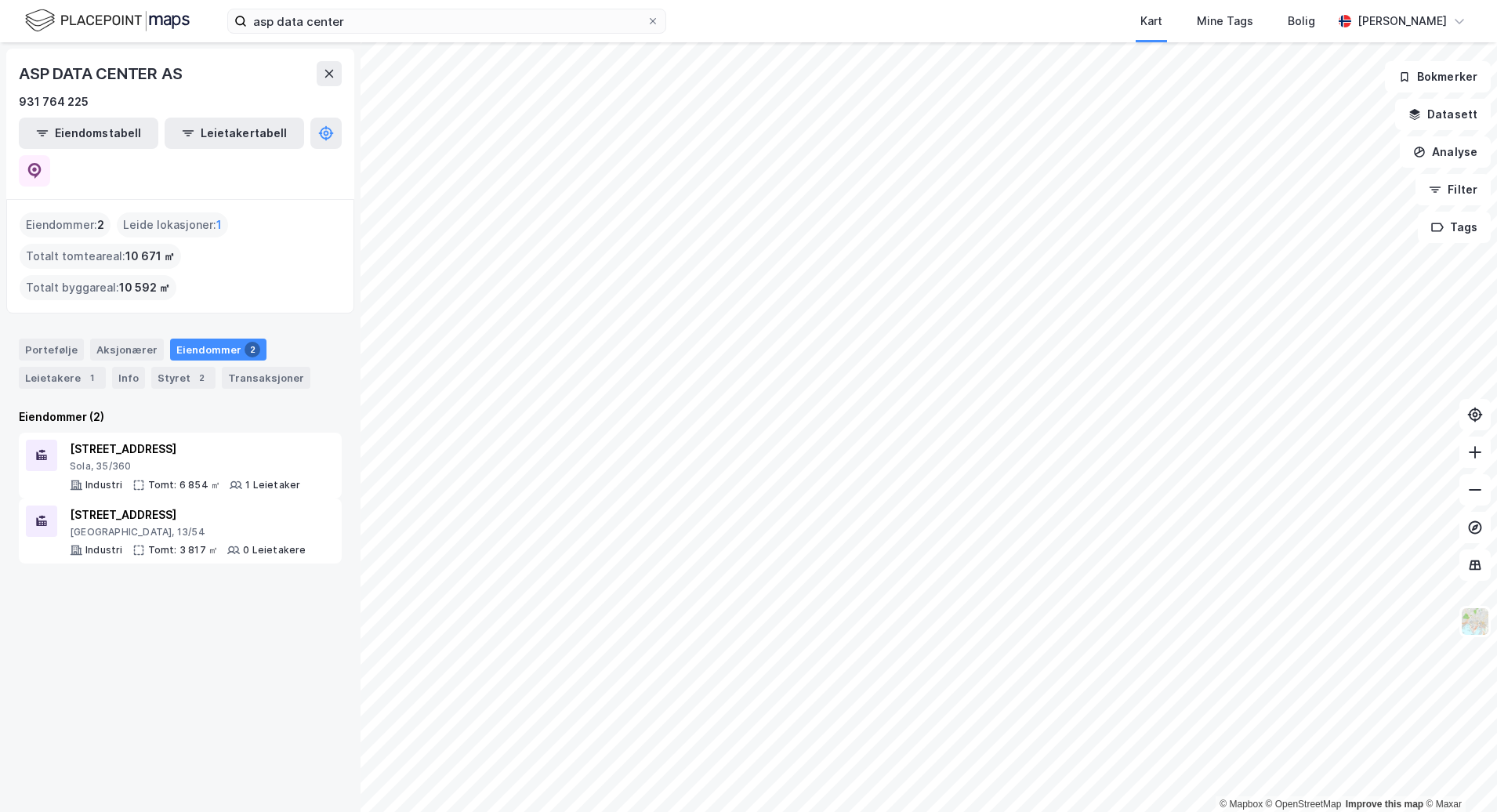
click at [111, 621] on div "ASP DATA CENTER AS 931 764 225 Eiendomstabell Leietakertabell Eiendommer : 2 Le…" at bounding box center [180, 427] width 361 height 770
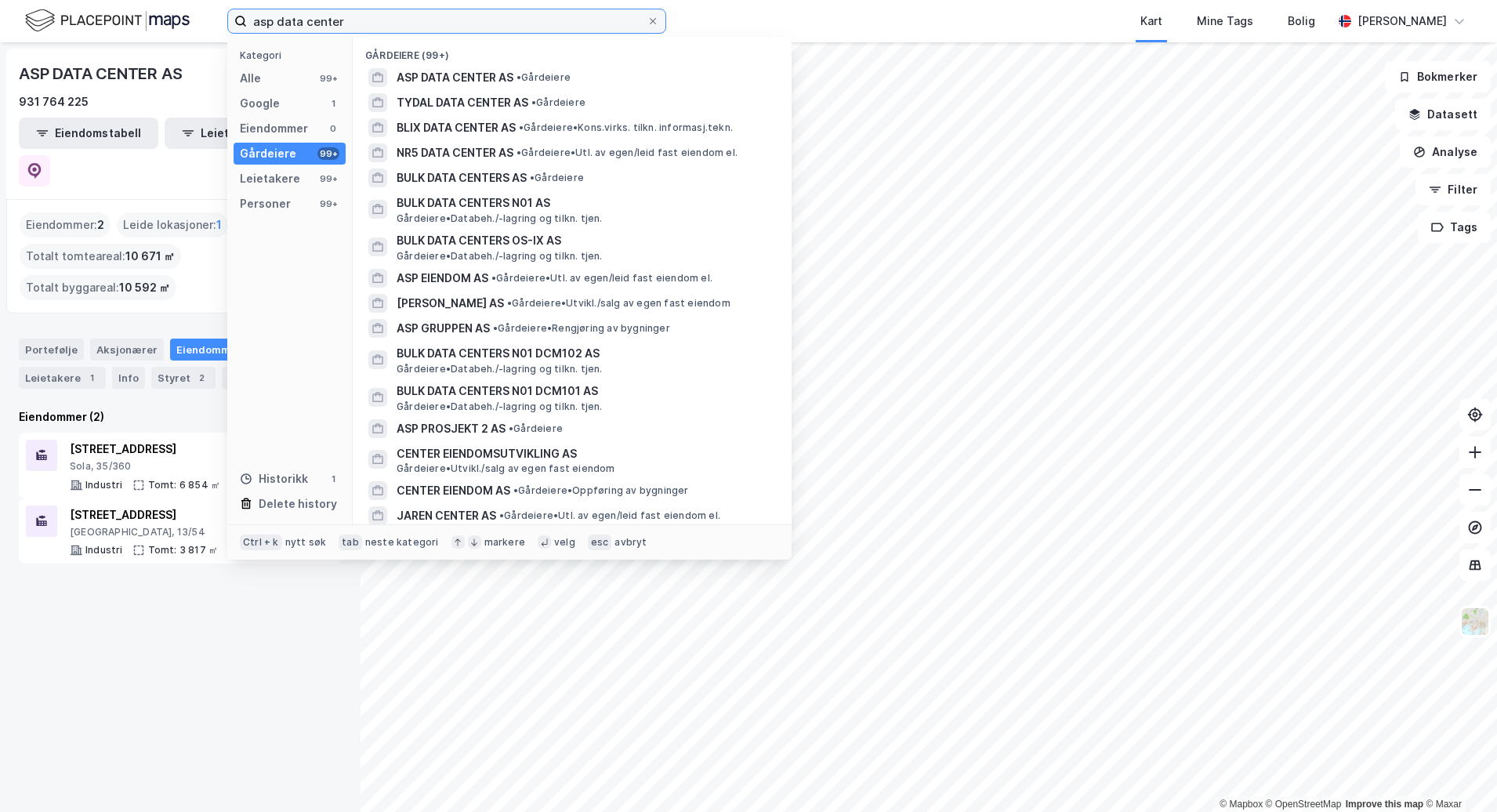
drag, startPoint x: 377, startPoint y: 24, endPoint x: 217, endPoint y: 28, distance: 160.0
click at [217, 28] on div "asp data center Kategori Alle 99+ Google 1 Eiendommer 0 Gårdeiere 99+ Leietaker…" at bounding box center [748, 21] width 1497 height 42
click at [113, 23] on img at bounding box center [107, 21] width 165 height 28
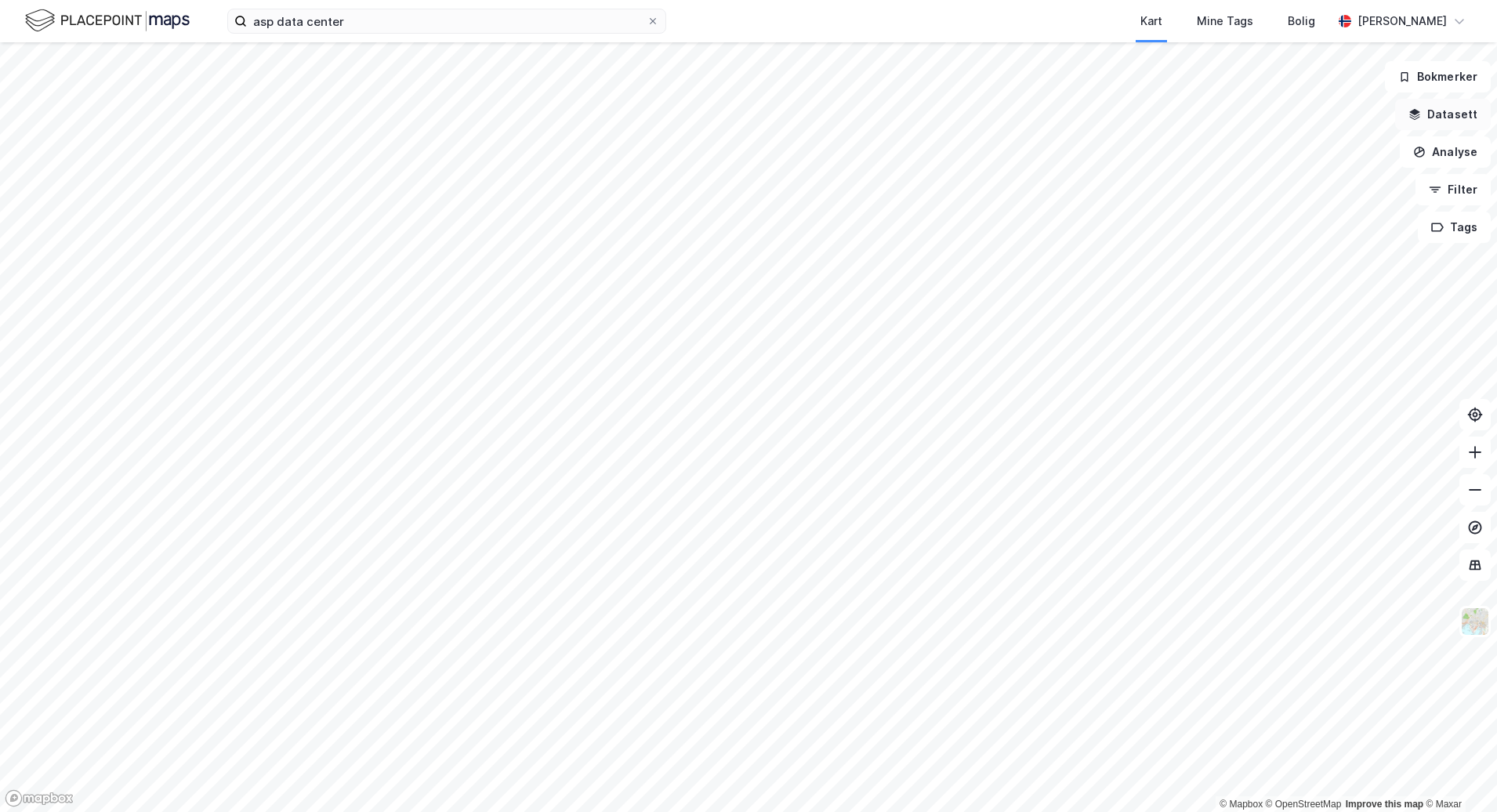
click at [1437, 107] on button "Datasett" at bounding box center [1443, 114] width 96 height 31
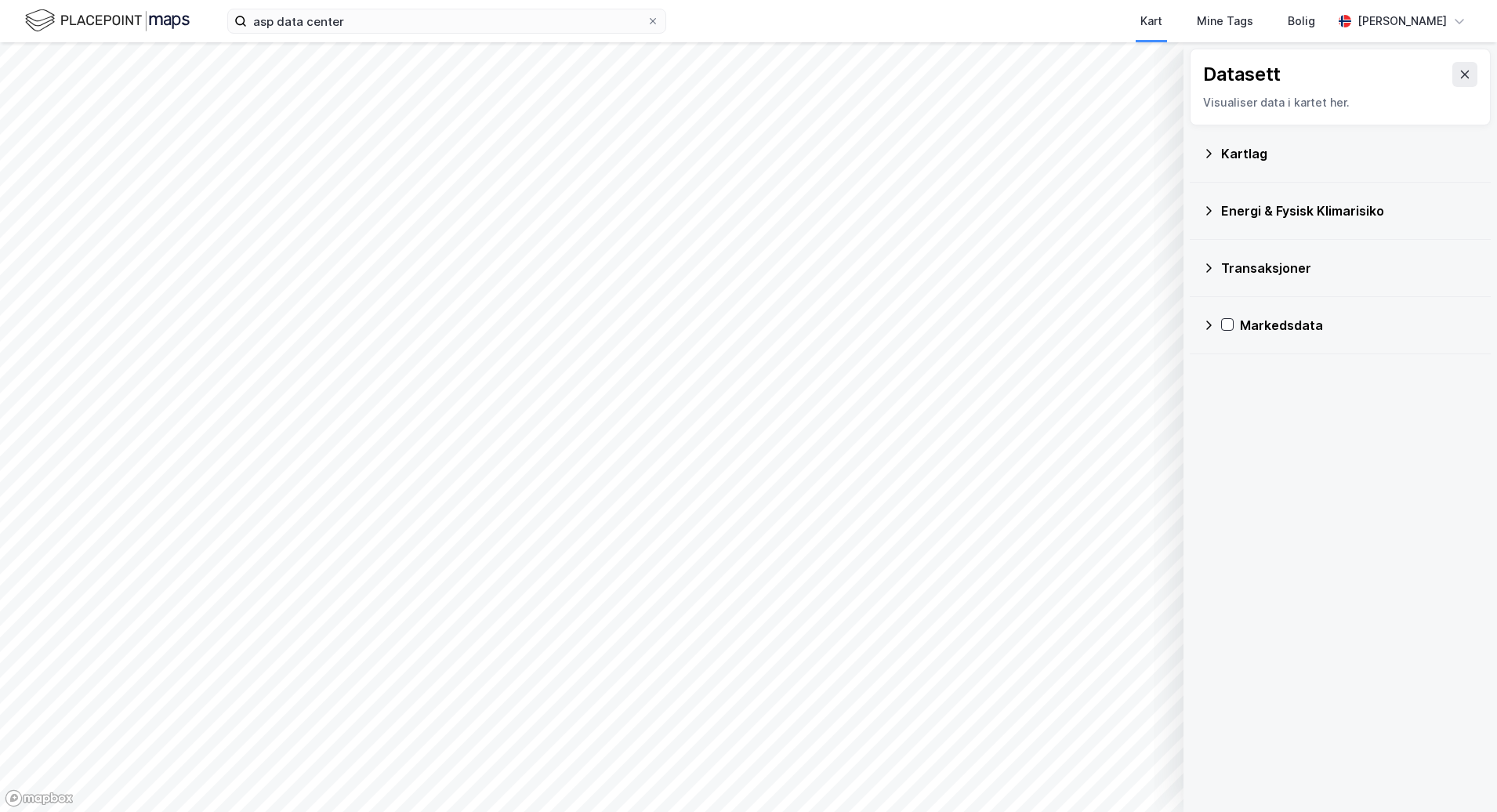
click at [1211, 148] on icon at bounding box center [1209, 154] width 13 height 13
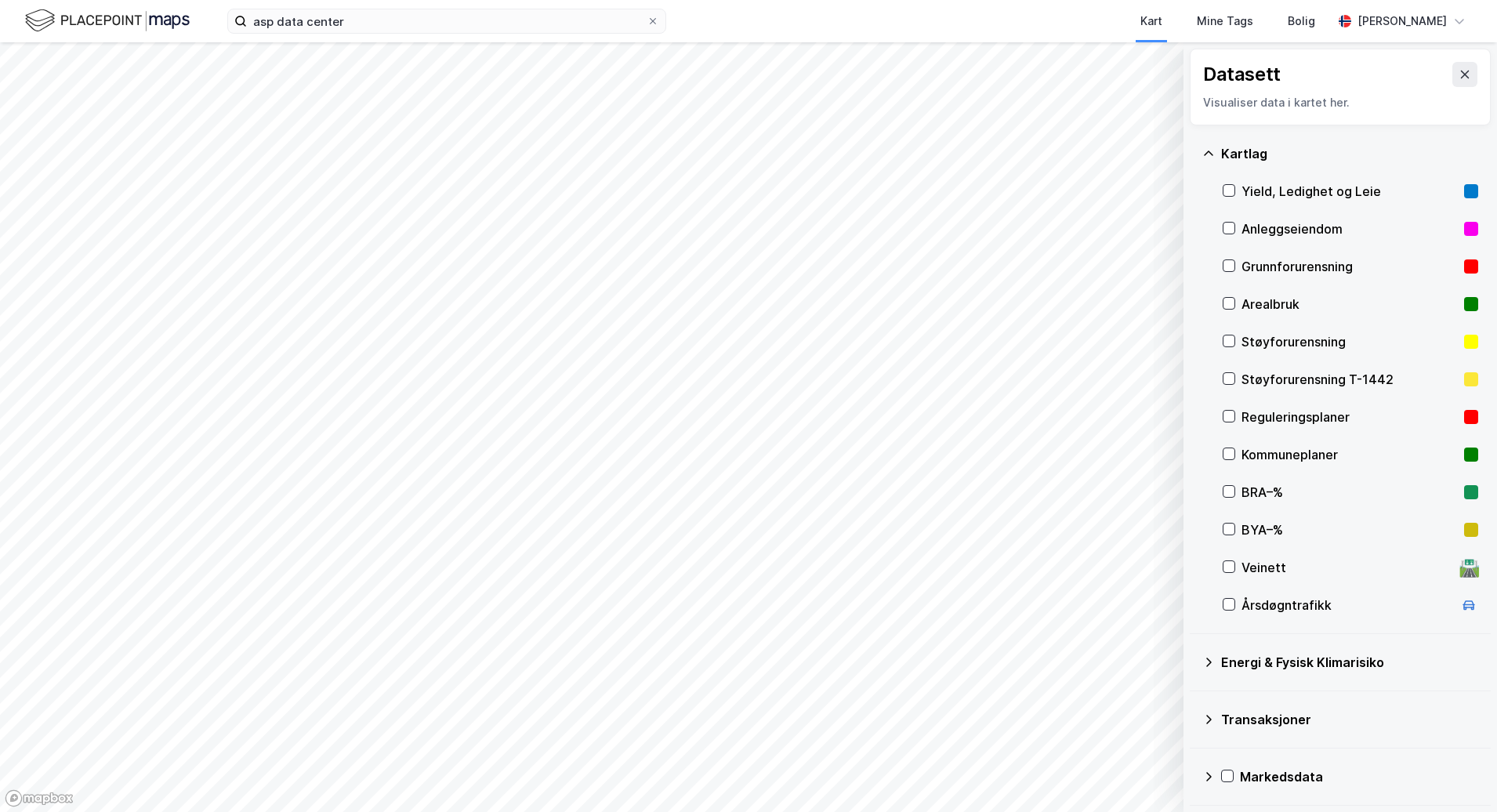
click at [1205, 784] on div "Markedsdata" at bounding box center [1340, 776] width 276 height 38
click at [1221, 156] on div "Kartlag" at bounding box center [1349, 154] width 257 height 18
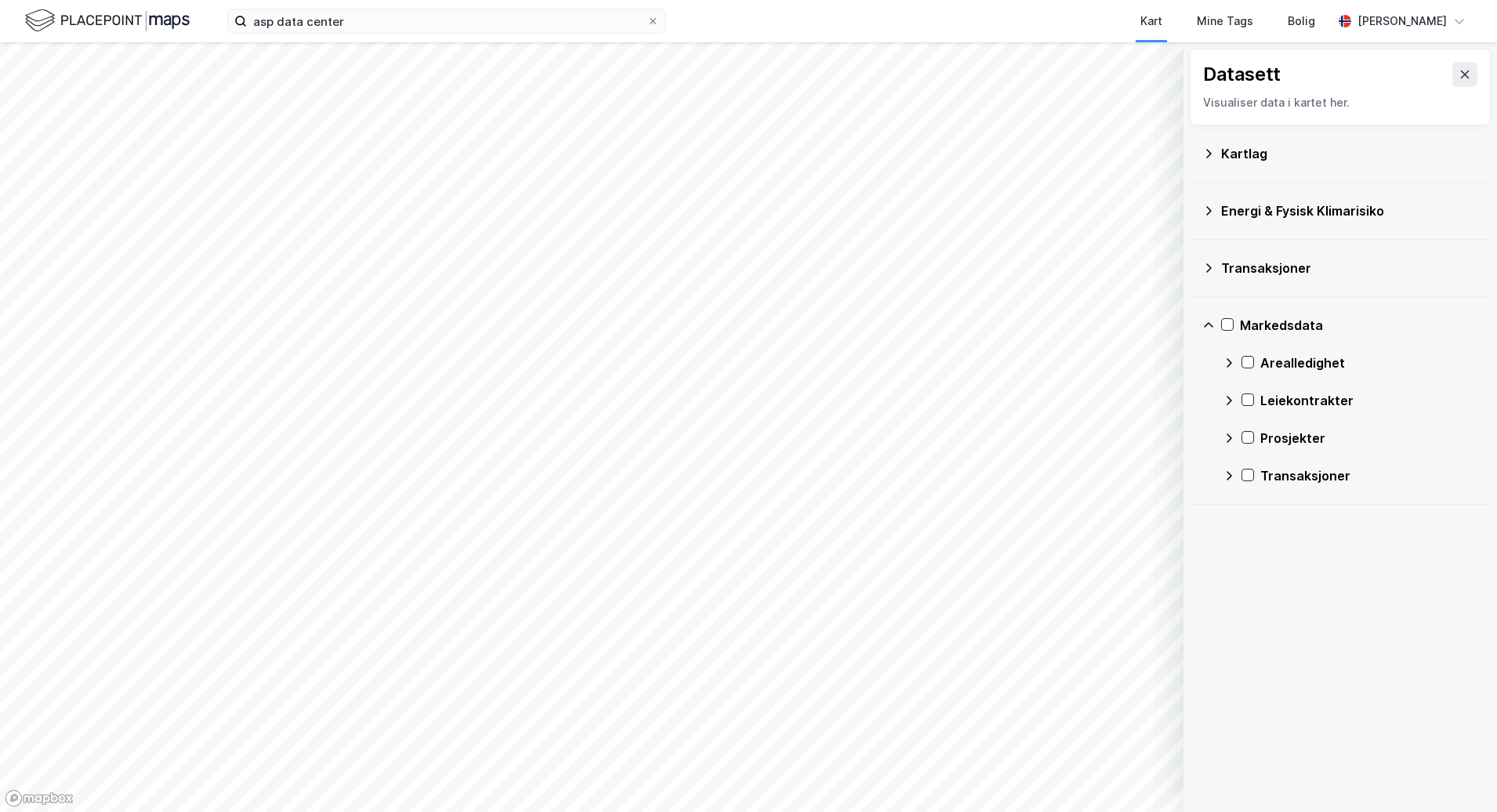
click at [1213, 319] on icon at bounding box center [1209, 325] width 13 height 13
click at [654, 24] on icon at bounding box center [653, 21] width 9 height 9
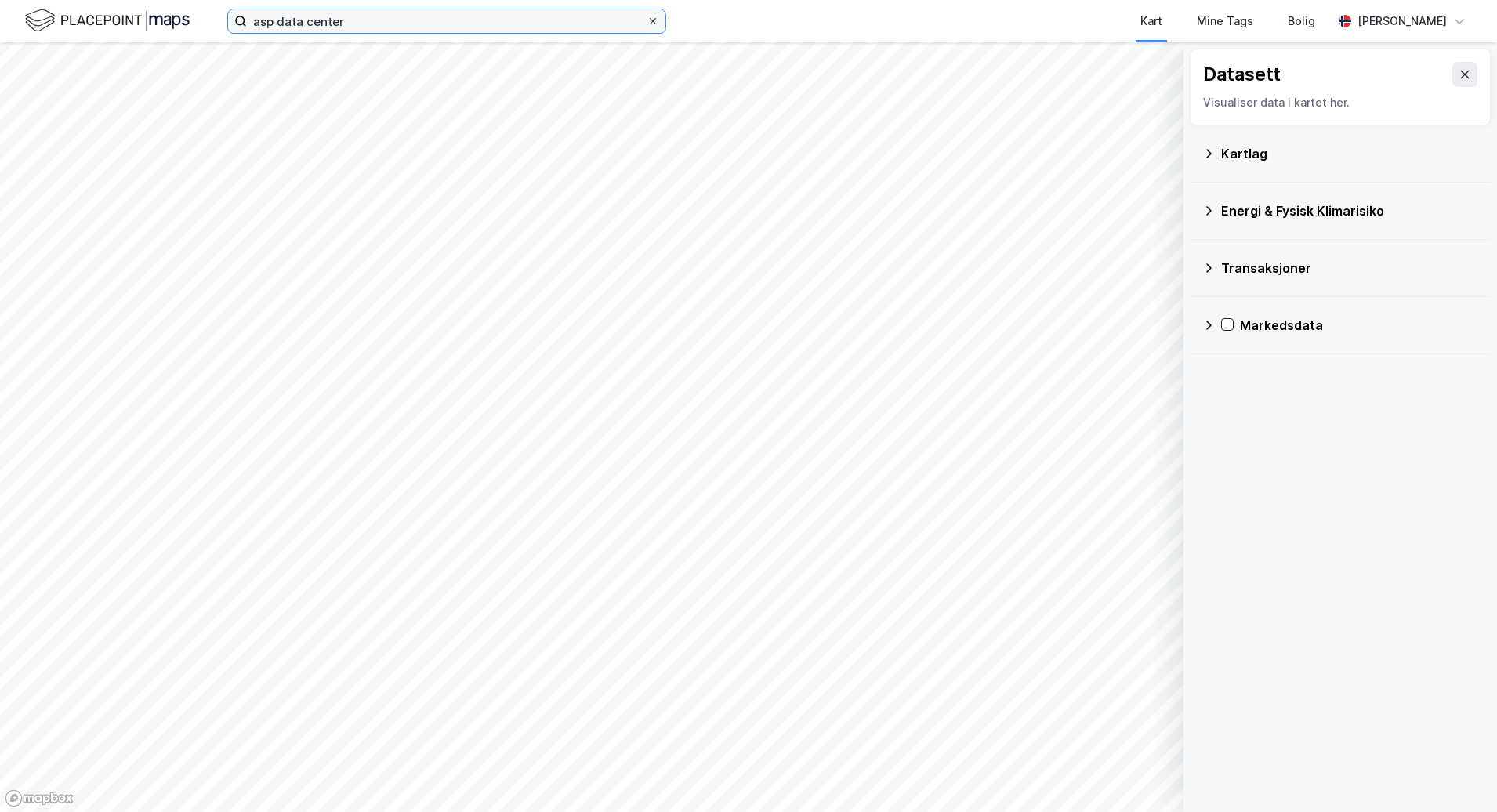
click at [646, 24] on input "asp data center" at bounding box center [447, 21] width 400 height 24
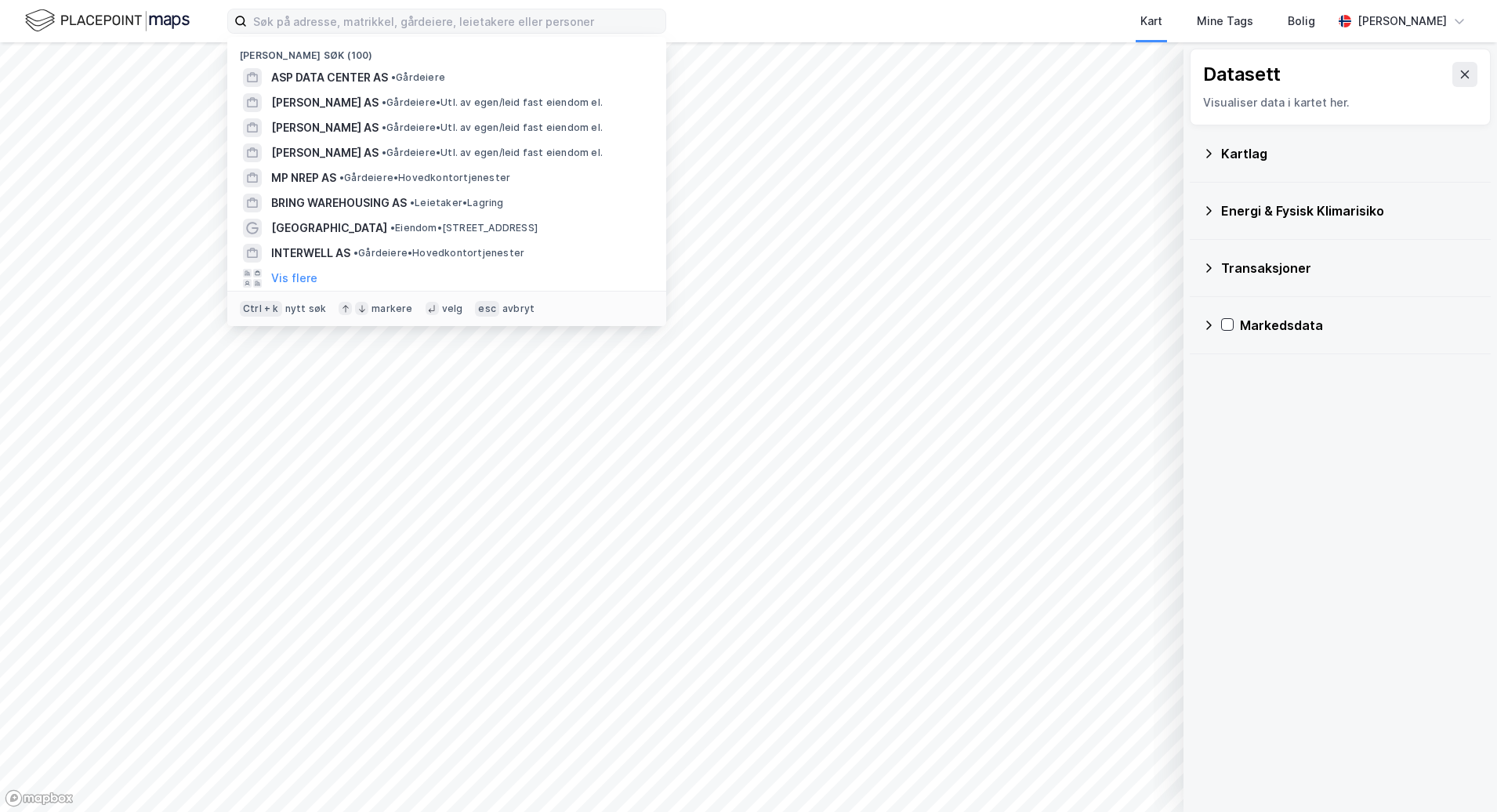
click at [805, 12] on div "Kart Mine Tags Bolig" at bounding box center [1037, 21] width 591 height 42
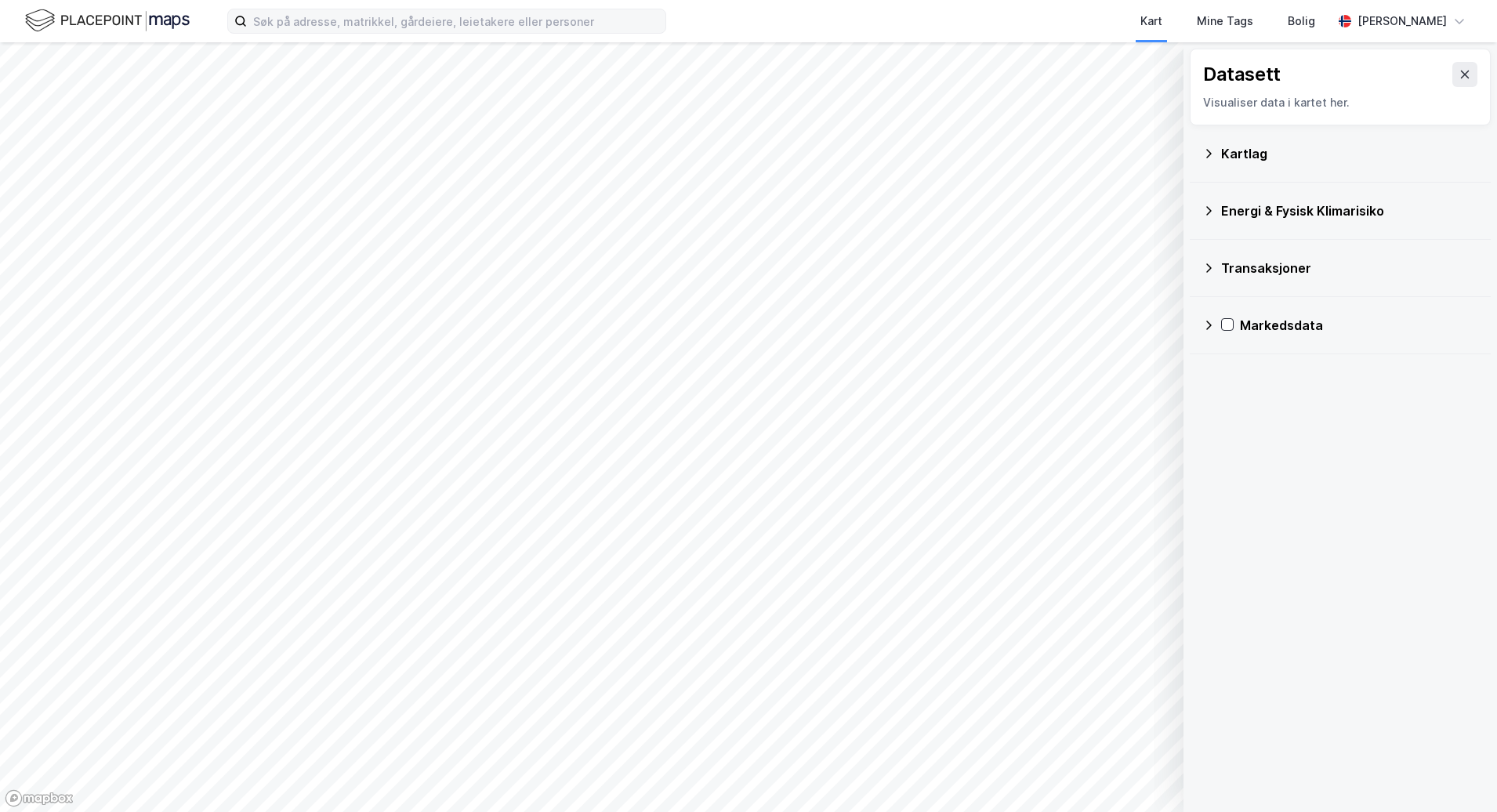
click at [1358, 256] on div "Transaksjoner" at bounding box center [1340, 268] width 276 height 38
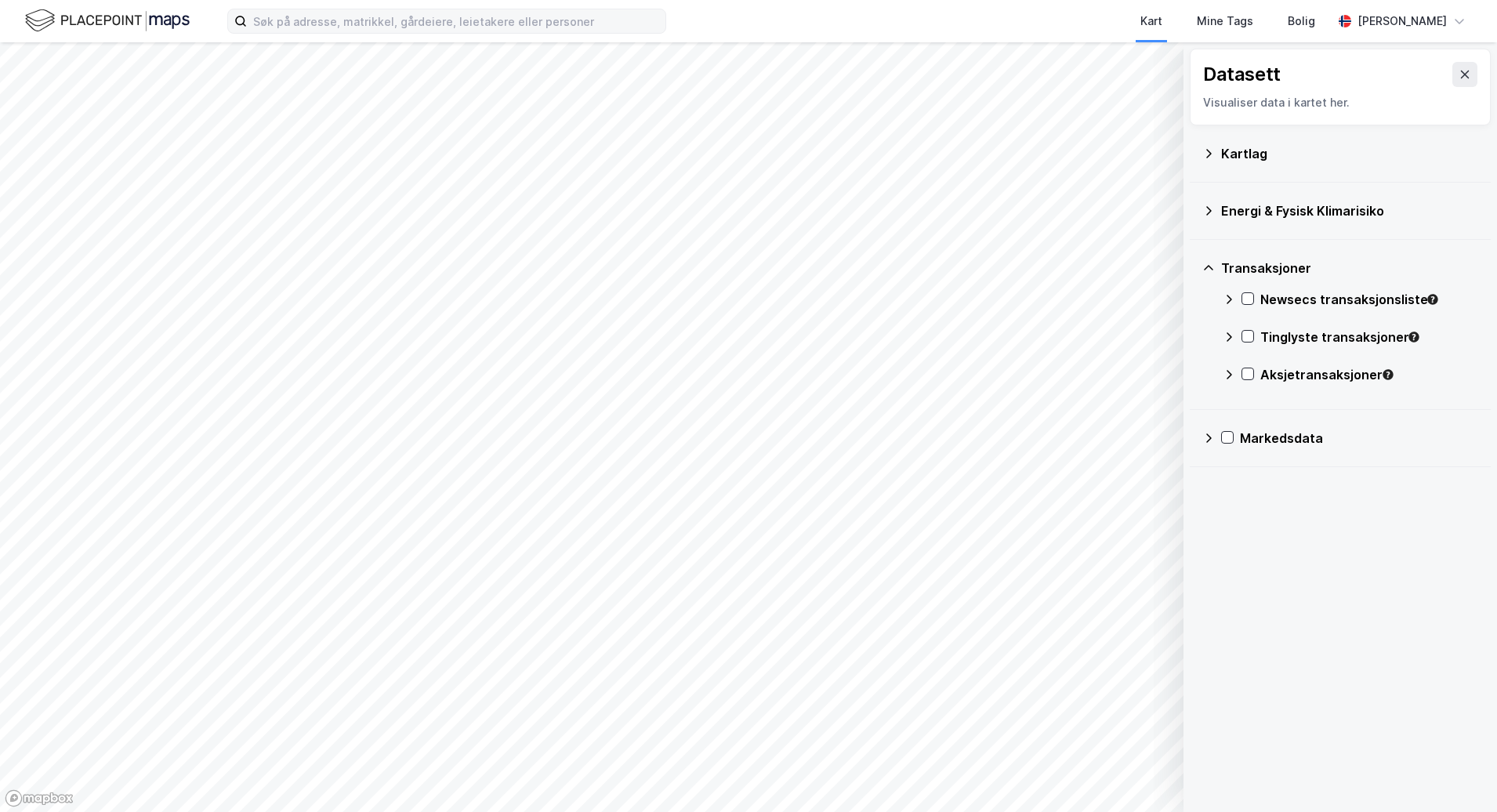
click at [1345, 266] on div "Transaksjoner" at bounding box center [1349, 268] width 257 height 18
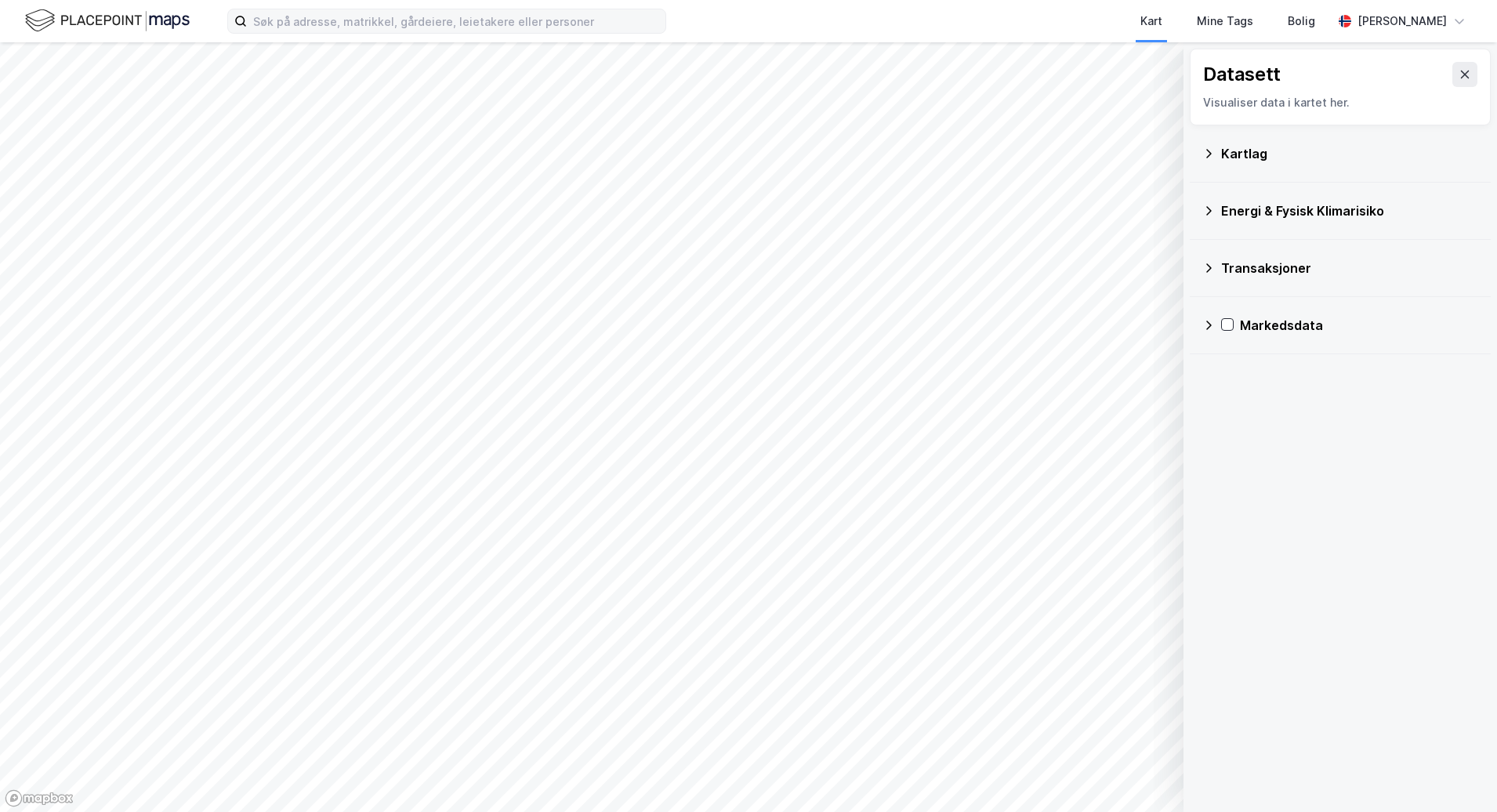
click at [1310, 173] on div "Kartlag" at bounding box center [1340, 154] width 301 height 57
click at [1305, 150] on div "Kartlag" at bounding box center [1349, 154] width 257 height 18
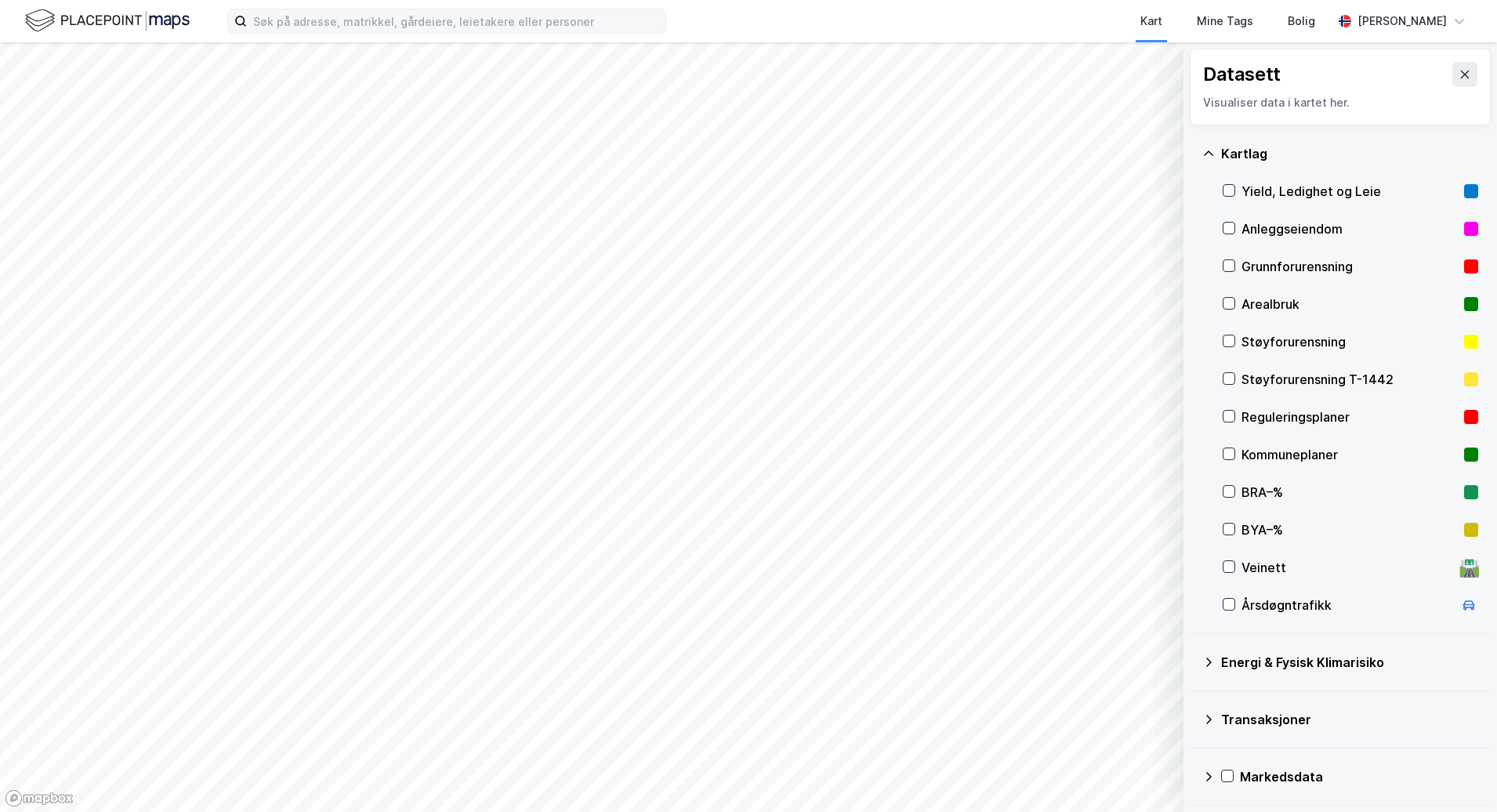
click at [1248, 667] on div "Energi & Fysisk Klimarisiko" at bounding box center [1349, 662] width 257 height 18
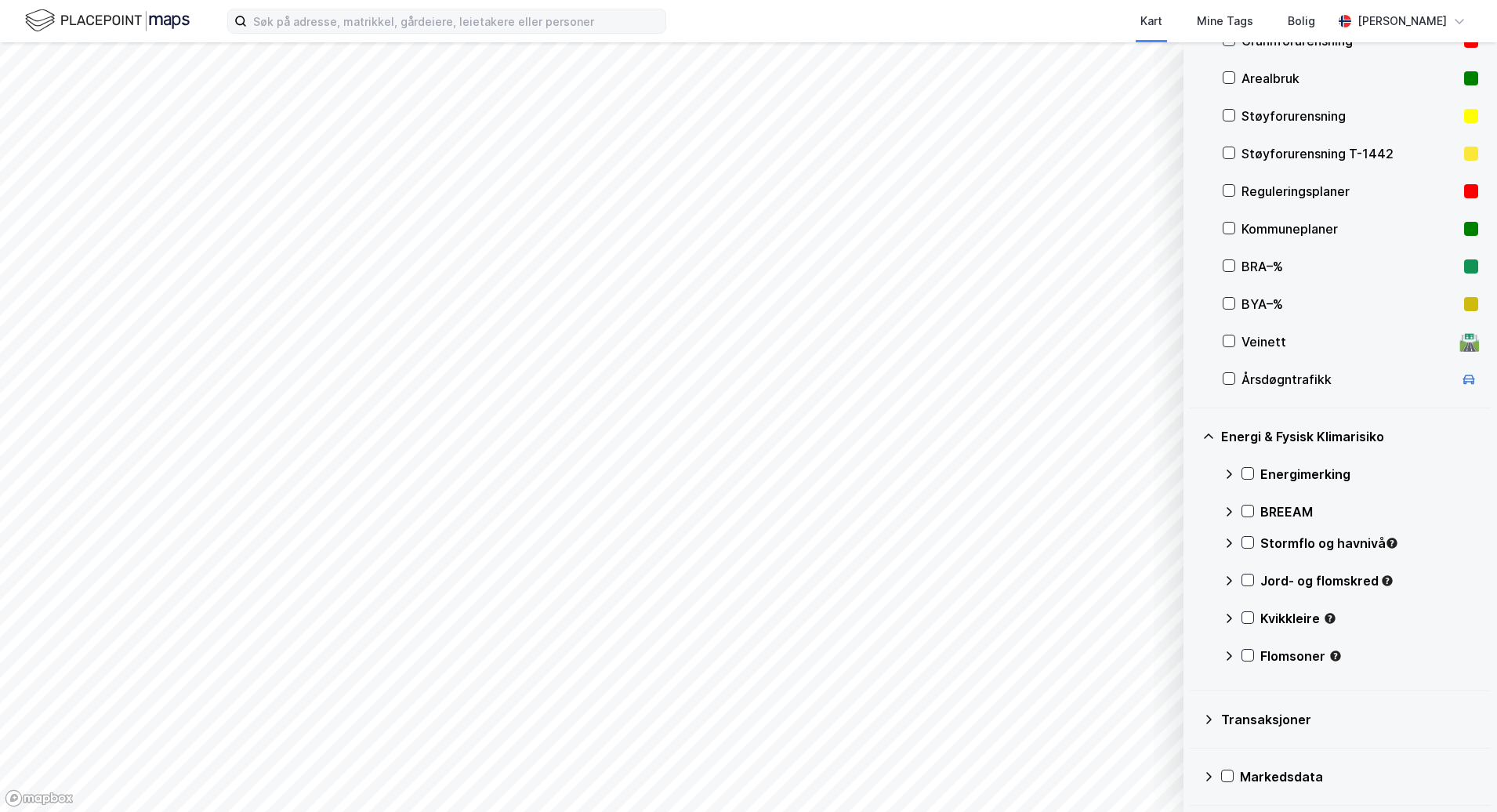
click at [1258, 726] on div "Transaksjoner" at bounding box center [1349, 719] width 257 height 18
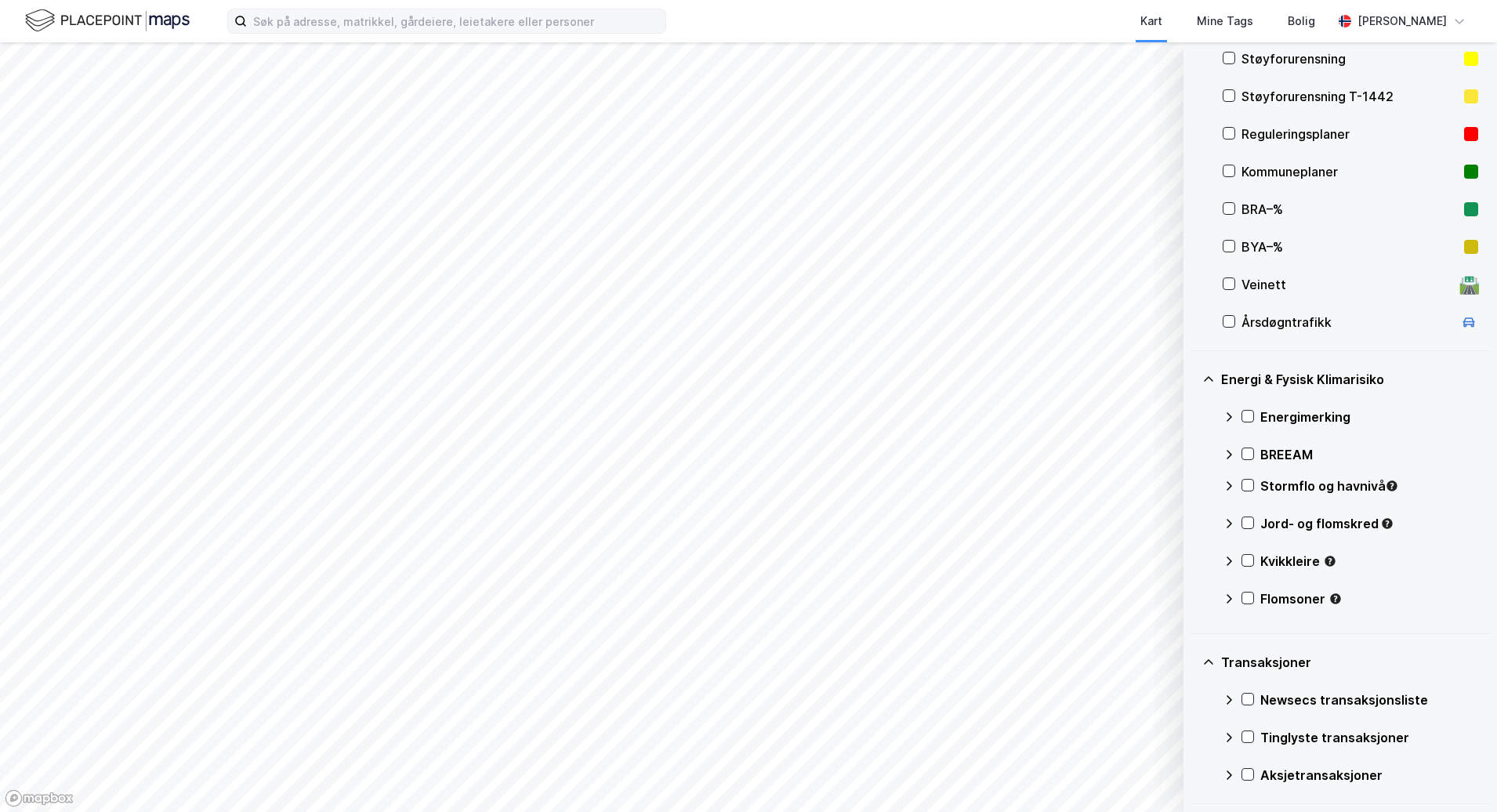
scroll to position [339, 0]
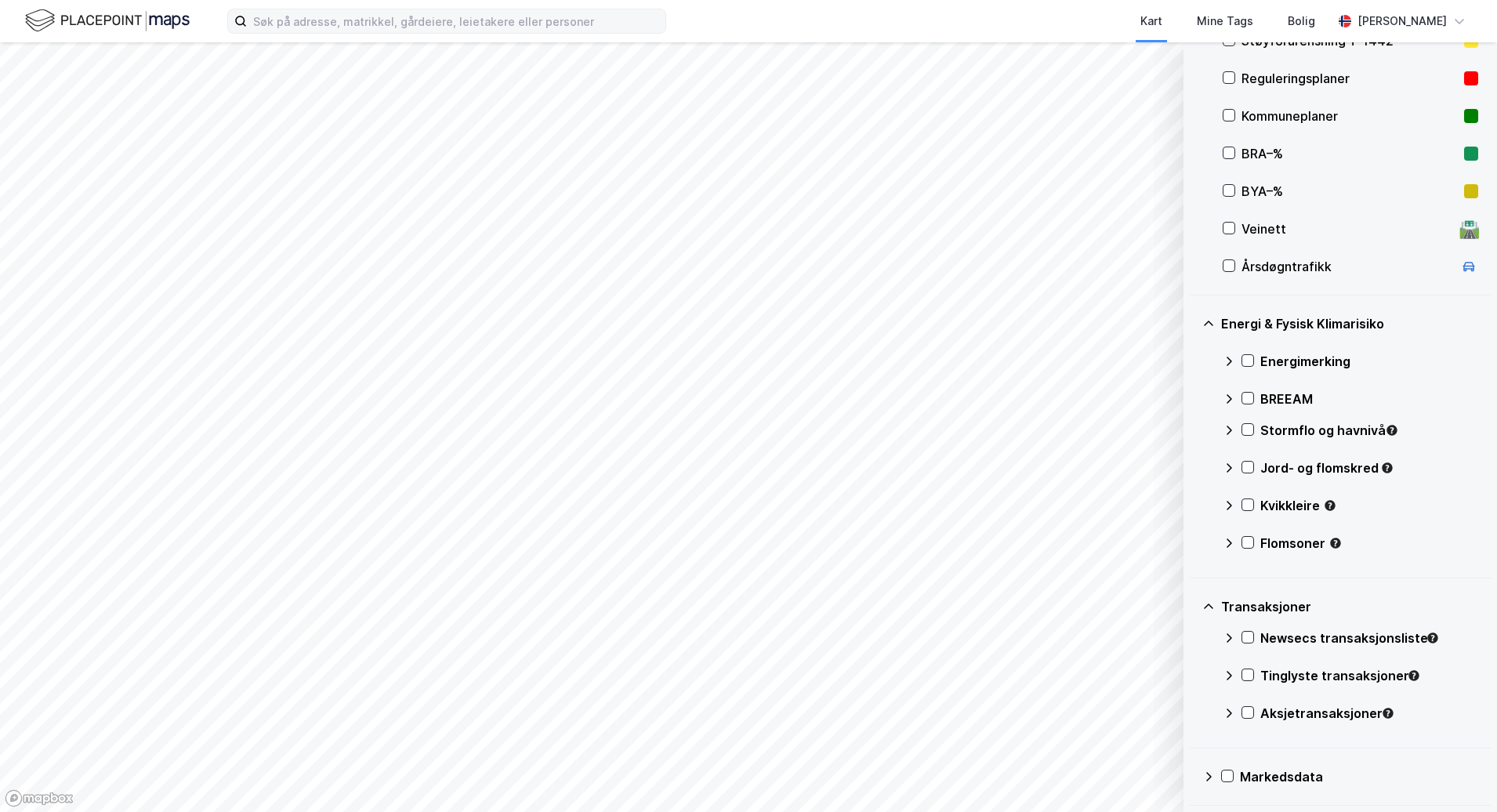
click at [1213, 780] on icon at bounding box center [1209, 777] width 13 height 13
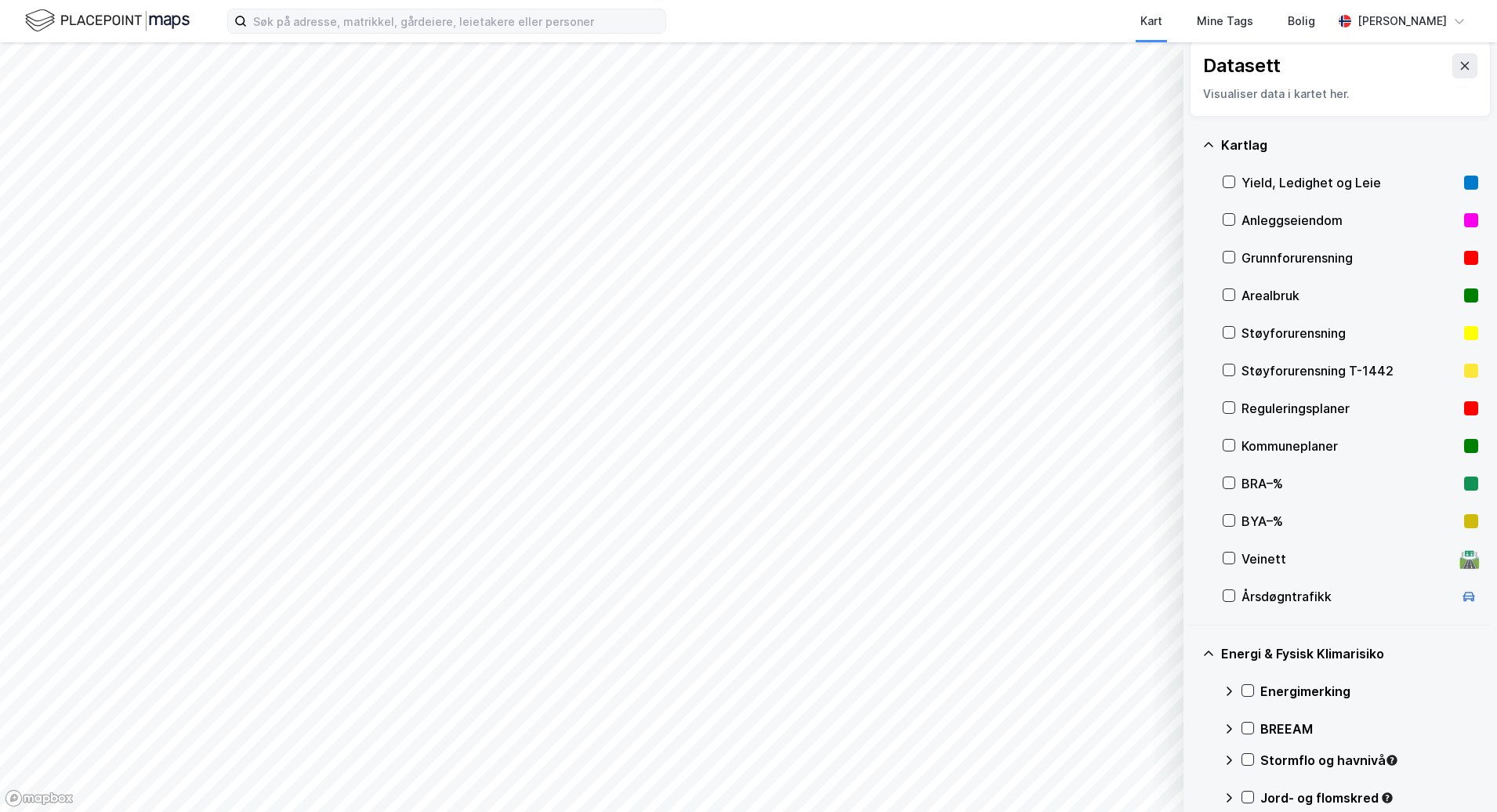
scroll to position [0, 0]
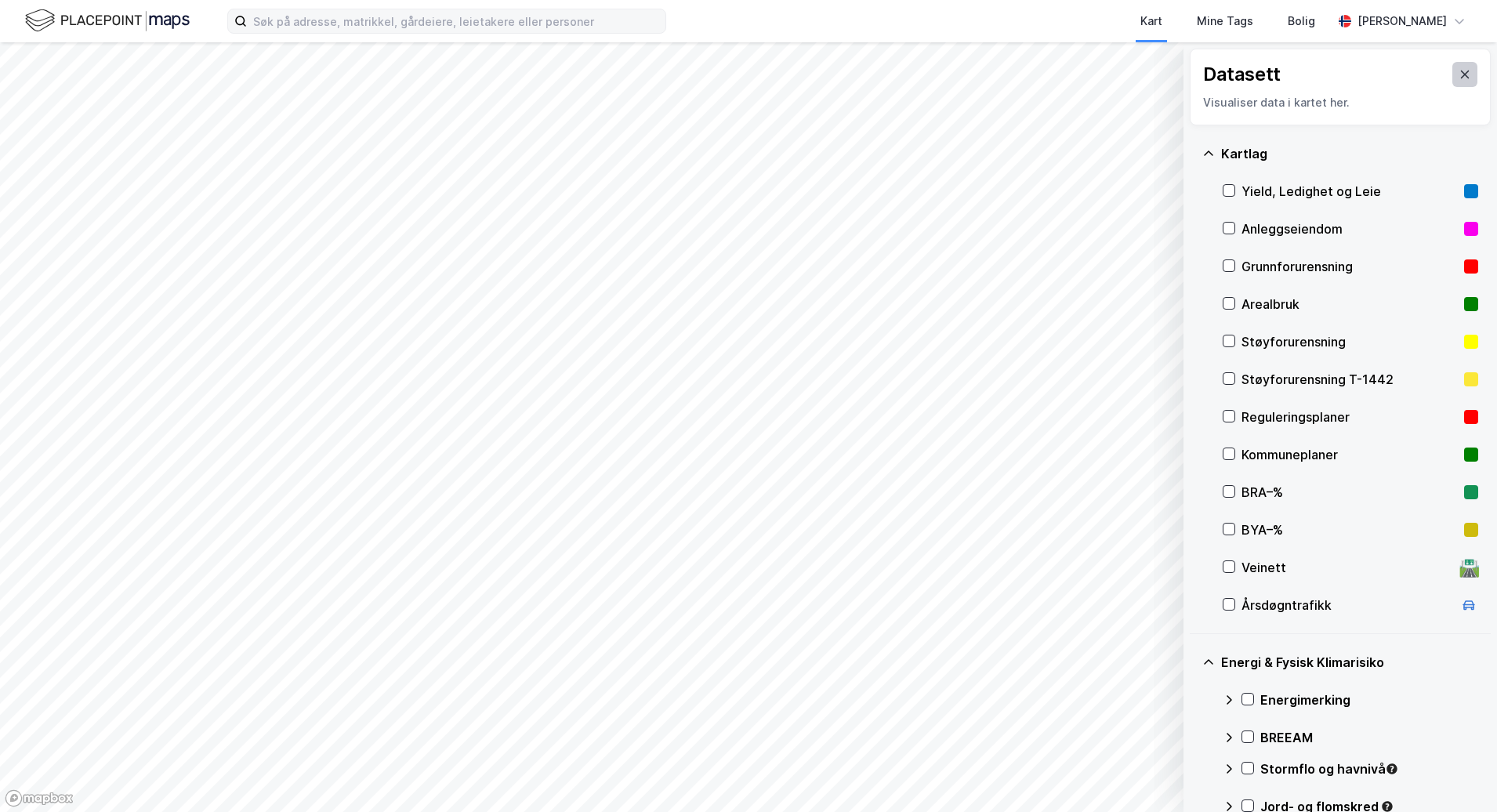
click at [1453, 74] on button at bounding box center [1465, 74] width 25 height 25
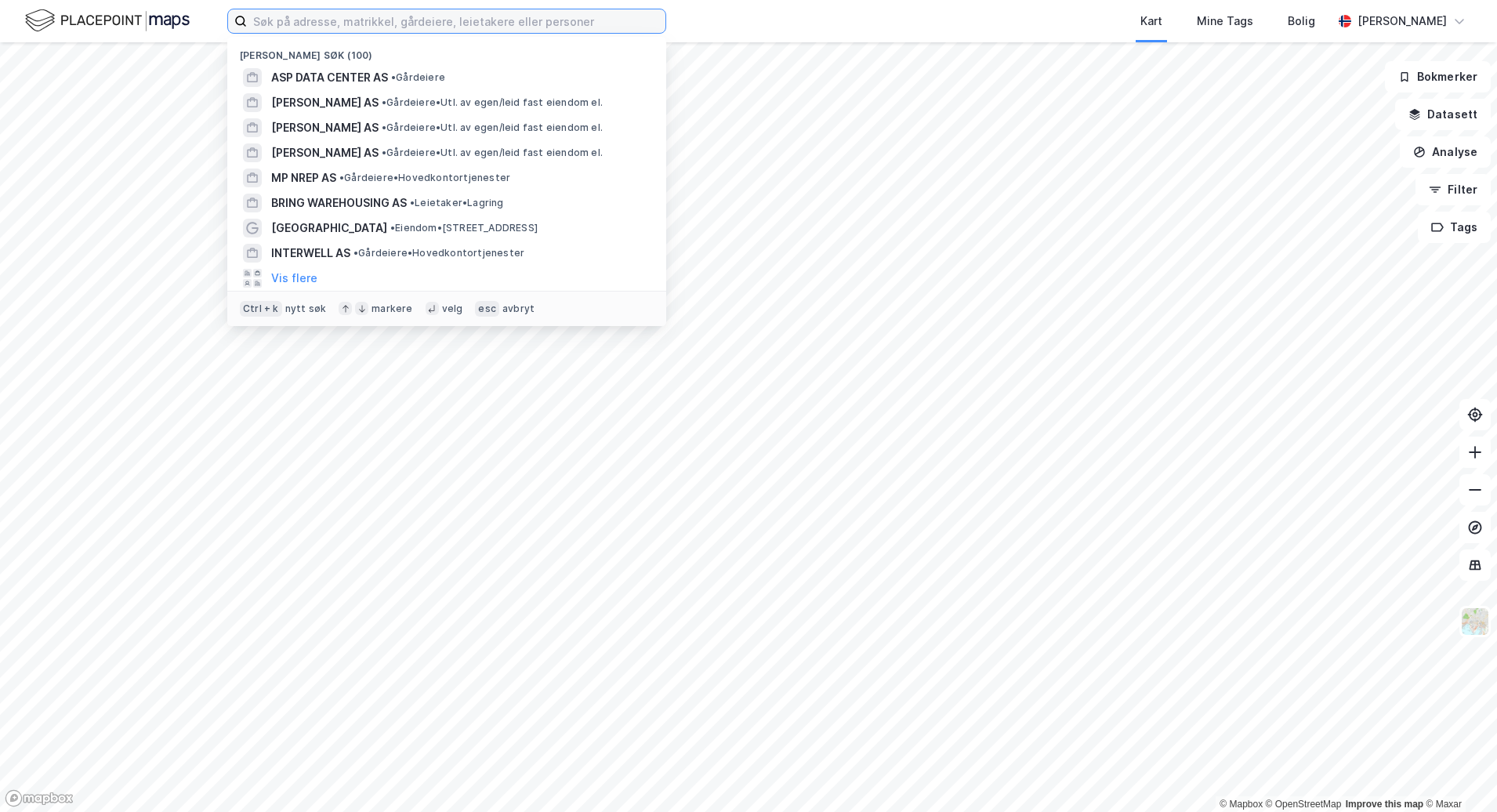
click at [325, 24] on input at bounding box center [456, 21] width 419 height 24
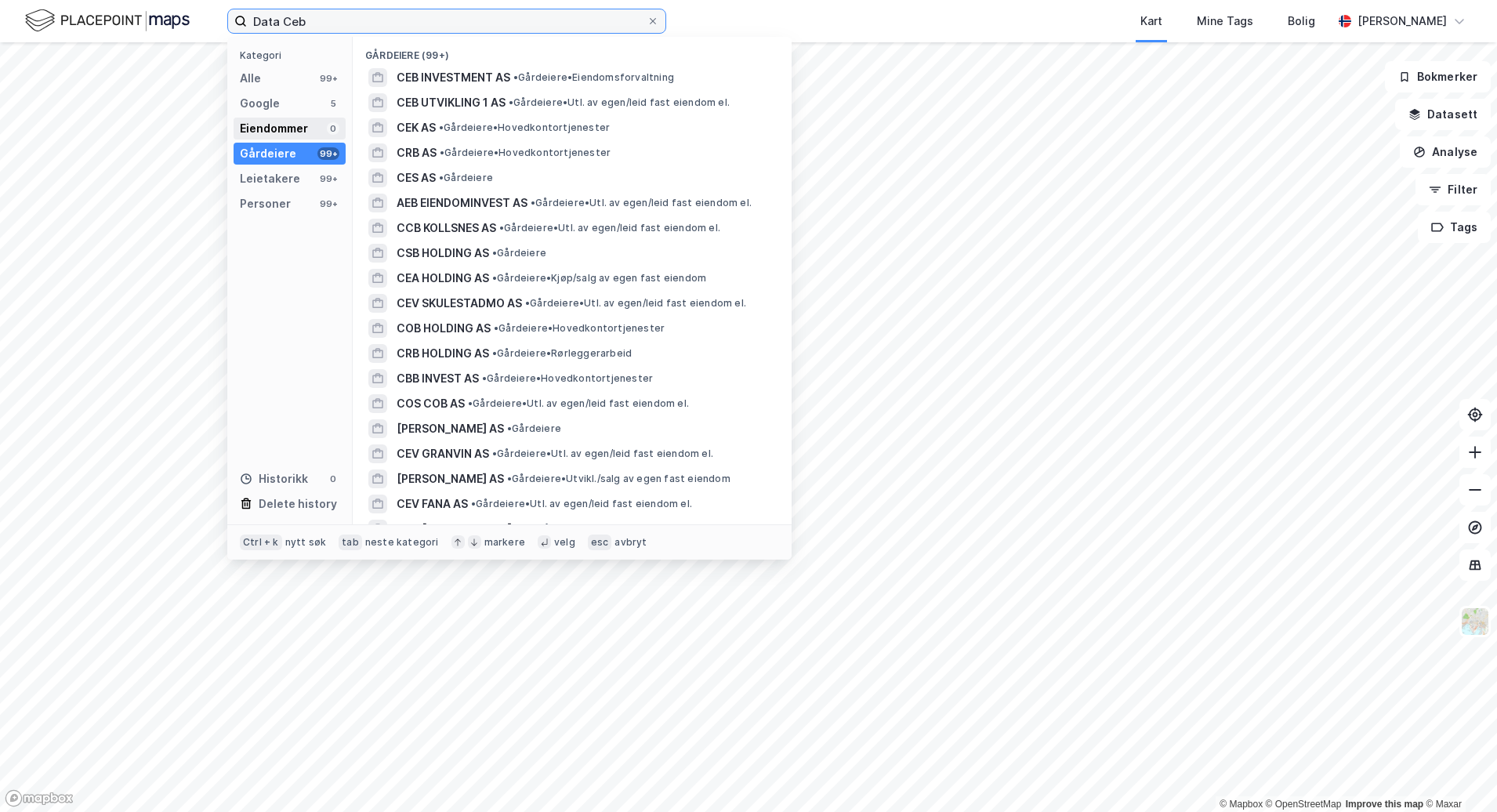
type input "Data Ceb"
click at [285, 124] on div "Eiendommer" at bounding box center [274, 128] width 68 height 18
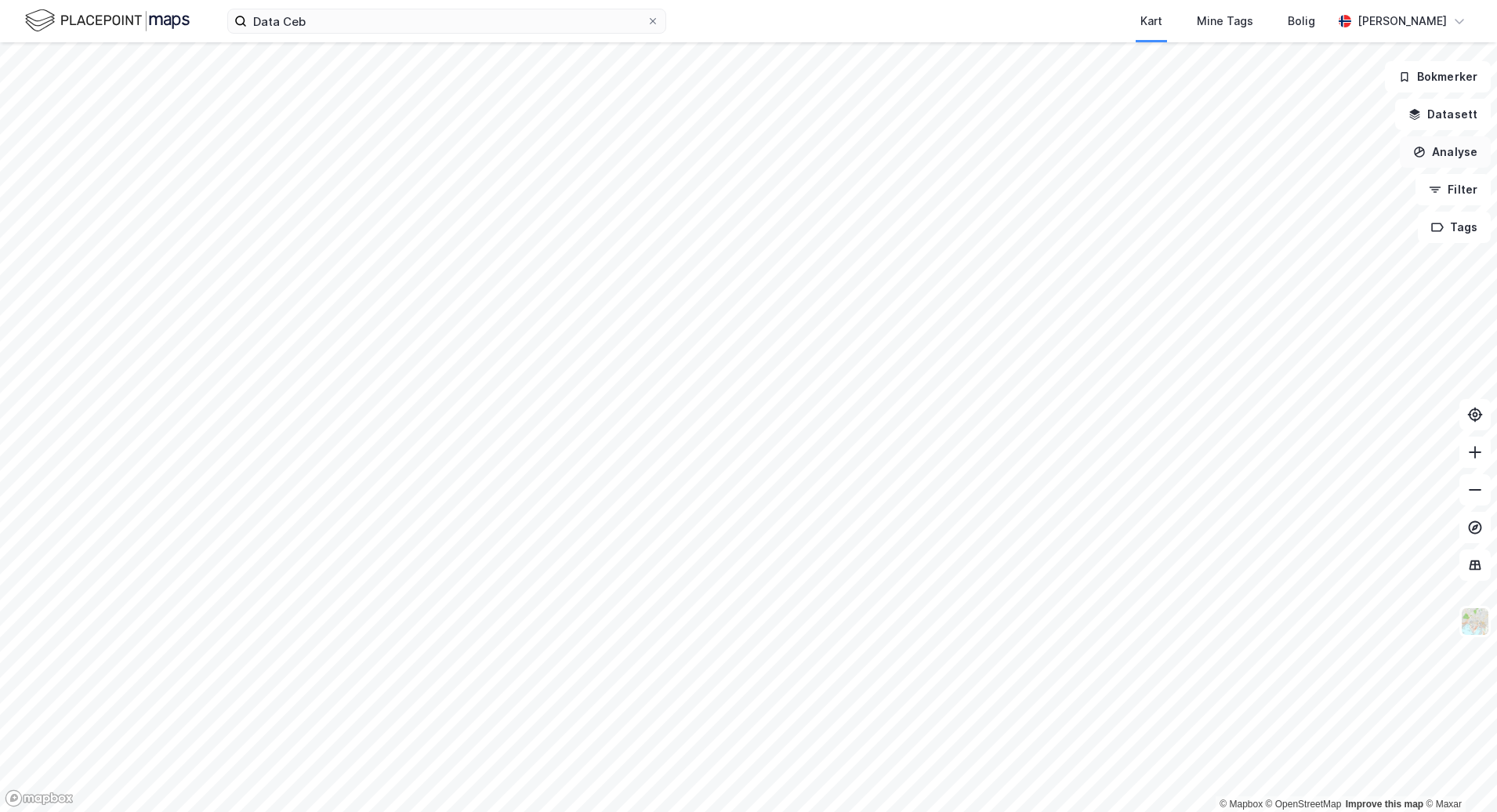
click at [1471, 155] on button "Analyse" at bounding box center [1445, 152] width 91 height 31
click at [1460, 191] on button "Filter" at bounding box center [1454, 190] width 75 height 31
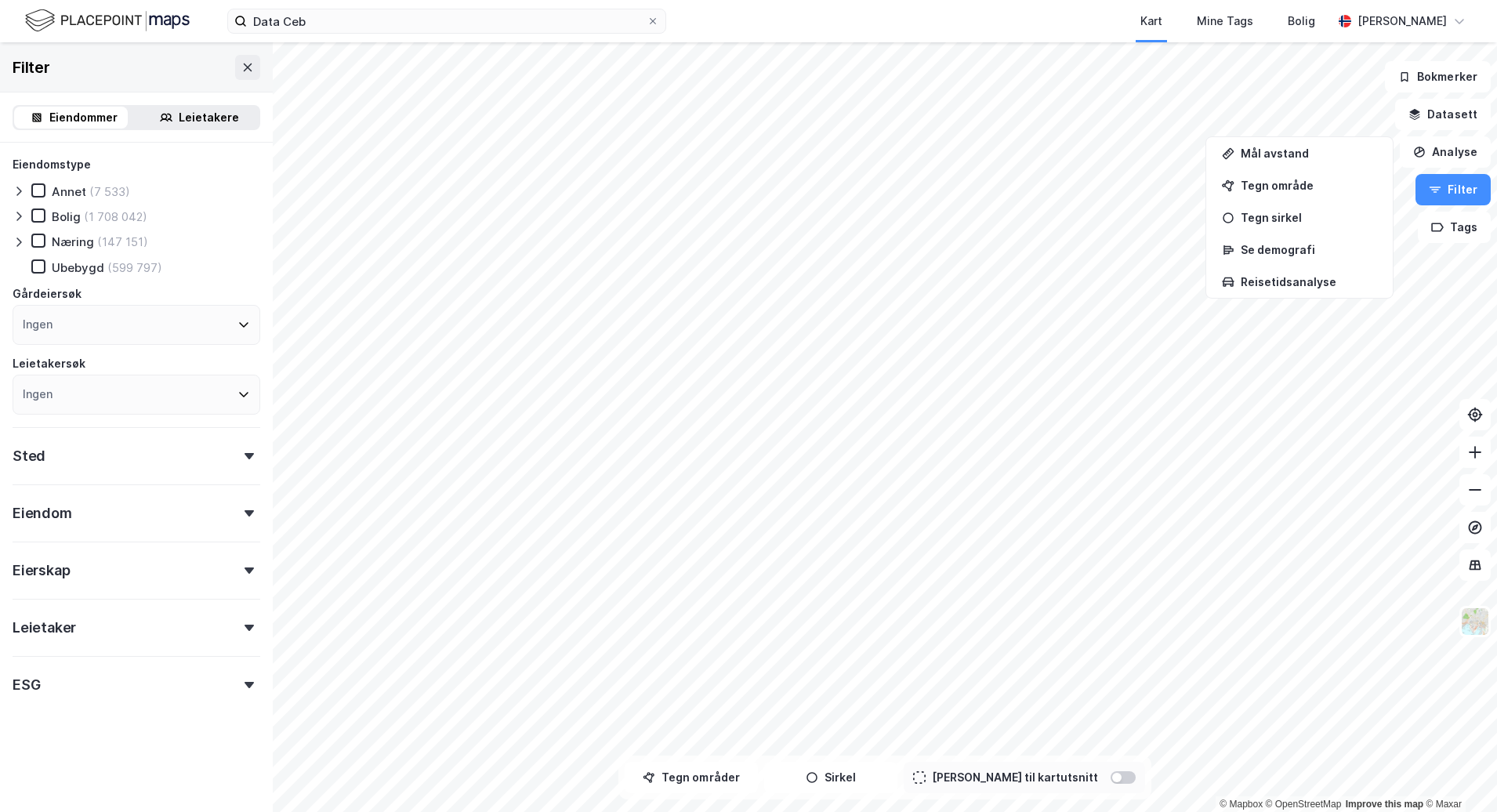
click at [18, 239] on icon at bounding box center [18, 242] width 5 height 9
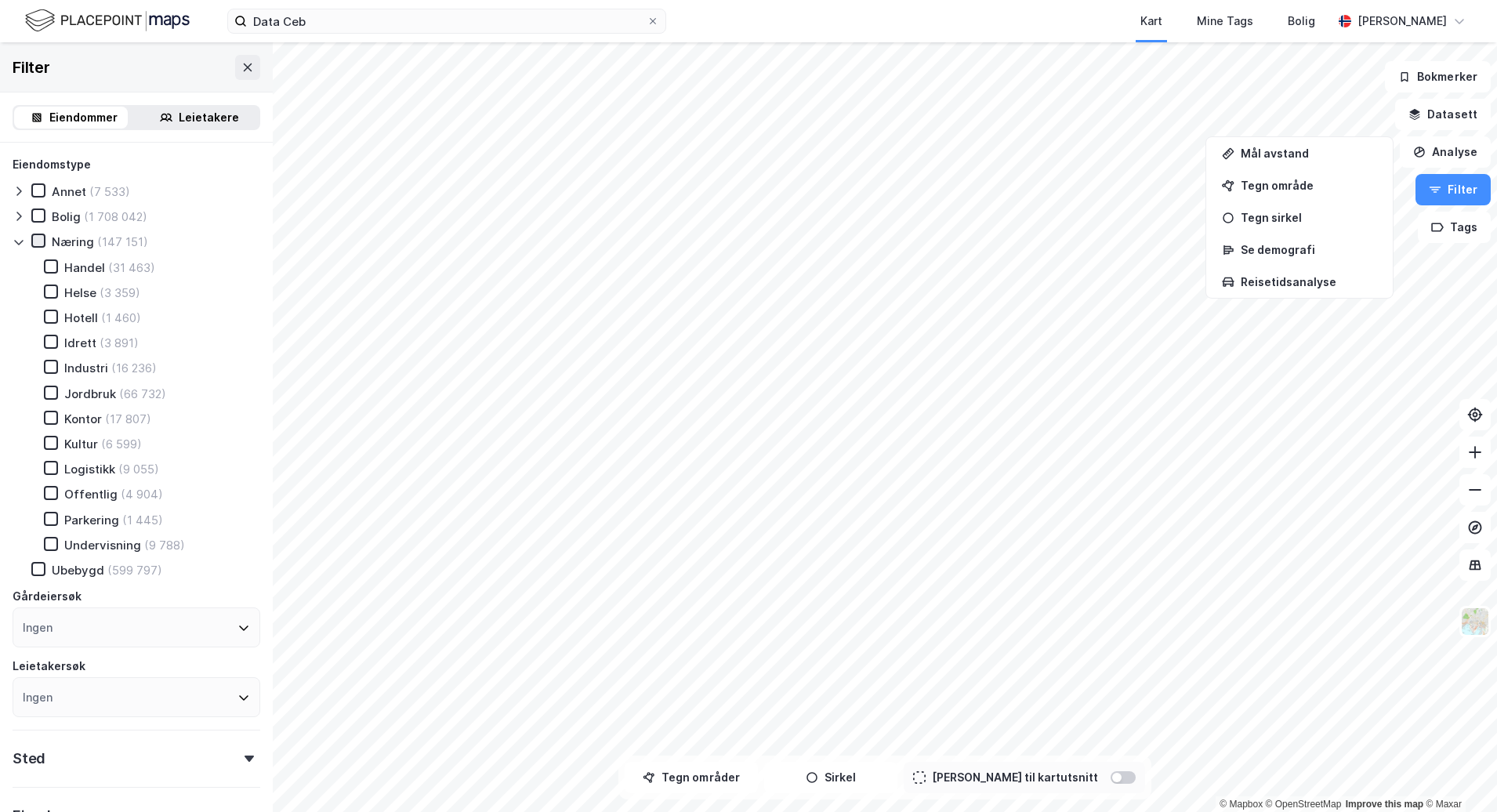
click at [35, 240] on icon at bounding box center [38, 241] width 8 height 6
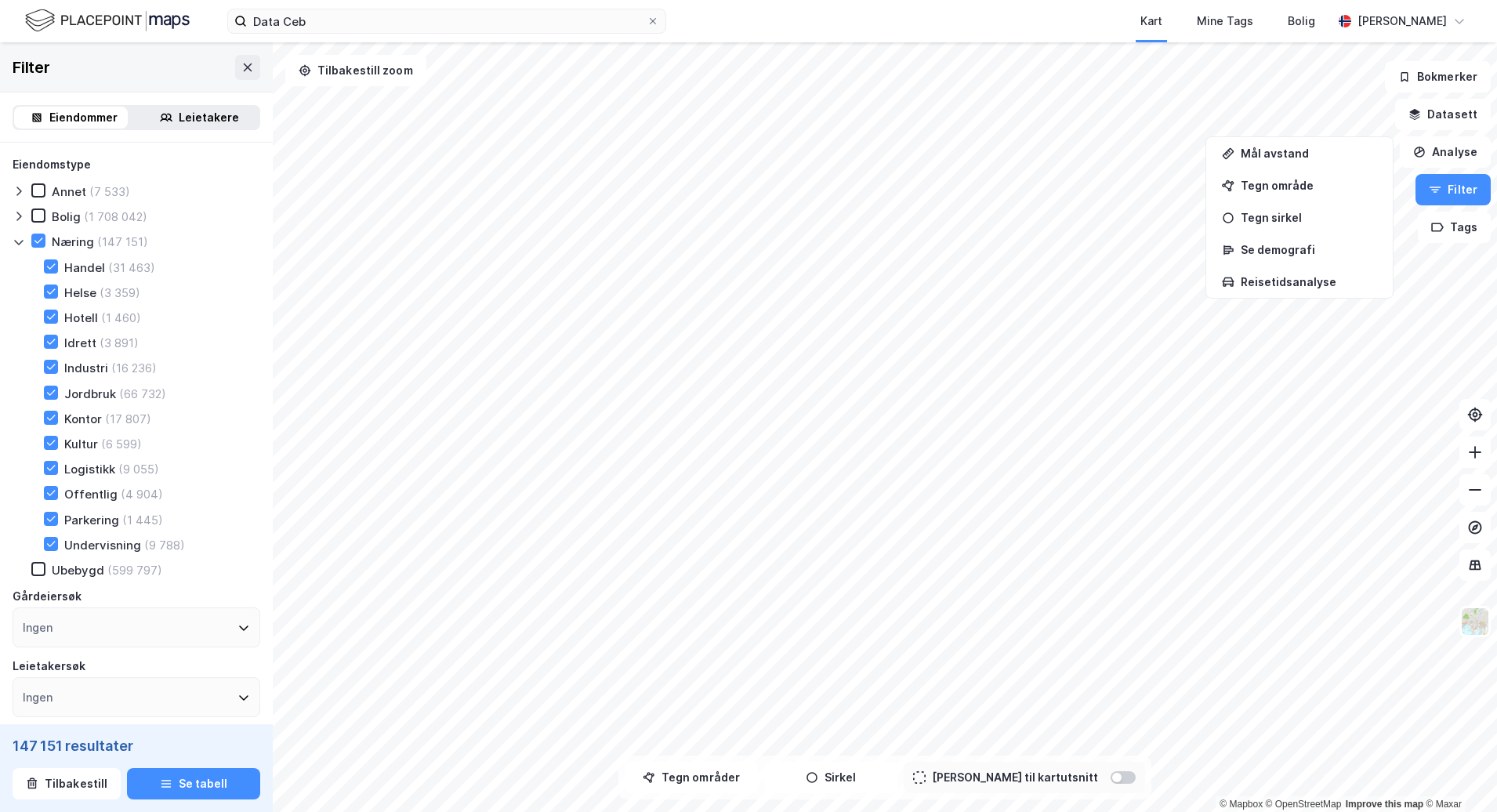
click at [52, 242] on div "Næring (147 151)" at bounding box center [89, 241] width 117 height 16
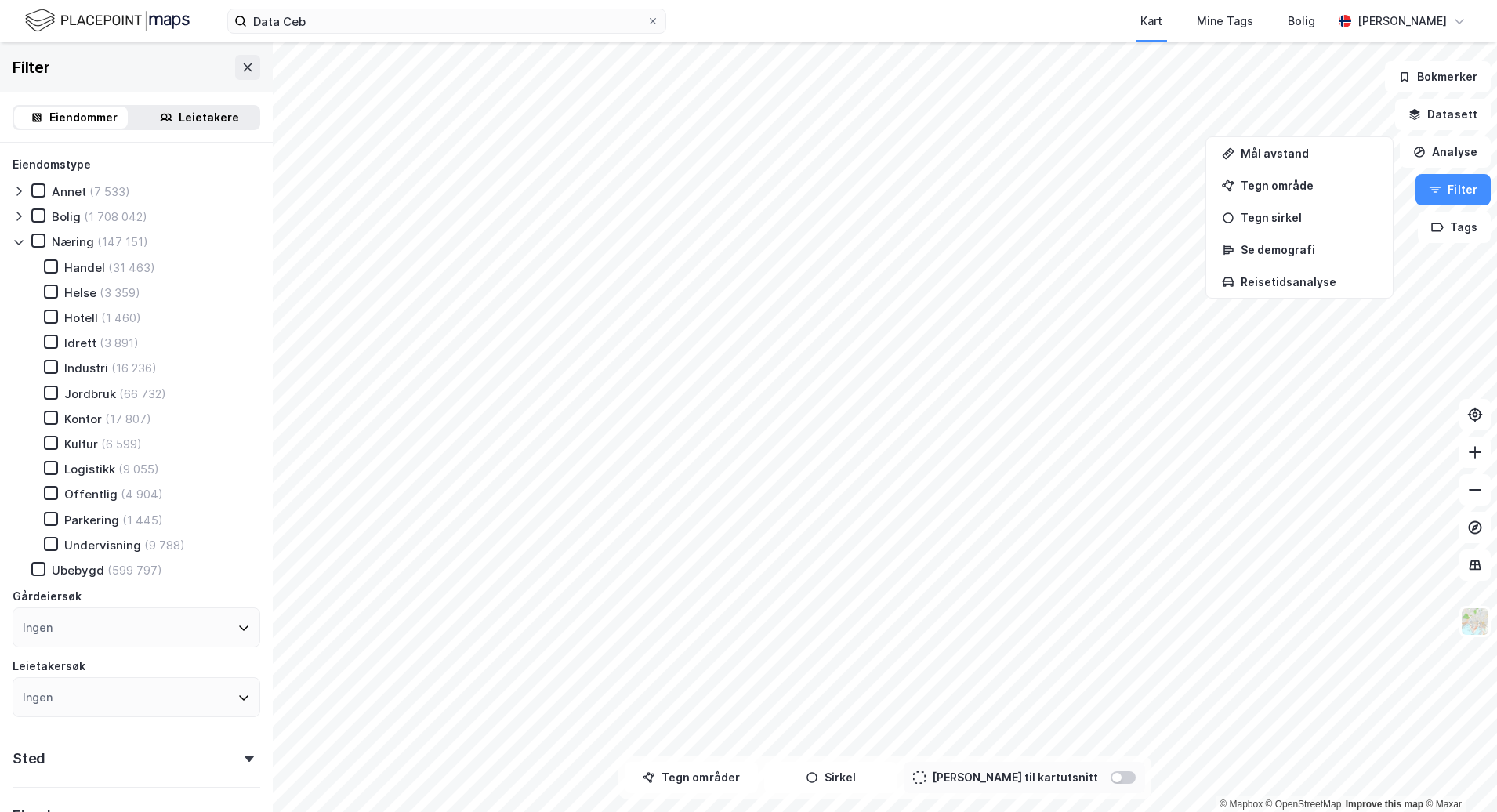
click at [74, 363] on div "Industri" at bounding box center [87, 368] width 44 height 15
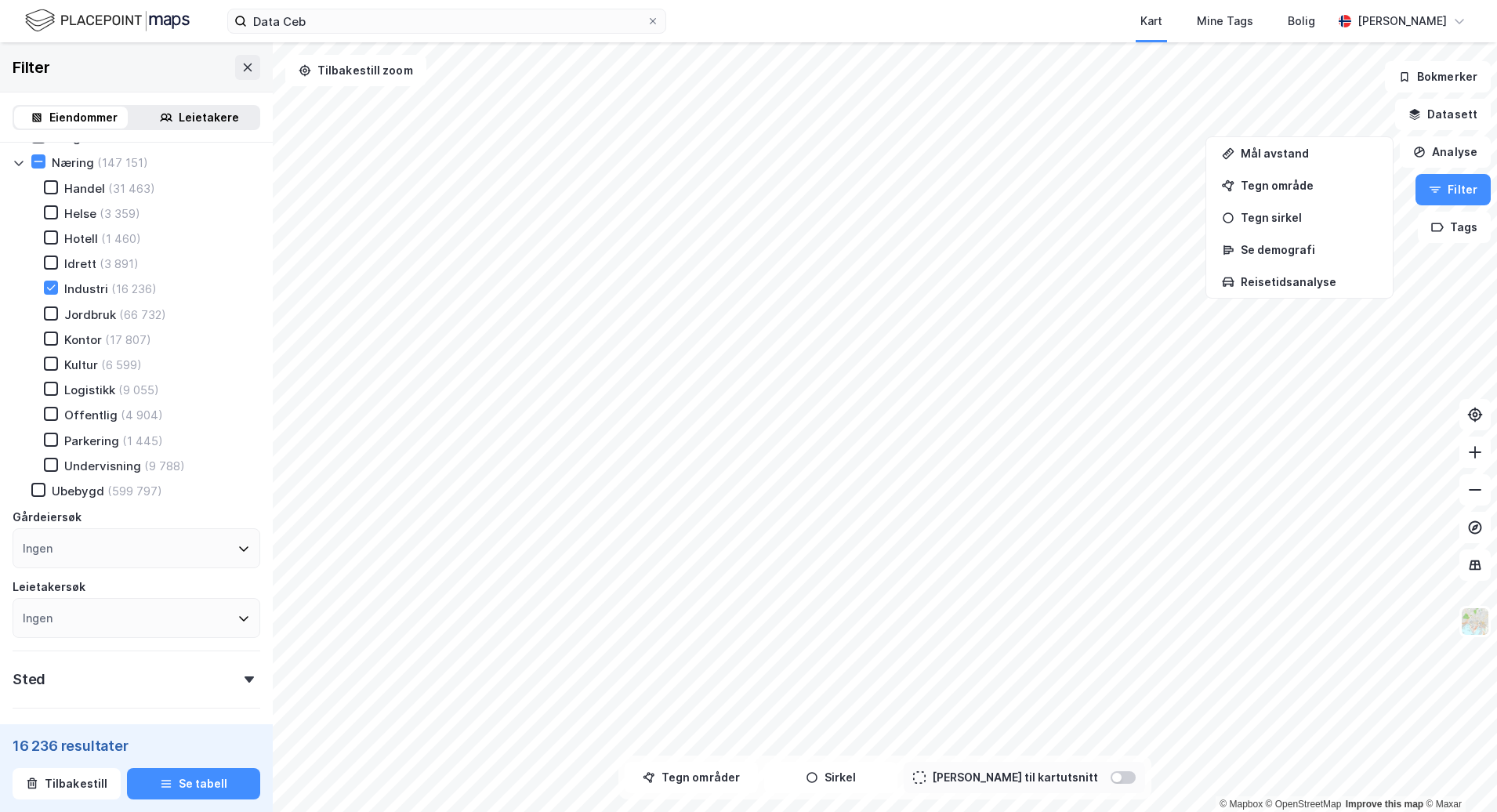
scroll to position [78, 0]
click at [760, 811] on html "Data Ceb Kart Mine Tags Bolig [PERSON_NAME] © Mapbox © OpenStreetMap Improve th…" at bounding box center [748, 406] width 1497 height 812
click at [776, 767] on div "© Mapbox © OpenStreetMap Improve this map © Maxar Filter Eiendommer Leietakere …" at bounding box center [748, 427] width 1497 height 770
click at [491, 811] on html "Data Ceb Kart Mine Tags Bolig [PERSON_NAME] © Mapbox © OpenStreetMap Improve th…" at bounding box center [748, 406] width 1497 height 812
